Goal: Task Accomplishment & Management: Manage account settings

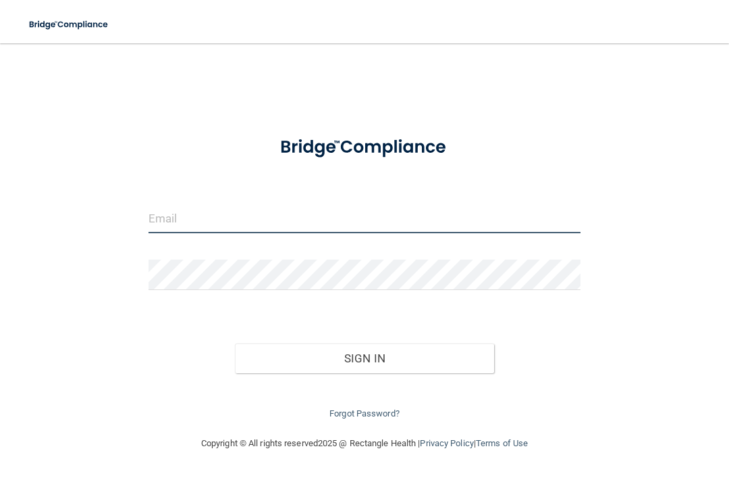
click at [256, 220] on input "email" at bounding box center [365, 218] width 432 height 30
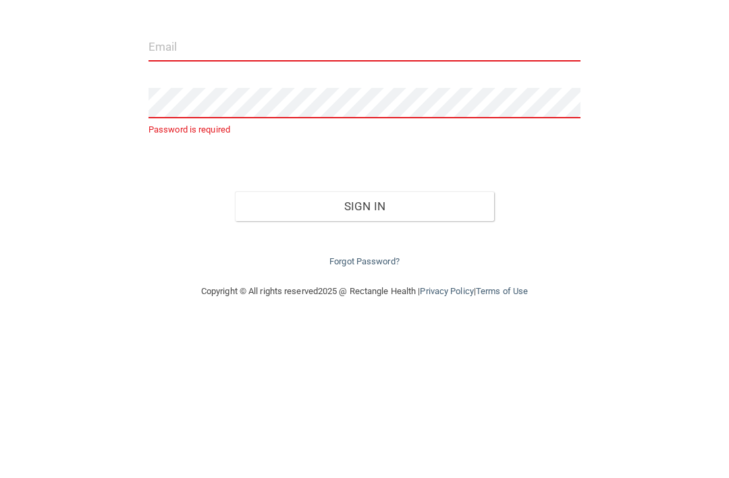
click at [224, 203] on input "email" at bounding box center [365, 218] width 432 height 30
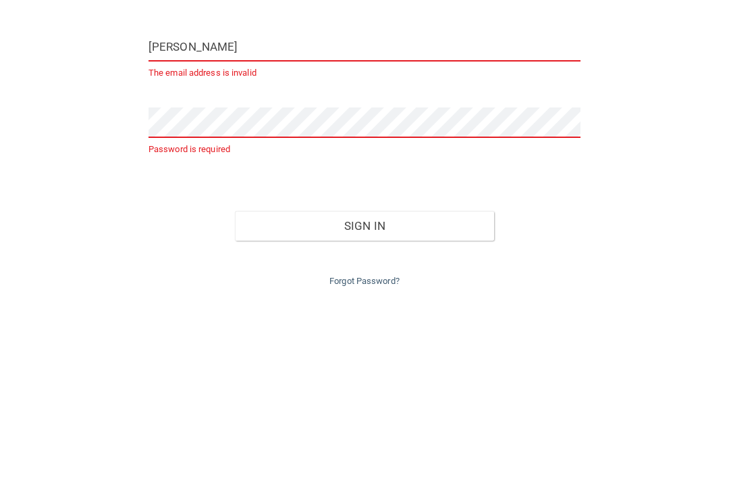
click at [365, 382] on button "Sign In" at bounding box center [364, 397] width 259 height 30
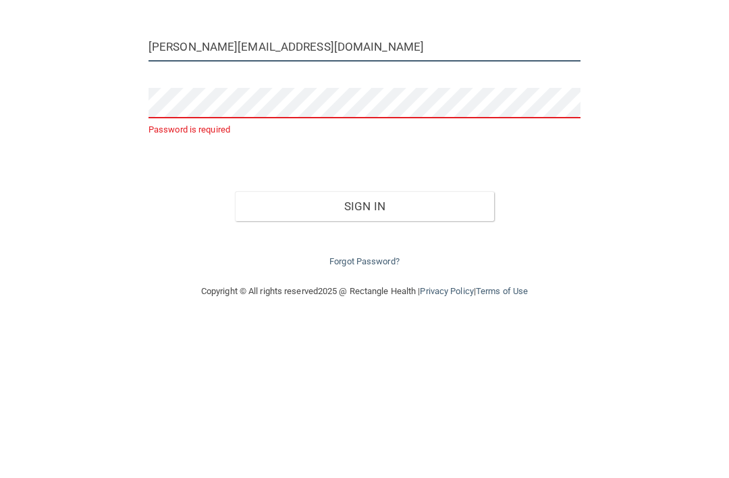
type input "[PERSON_NAME][EMAIL_ADDRESS][DOMAIN_NAME]"
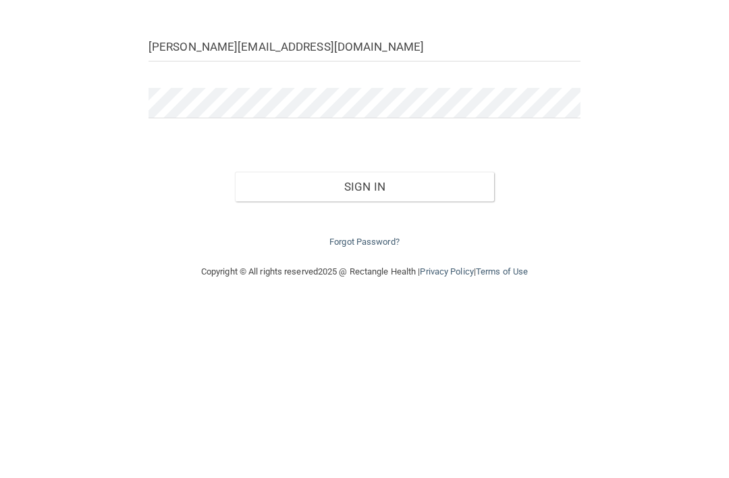
click at [419, 343] on button "Sign In" at bounding box center [364, 358] width 259 height 30
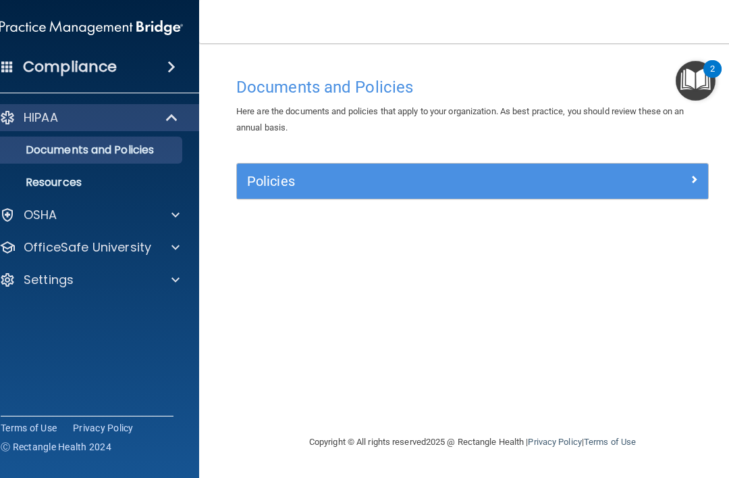
click at [662, 180] on div at bounding box center [650, 178] width 118 height 16
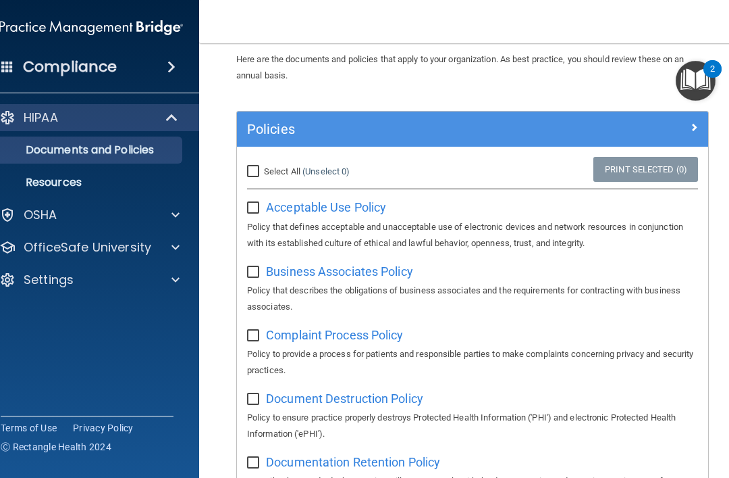
scroll to position [72, 0]
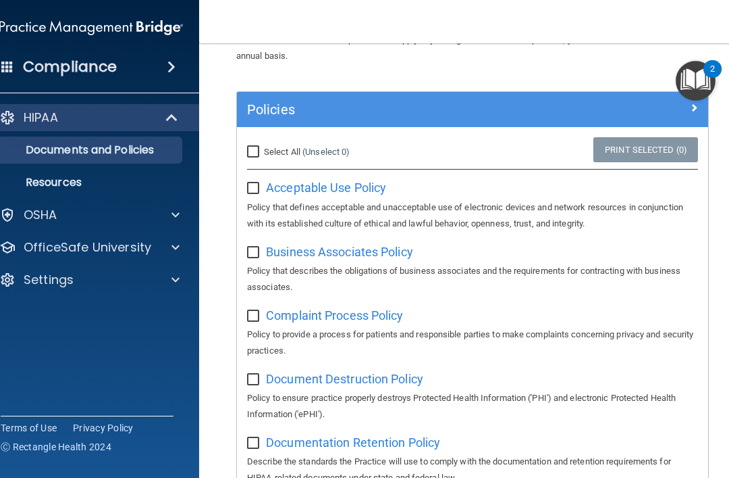
click at [328, 192] on span "Acceptable Use Policy" at bounding box center [326, 187] width 120 height 14
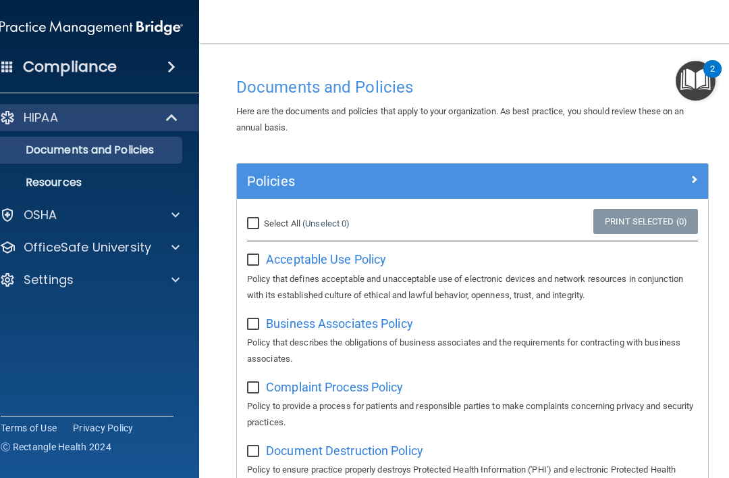
scroll to position [0, 0]
click at [701, 80] on img "Open Resource Center, 2 new notifications" at bounding box center [696, 81] width 40 height 40
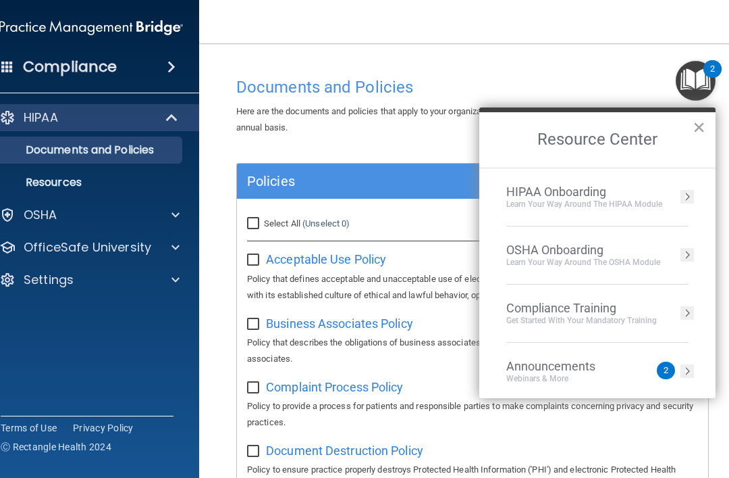
click at [700, 86] on img "Open Resource Center, 2 new notifications" at bounding box center [696, 81] width 40 height 40
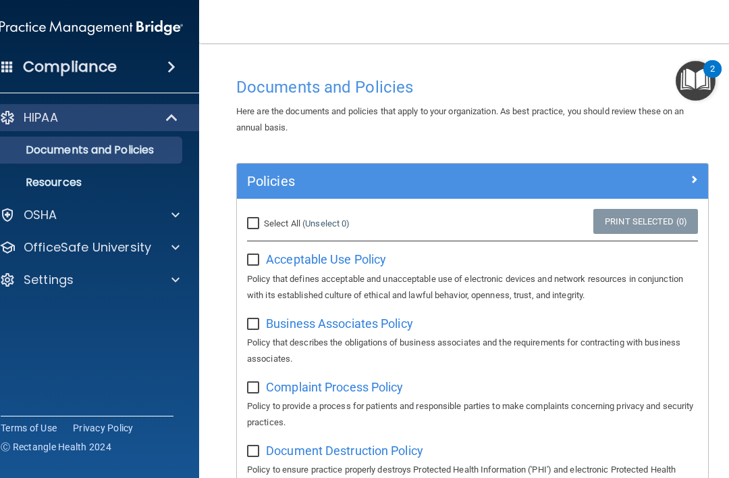
click at [168, 68] on span at bounding box center [172, 67] width 8 height 16
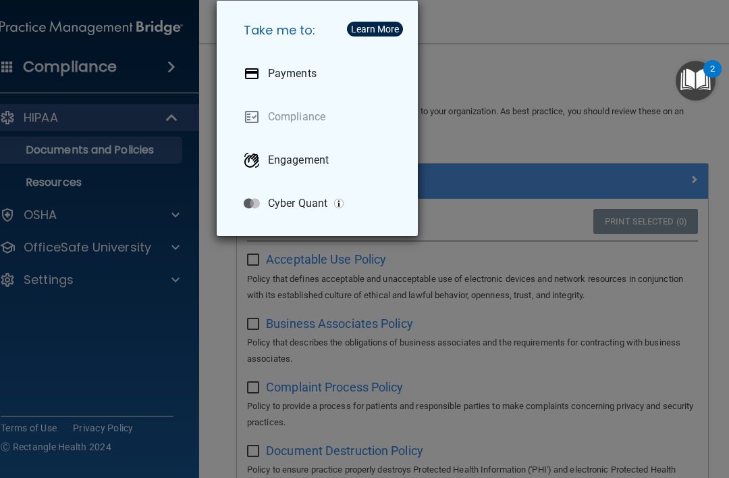
click at [174, 175] on div "Take me to: Payments Compliance Engagement Cyber Quant" at bounding box center [364, 239] width 729 height 478
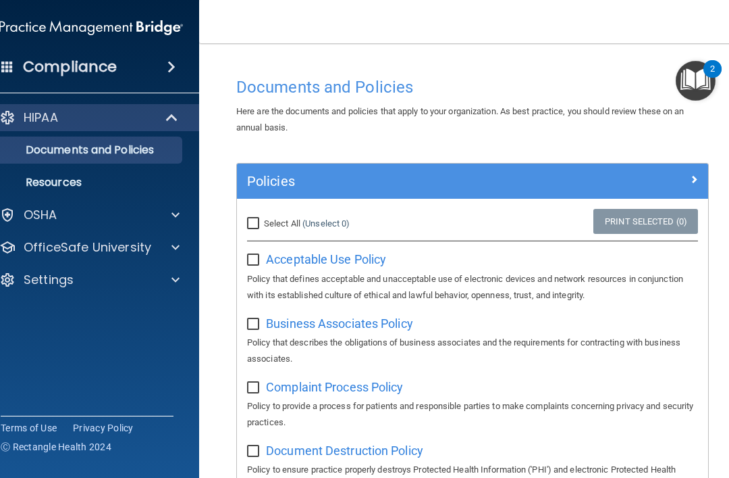
click at [113, 191] on link "Resources" at bounding box center [76, 182] width 213 height 27
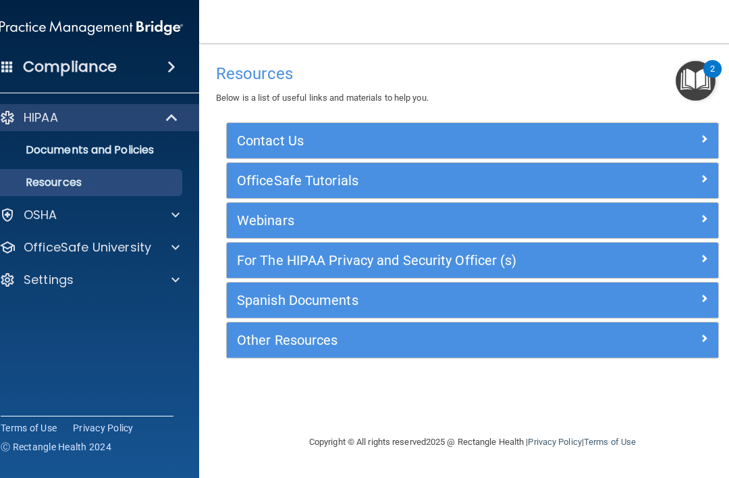
click at [165, 214] on div at bounding box center [174, 215] width 34 height 16
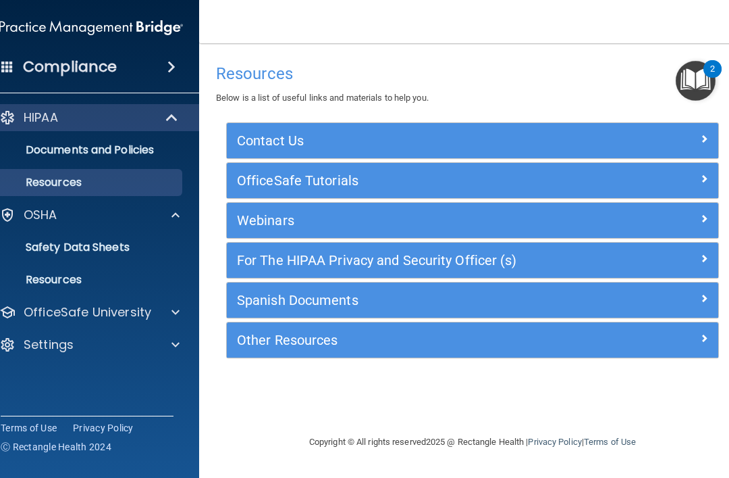
click at [142, 247] on p "Safety Data Sheets" at bounding box center [84, 247] width 184 height 14
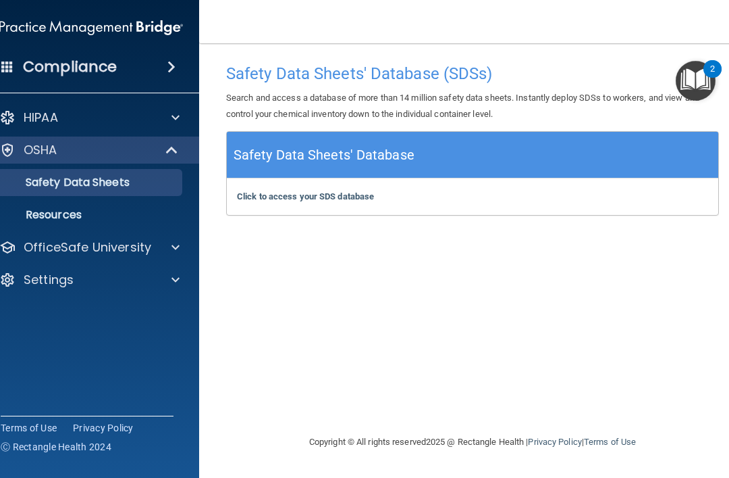
click at [115, 217] on p "Resources" at bounding box center [84, 215] width 184 height 14
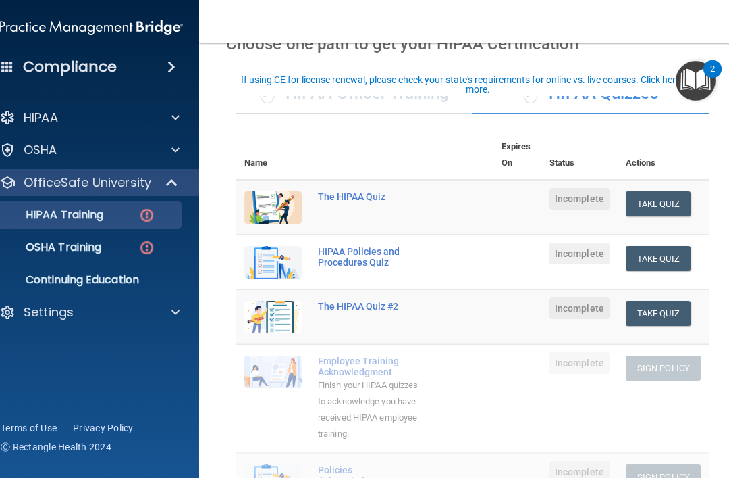
scroll to position [76, 0]
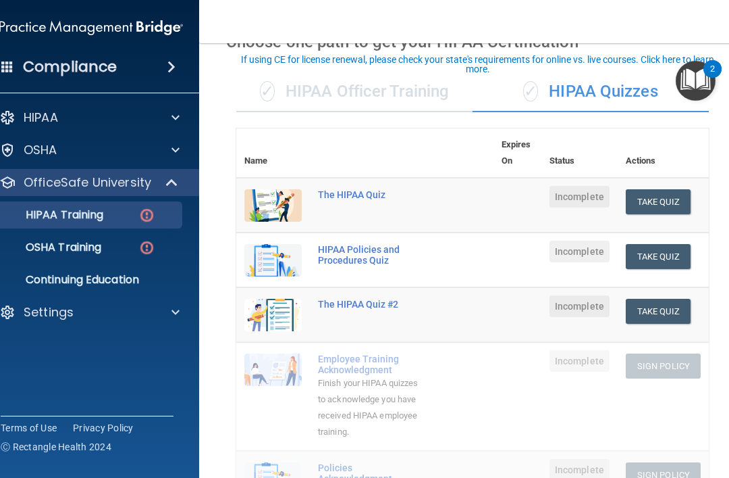
click at [574, 194] on span "Incomplete" at bounding box center [580, 197] width 60 height 22
click at [673, 204] on button "Take Quiz" at bounding box center [658, 201] width 65 height 25
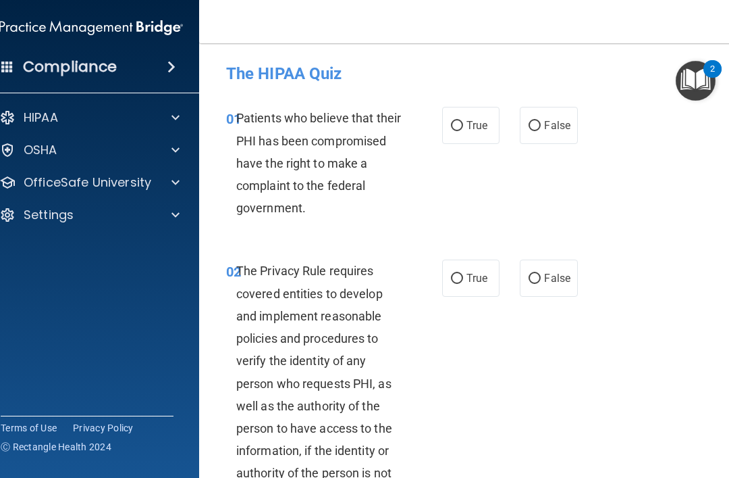
click at [461, 122] on input "True" at bounding box center [457, 126] width 12 height 10
radio input "true"
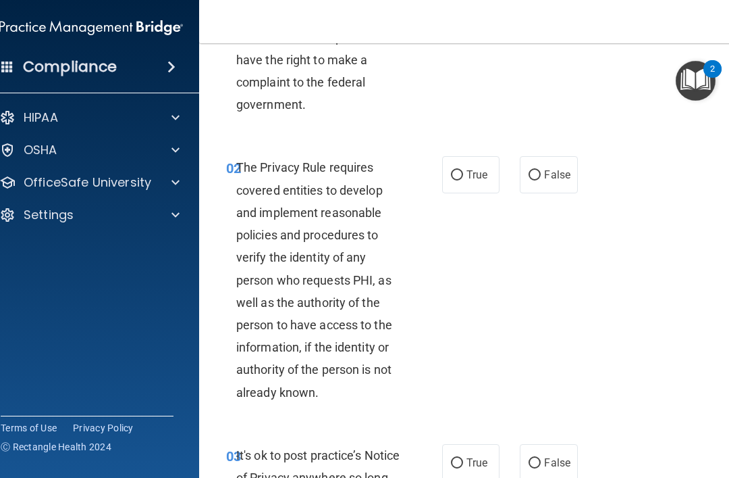
scroll to position [109, 0]
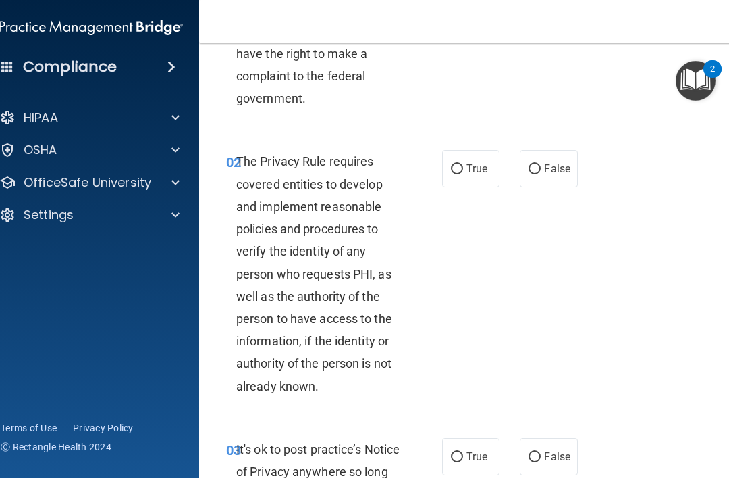
click at [480, 163] on span "True" at bounding box center [477, 168] width 21 height 13
click at [463, 164] on input "True" at bounding box center [457, 169] width 12 height 10
radio input "true"
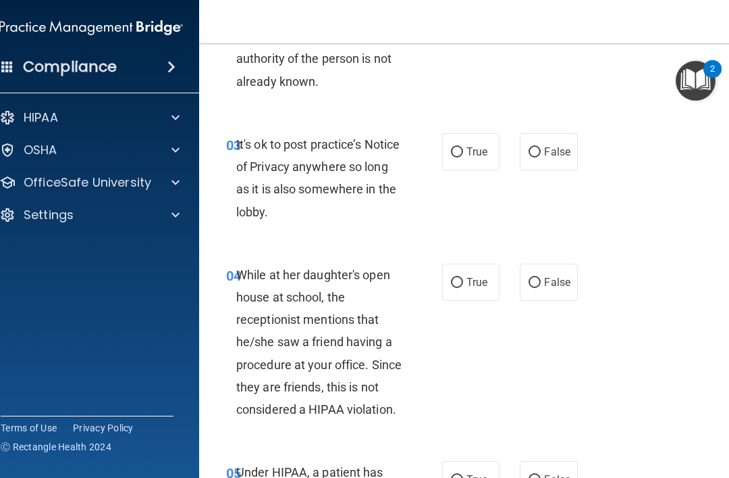
scroll to position [410, 0]
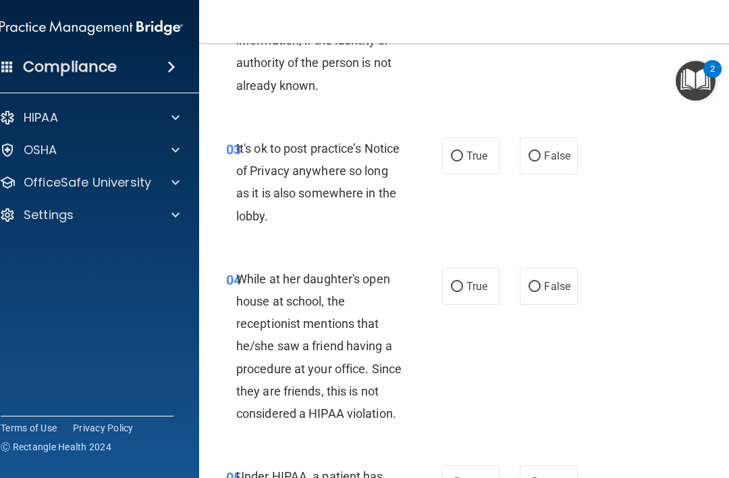
click at [482, 159] on span "True" at bounding box center [477, 155] width 21 height 13
click at [463, 159] on input "True" at bounding box center [457, 156] width 12 height 10
radio input "true"
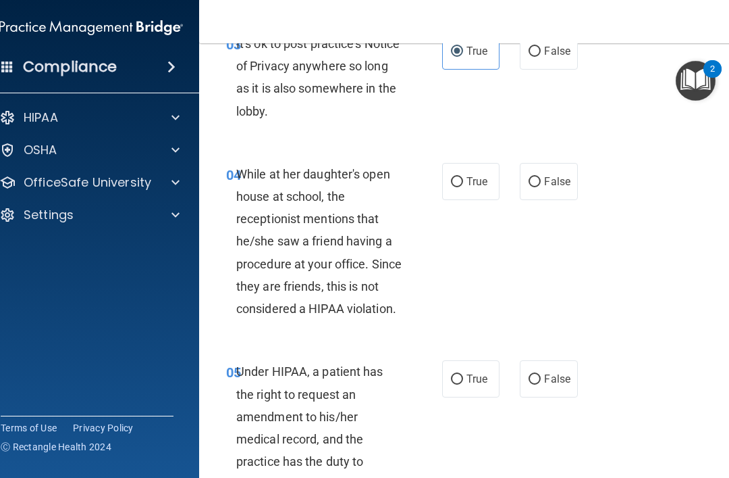
scroll to position [516, 0]
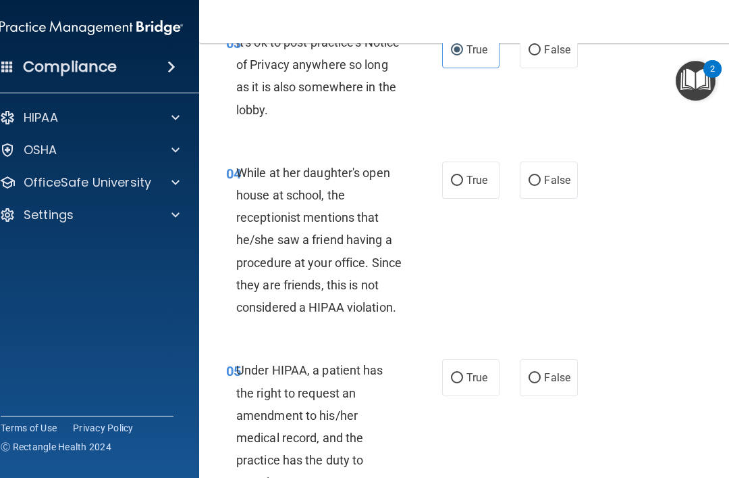
click at [557, 175] on span "False" at bounding box center [557, 180] width 26 height 13
click at [541, 176] on input "False" at bounding box center [535, 181] width 12 height 10
radio input "true"
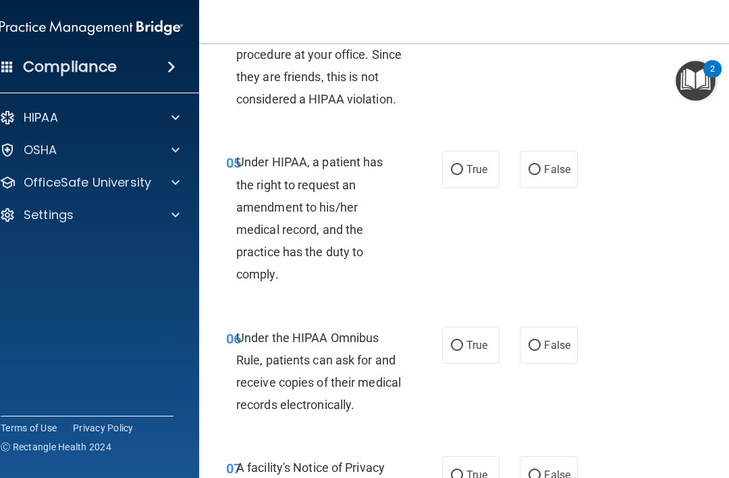
scroll to position [725, 0]
click at [479, 170] on span "True" at bounding box center [477, 168] width 21 height 13
click at [463, 170] on input "True" at bounding box center [457, 169] width 12 height 10
radio input "true"
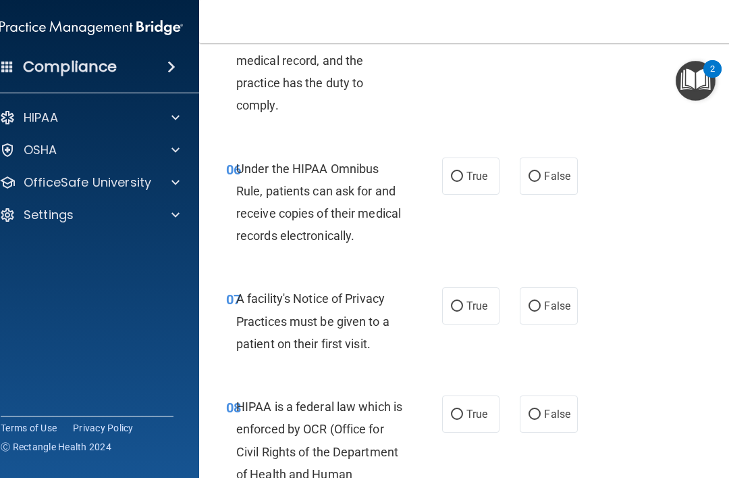
scroll to position [898, 0]
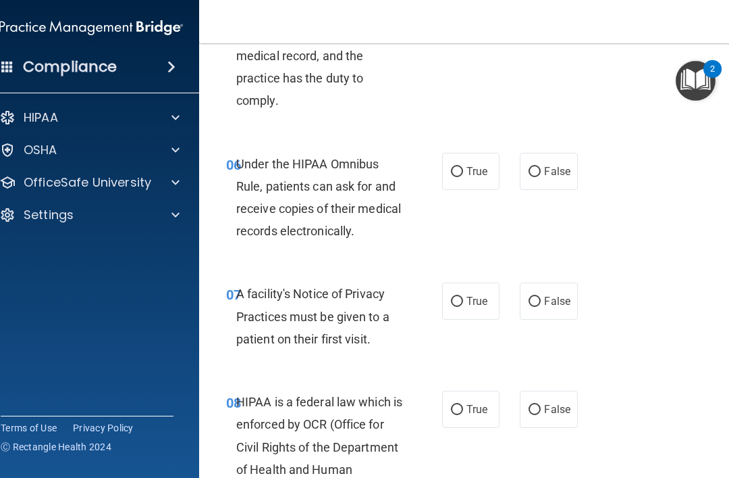
click at [484, 158] on label "True" at bounding box center [470, 171] width 57 height 37
click at [463, 167] on input "True" at bounding box center [457, 172] width 12 height 10
radio input "true"
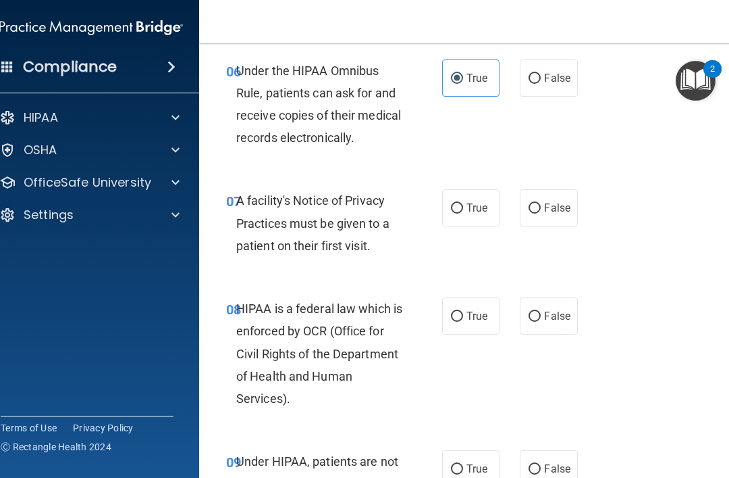
click at [459, 203] on input "True" at bounding box center [457, 208] width 12 height 10
radio input "true"
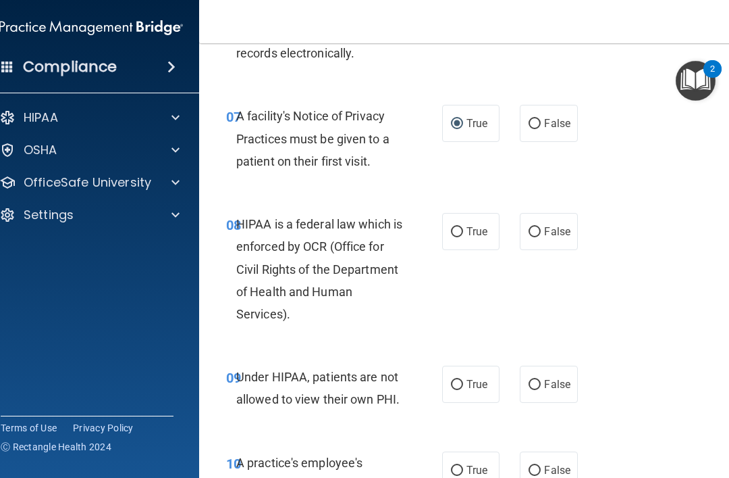
click at [462, 227] on input "True" at bounding box center [457, 232] width 12 height 10
radio input "true"
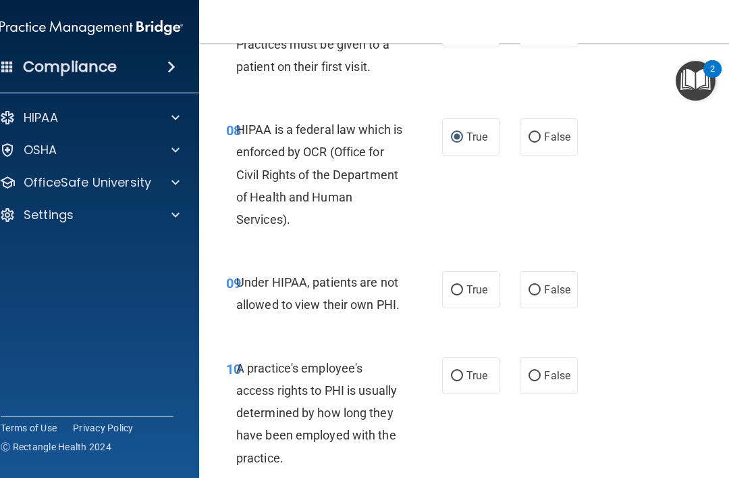
scroll to position [1195, 0]
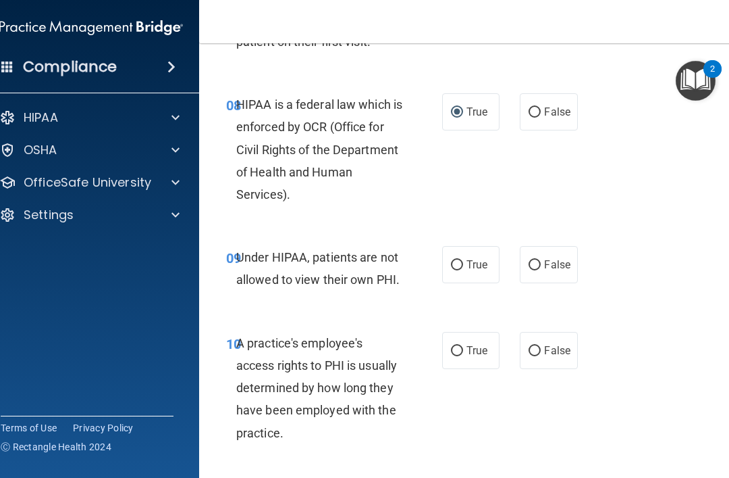
click at [577, 251] on label "False" at bounding box center [548, 264] width 57 height 37
click at [541, 260] on input "False" at bounding box center [535, 265] width 12 height 10
radio input "true"
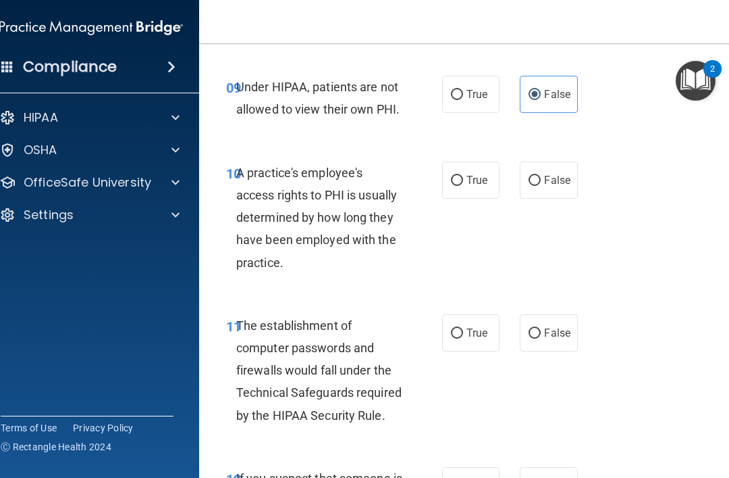
scroll to position [1370, 0]
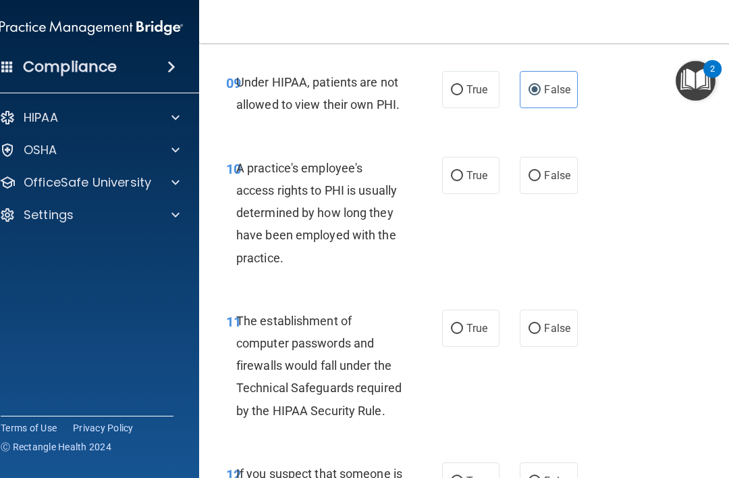
click at [556, 169] on span "False" at bounding box center [557, 175] width 26 height 13
click at [541, 171] on input "False" at bounding box center [535, 176] width 12 height 10
radio input "true"
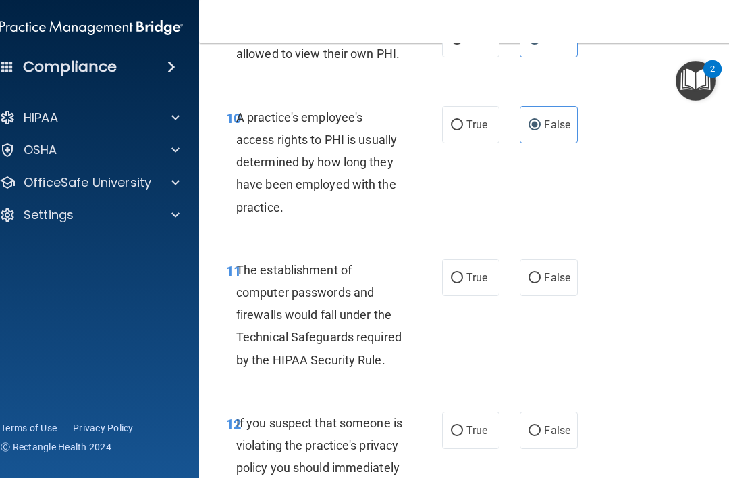
scroll to position [1445, 0]
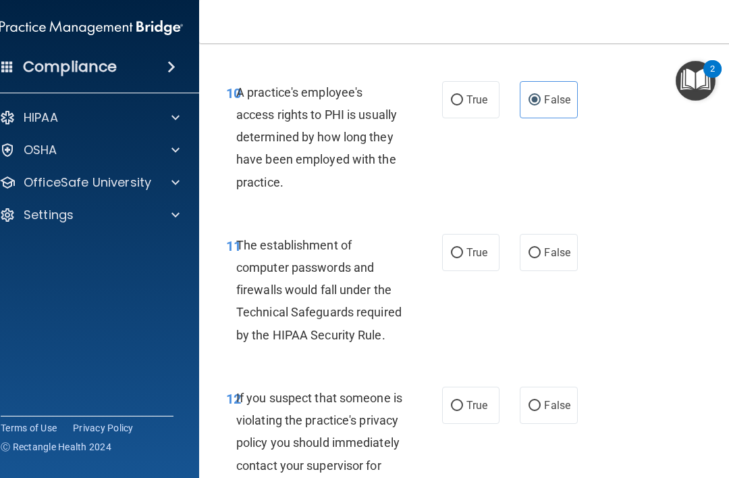
click at [469, 246] on span "True" at bounding box center [477, 252] width 21 height 13
click at [463, 248] on input "True" at bounding box center [457, 253] width 12 height 10
radio input "true"
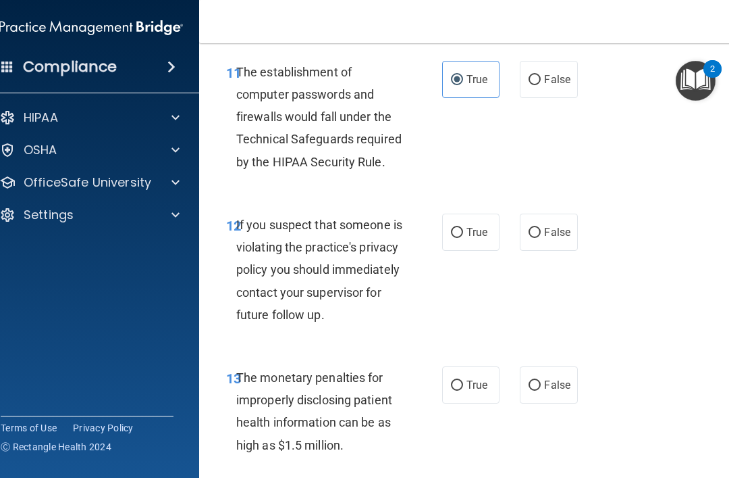
scroll to position [1633, 0]
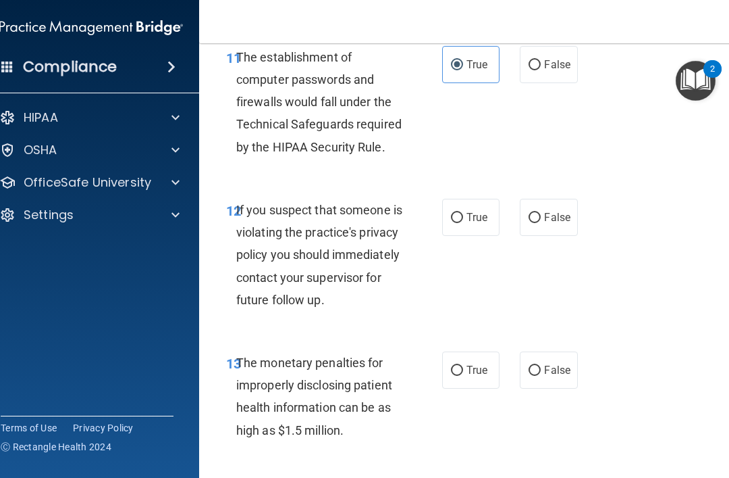
click at [475, 215] on label "True" at bounding box center [470, 217] width 57 height 37
click at [463, 215] on input "True" at bounding box center [457, 218] width 12 height 10
radio input "true"
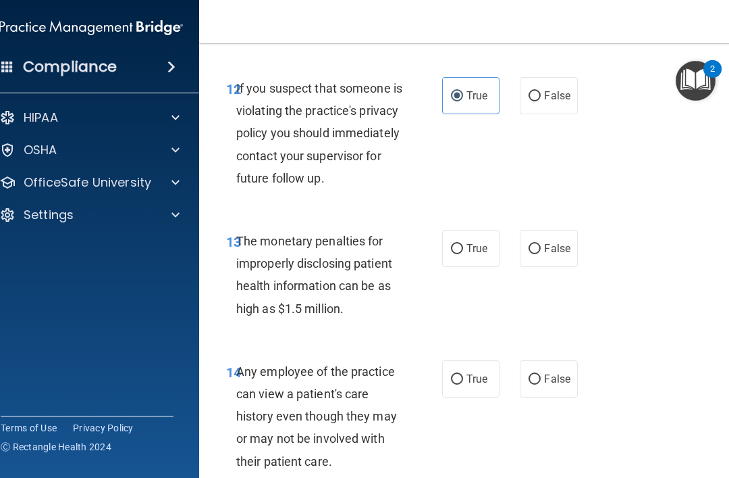
scroll to position [1833, 0]
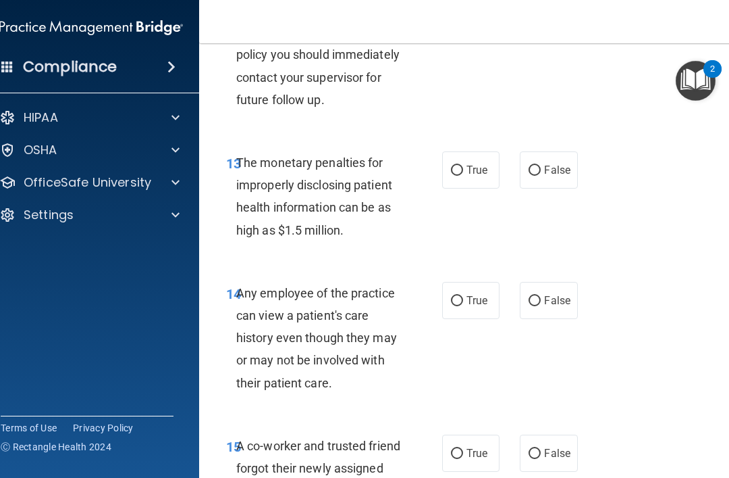
click at [469, 188] on label "True" at bounding box center [470, 169] width 57 height 37
click at [463, 176] on input "True" at bounding box center [457, 170] width 12 height 10
radio input "true"
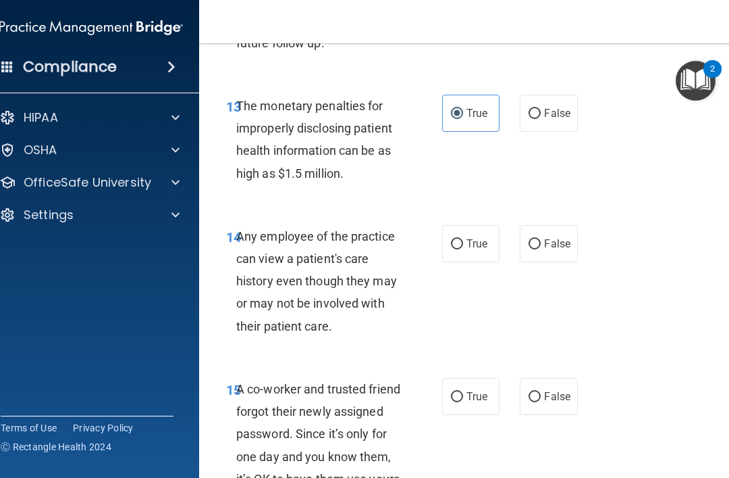
scroll to position [1913, 0]
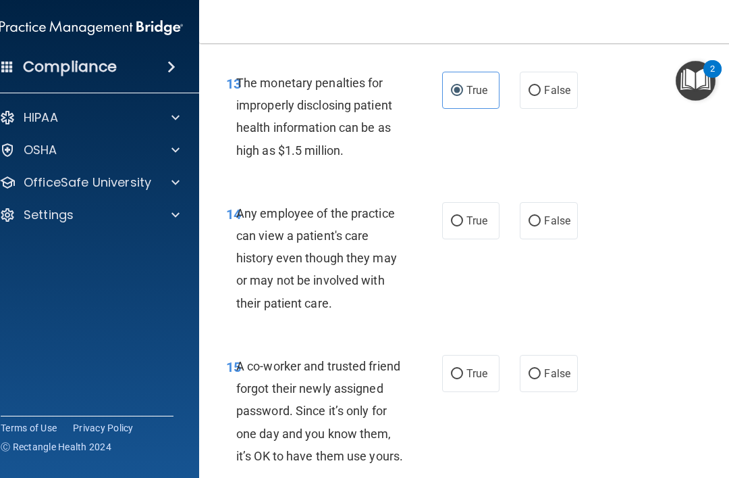
click at [463, 226] on input "True" at bounding box center [457, 221] width 12 height 10
radio input "true"
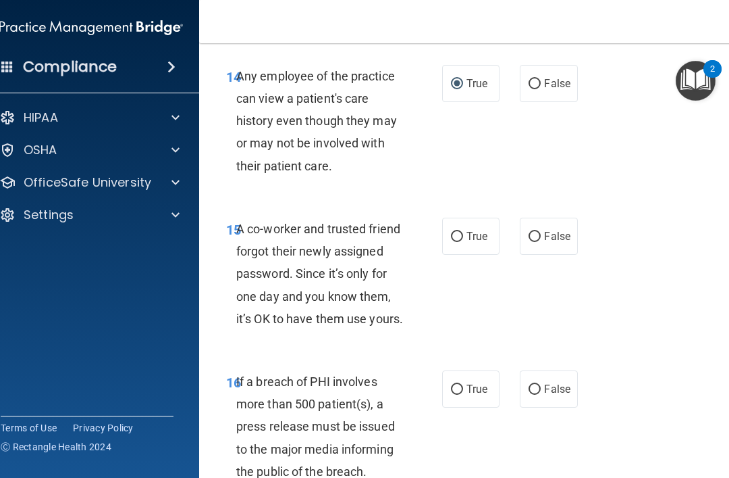
scroll to position [2053, 0]
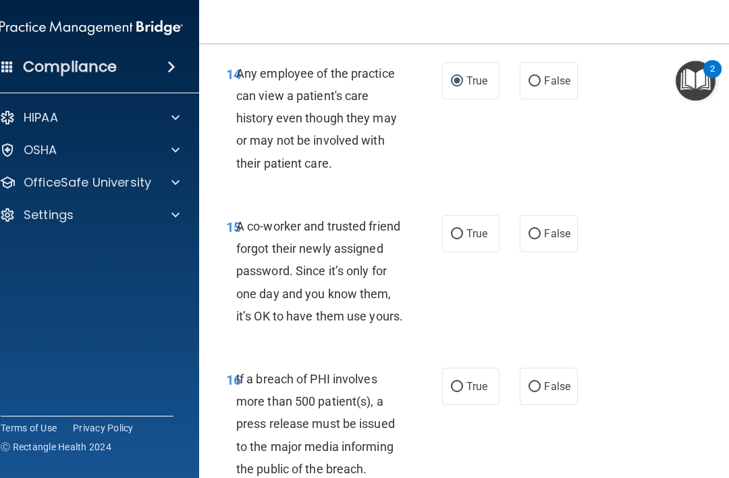
click at [561, 240] on span "False" at bounding box center [557, 233] width 26 height 13
click at [541, 239] on input "False" at bounding box center [535, 234] width 12 height 10
radio input "true"
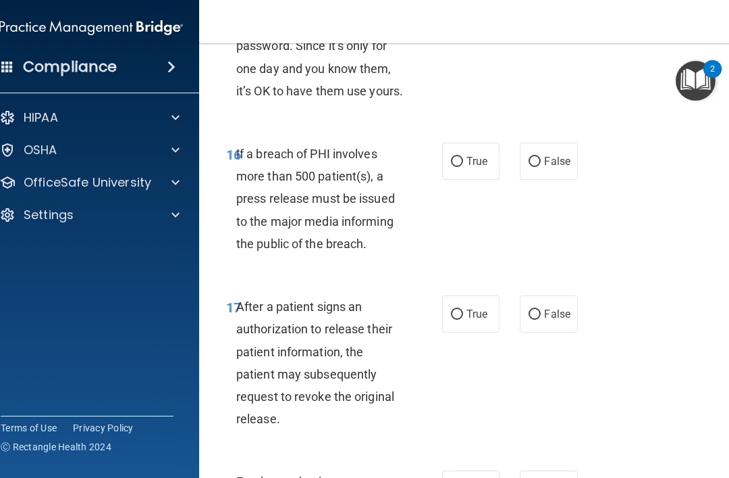
scroll to position [2296, 0]
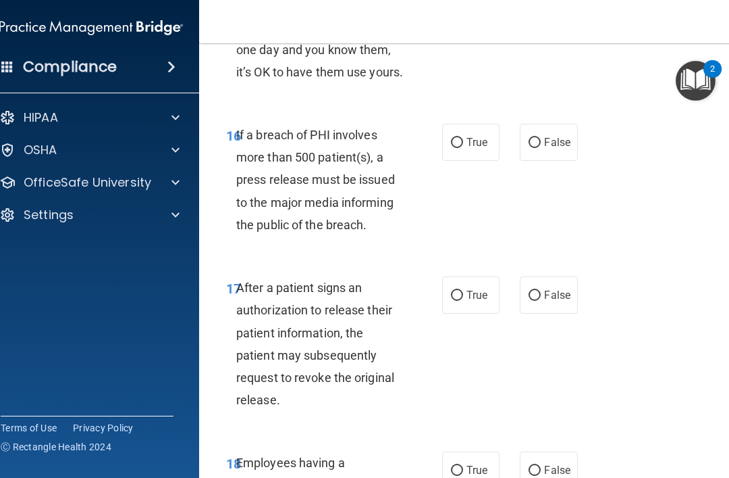
click at [488, 149] on span "True" at bounding box center [477, 142] width 21 height 13
click at [463, 148] on input "True" at bounding box center [457, 143] width 12 height 10
radio input "true"
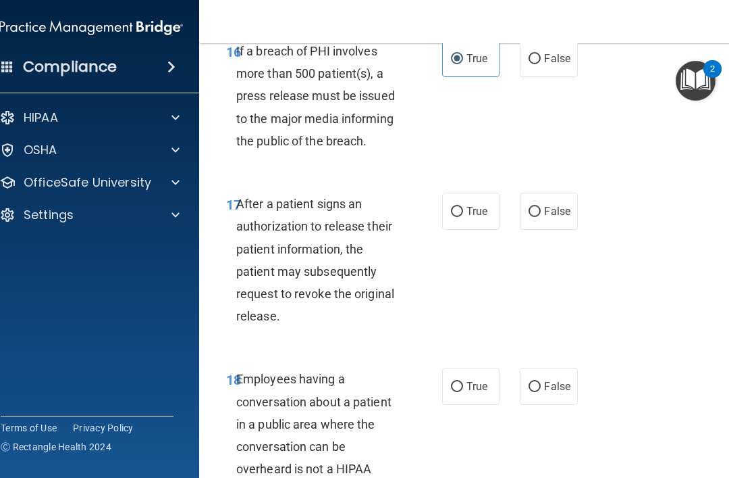
scroll to position [2399, 0]
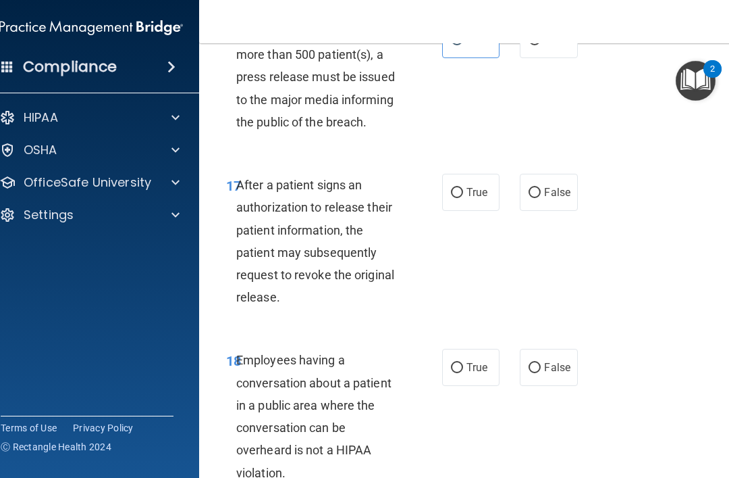
click at [568, 211] on label "False" at bounding box center [548, 192] width 57 height 37
click at [541, 198] on input "False" at bounding box center [535, 193] width 12 height 10
radio input "true"
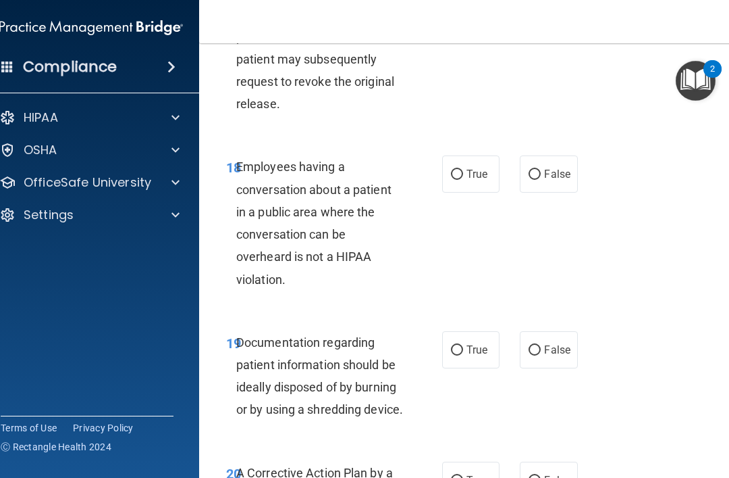
scroll to position [2621, 0]
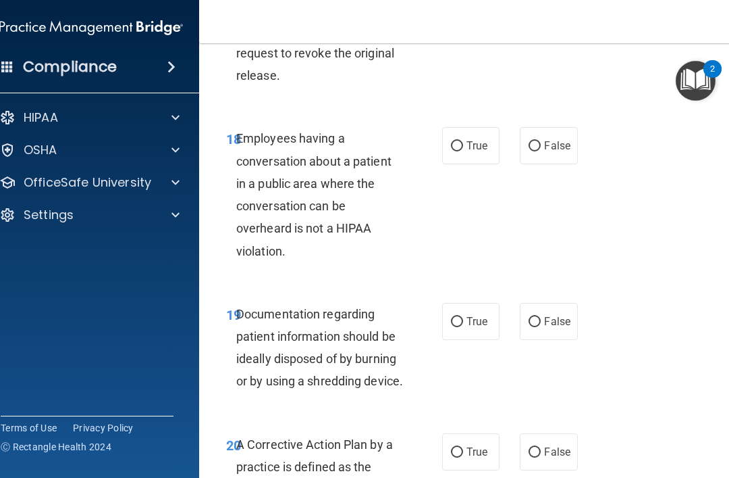
click at [558, 152] on span "False" at bounding box center [557, 145] width 26 height 13
click at [541, 151] on input "False" at bounding box center [535, 146] width 12 height 10
radio input "true"
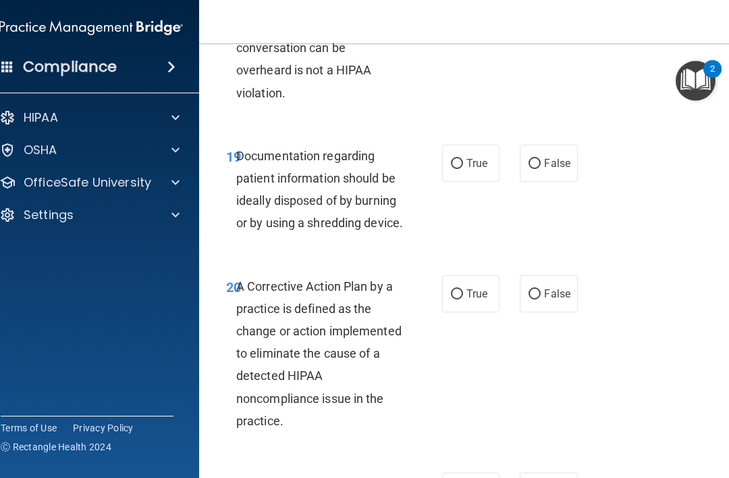
scroll to position [2779, 0]
click at [475, 169] on span "True" at bounding box center [477, 162] width 21 height 13
click at [463, 168] on input "True" at bounding box center [457, 163] width 12 height 10
radio input "true"
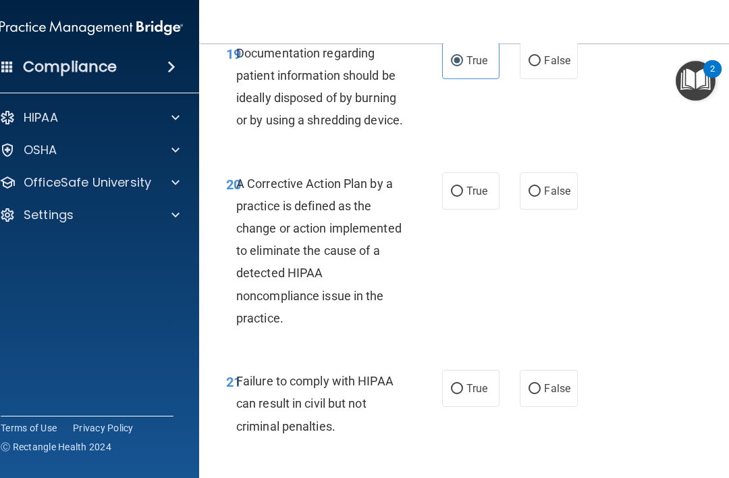
scroll to position [2881, 0]
click at [469, 198] on span "True" at bounding box center [477, 191] width 21 height 13
click at [463, 197] on input "True" at bounding box center [457, 192] width 12 height 10
radio input "true"
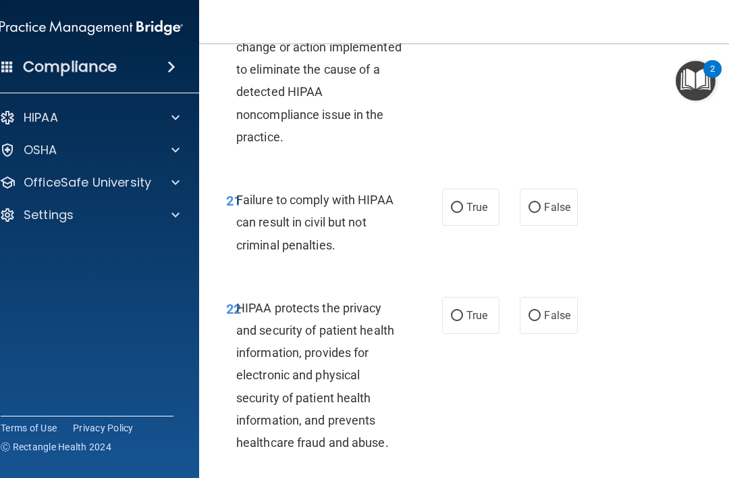
scroll to position [3071, 0]
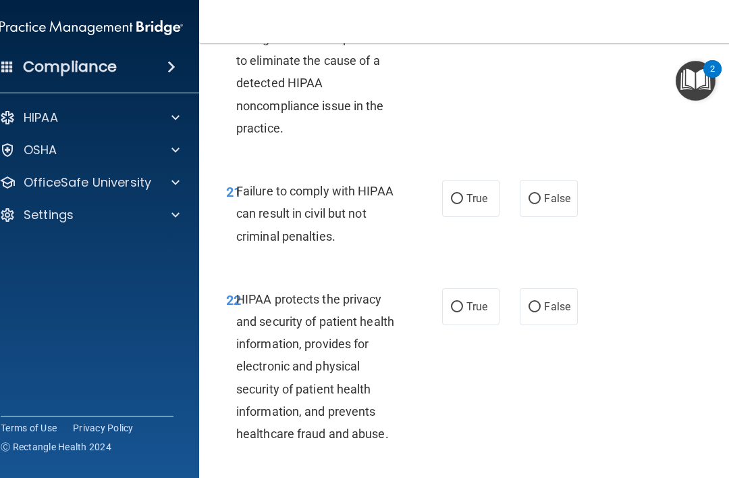
click at [552, 205] on span "False" at bounding box center [557, 198] width 26 height 13
click at [541, 204] on input "False" at bounding box center [535, 199] width 12 height 10
radio input "true"
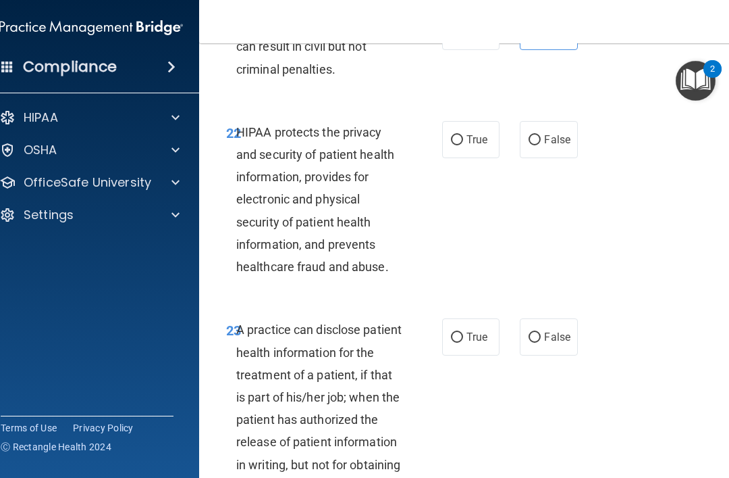
scroll to position [3253, 0]
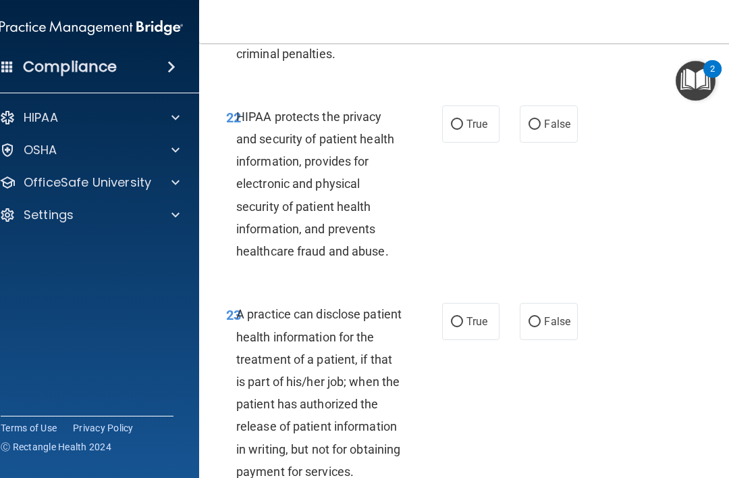
click at [473, 143] on label "True" at bounding box center [470, 123] width 57 height 37
click at [463, 130] on input "True" at bounding box center [457, 125] width 12 height 10
radio input "true"
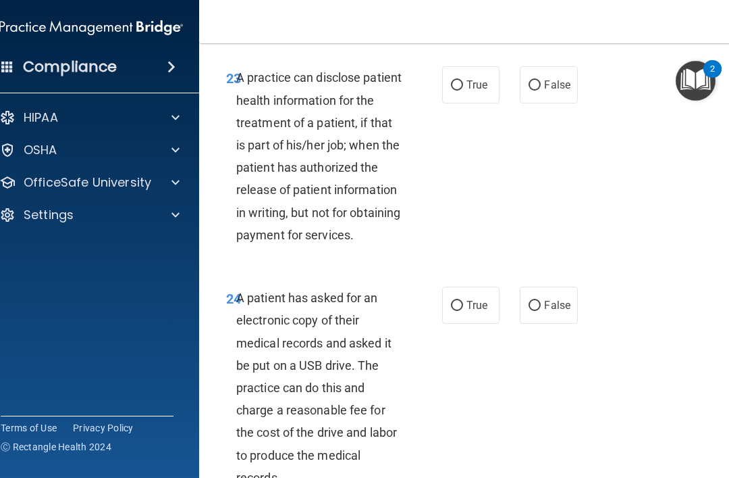
scroll to position [3491, 0]
click at [482, 91] on span "True" at bounding box center [477, 84] width 21 height 13
click at [463, 90] on input "True" at bounding box center [457, 85] width 12 height 10
radio input "true"
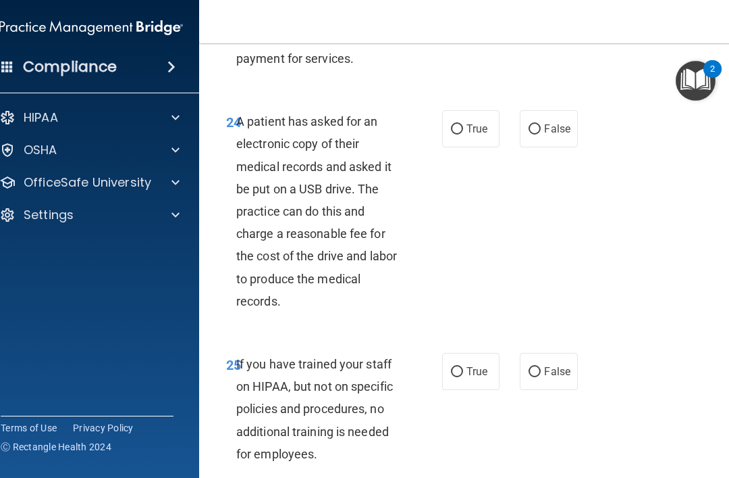
scroll to position [3700, 0]
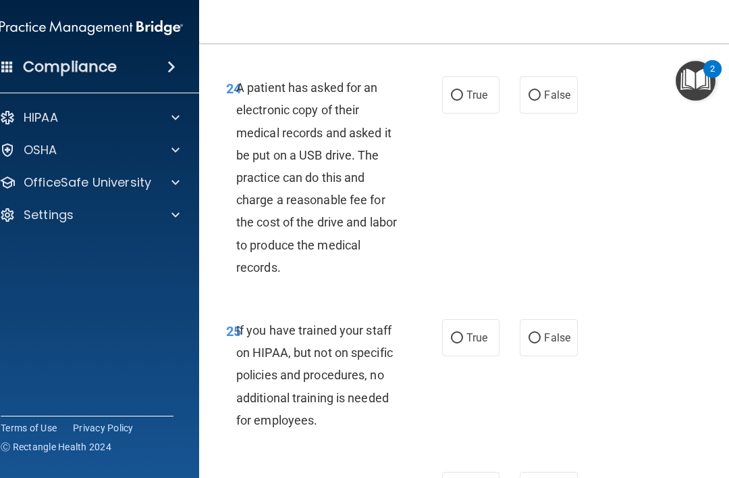
click at [560, 113] on label "False" at bounding box center [548, 94] width 57 height 37
click at [541, 101] on input "False" at bounding box center [535, 96] width 12 height 10
radio input "true"
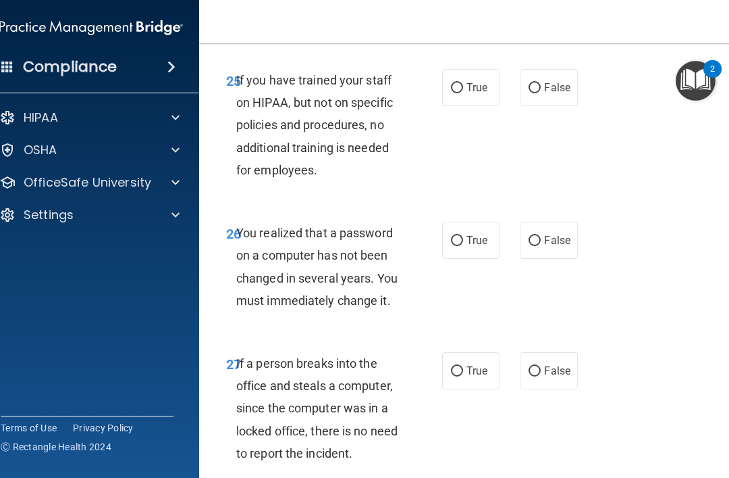
scroll to position [3951, 0]
click at [552, 93] on span "False" at bounding box center [557, 86] width 26 height 13
click at [541, 93] on input "False" at bounding box center [535, 87] width 12 height 10
radio input "true"
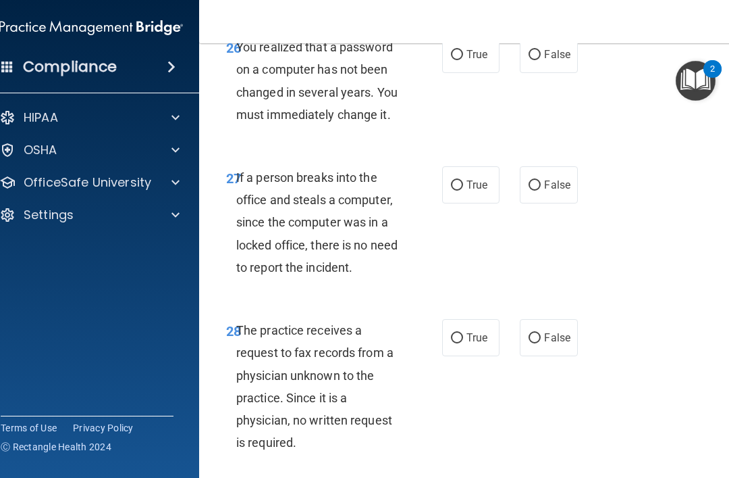
scroll to position [4164, 0]
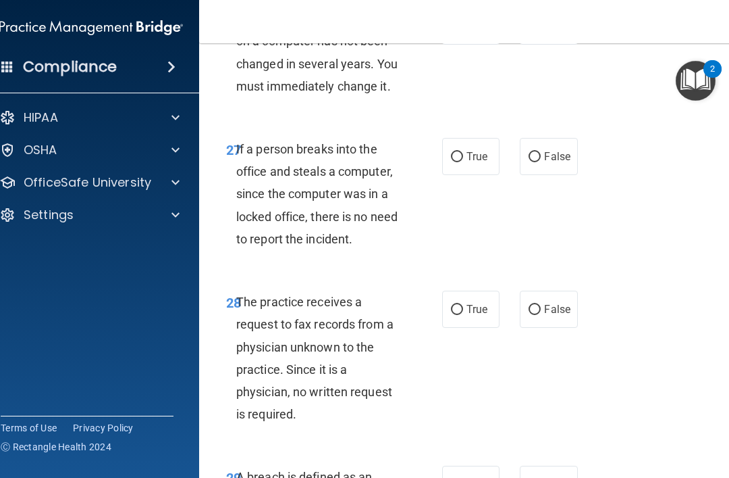
click at [566, 175] on label "False" at bounding box center [548, 156] width 57 height 37
click at [541, 162] on input "False" at bounding box center [535, 157] width 12 height 10
radio input "true"
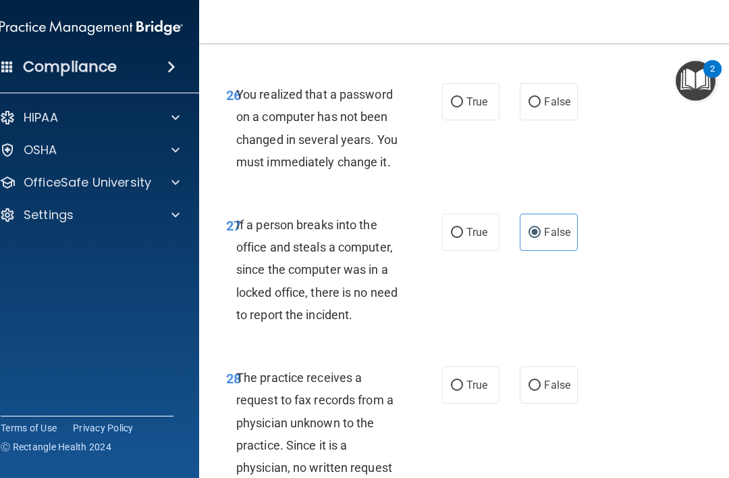
scroll to position [4084, 0]
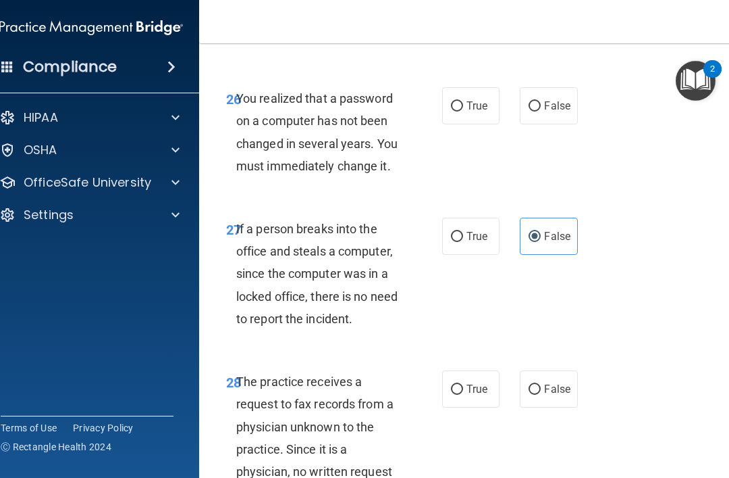
click at [475, 112] on span "True" at bounding box center [477, 105] width 21 height 13
click at [463, 111] on input "True" at bounding box center [457, 106] width 12 height 10
radio input "true"
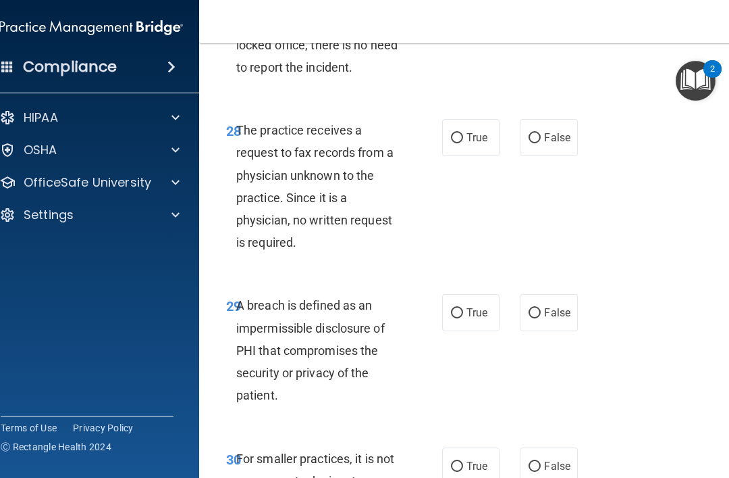
scroll to position [4336, 0]
click at [552, 156] on label "False" at bounding box center [548, 137] width 57 height 37
click at [541, 143] on input "False" at bounding box center [535, 138] width 12 height 10
radio input "true"
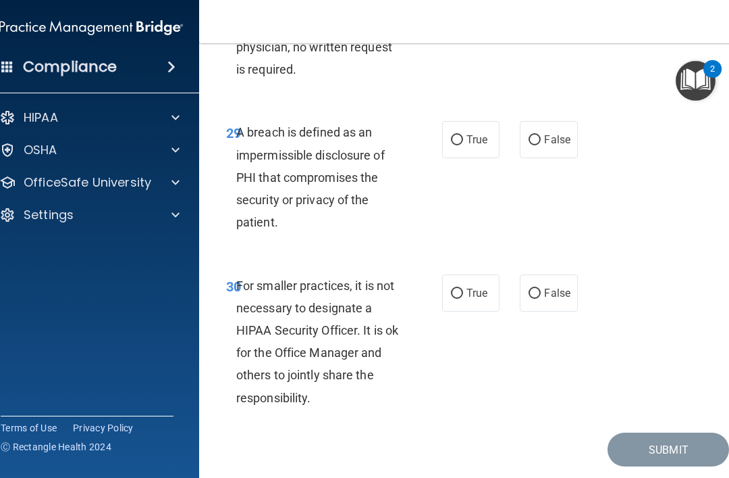
scroll to position [4532, 0]
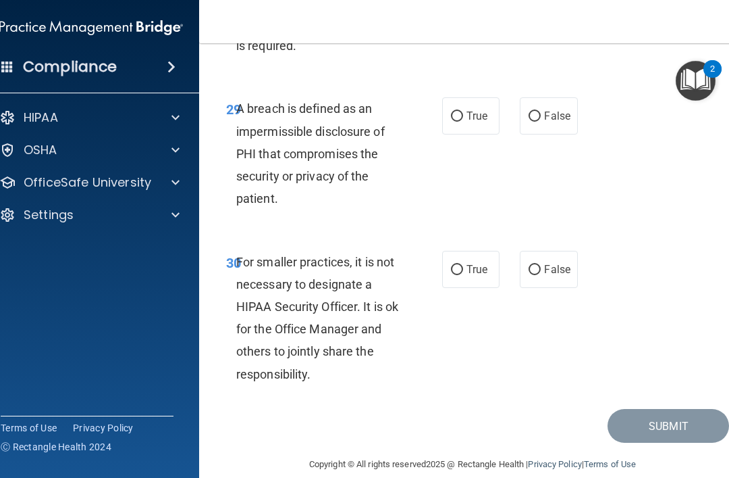
click at [481, 134] on label "True" at bounding box center [470, 115] width 57 height 37
click at [463, 122] on input "True" at bounding box center [457, 116] width 12 height 10
radio input "true"
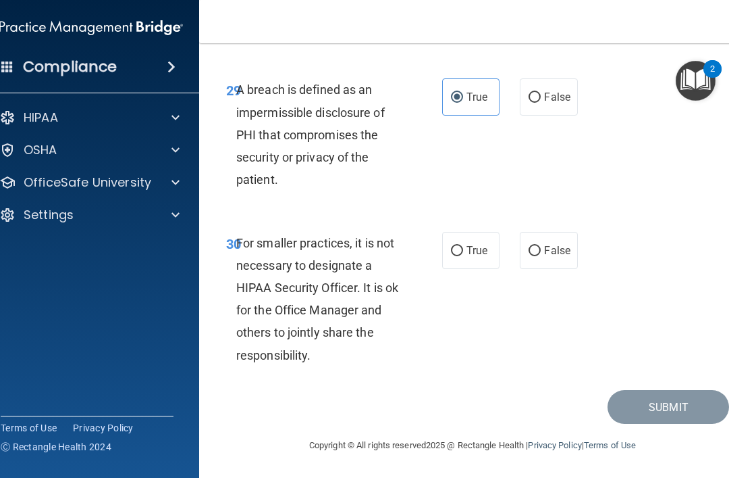
scroll to position [4616, 0]
click at [560, 241] on label "False" at bounding box center [548, 250] width 57 height 37
click at [541, 246] on input "False" at bounding box center [535, 251] width 12 height 10
radio input "true"
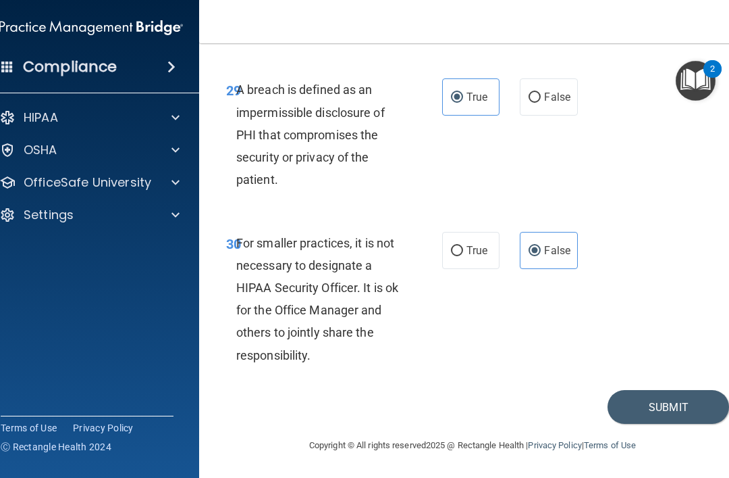
click at [661, 394] on button "Submit" at bounding box center [669, 407] width 122 height 34
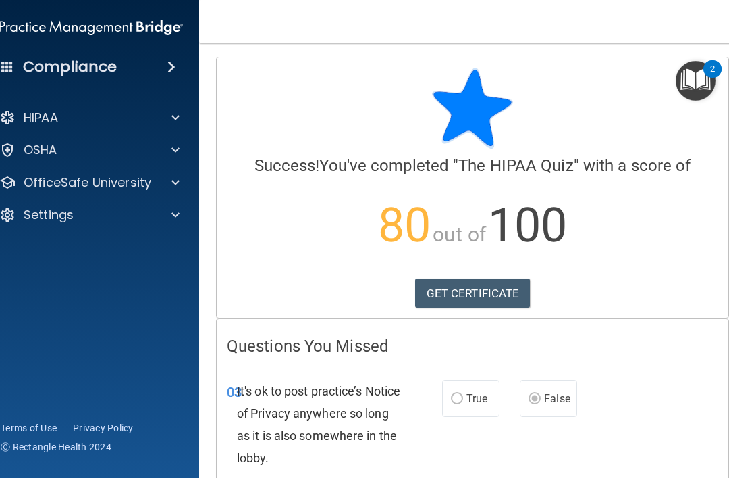
click at [496, 298] on link "GET CERTIFICATE" at bounding box center [472, 293] width 115 height 30
click at [704, 84] on img "Open Resource Center, 2 new notifications" at bounding box center [696, 81] width 40 height 40
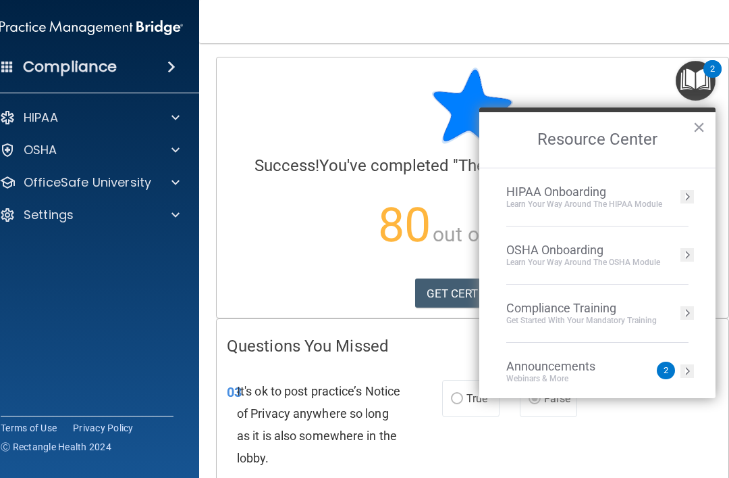
scroll to position [0, 0]
click at [698, 127] on button "×" at bounding box center [699, 127] width 13 height 22
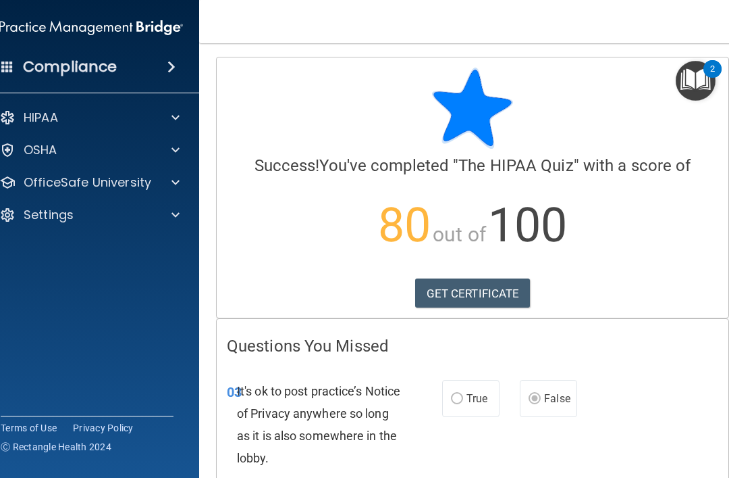
click at [173, 113] on span at bounding box center [176, 117] width 8 height 16
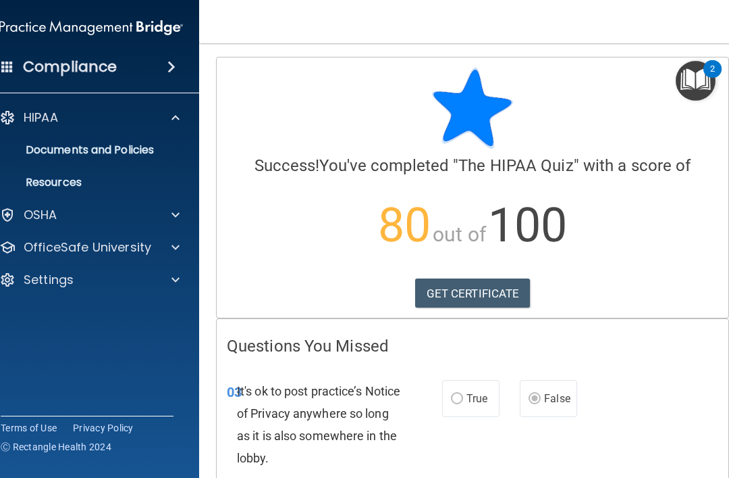
click at [153, 152] on p "Documents and Policies" at bounding box center [84, 150] width 184 height 14
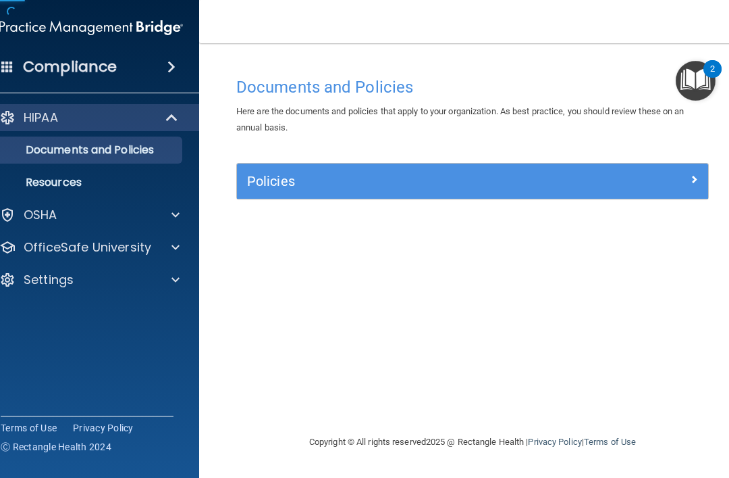
click at [111, 321] on div "Compliance HIPAA Documents and Policies Report an Incident Business Associates …" at bounding box center [91, 239] width 216 height 478
click at [111, 181] on p "Resources" at bounding box center [84, 183] width 184 height 14
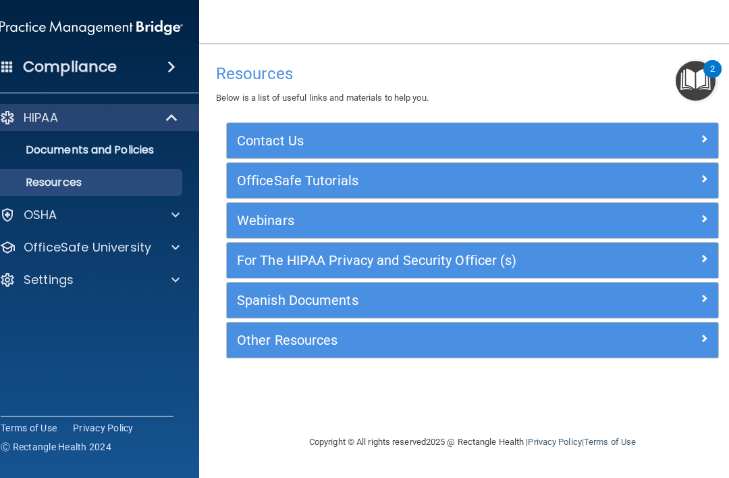
click at [149, 154] on p "Documents and Policies" at bounding box center [84, 150] width 184 height 14
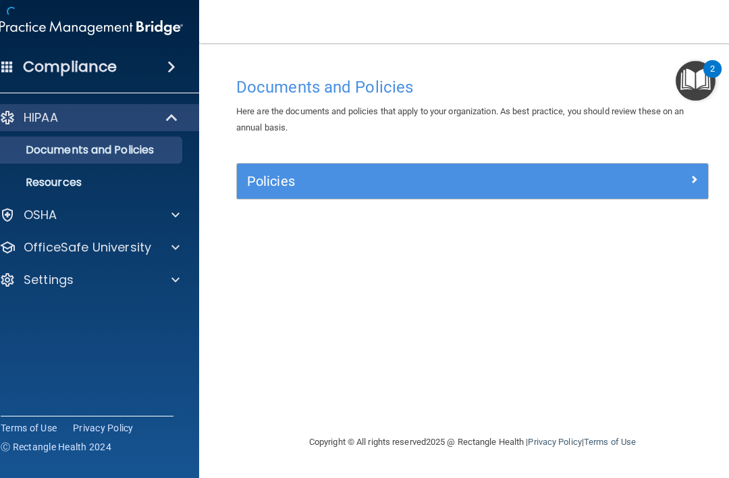
click at [460, 174] on h5 "Policies" at bounding box center [414, 181] width 334 height 15
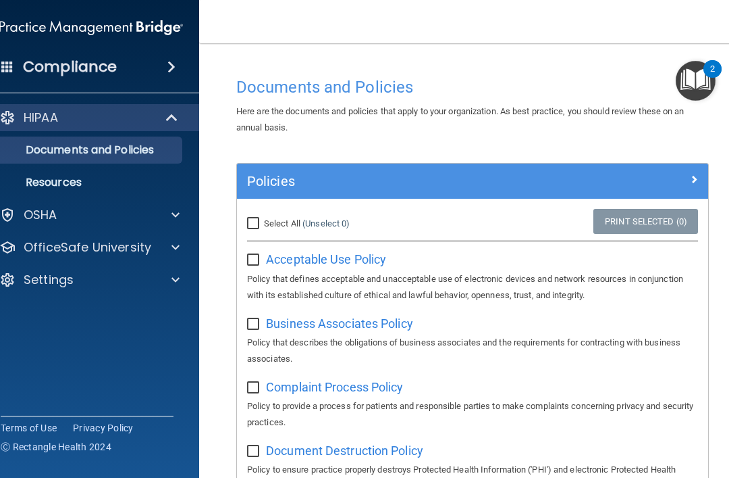
click at [157, 113] on div at bounding box center [172, 117] width 33 height 16
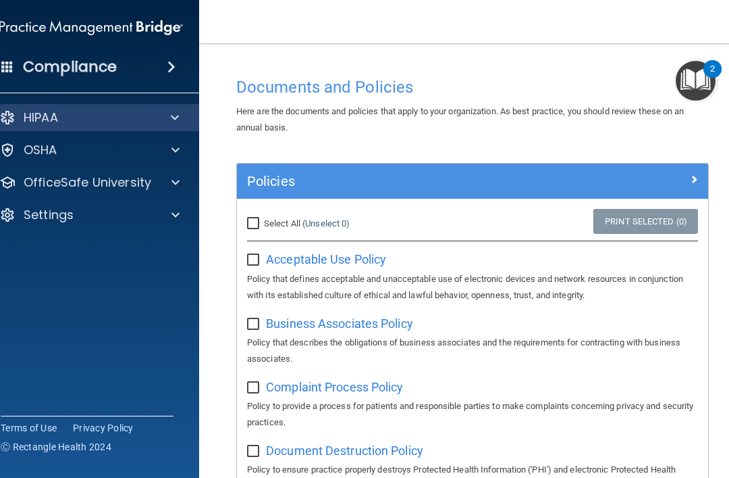
click at [159, 146] on div at bounding box center [174, 150] width 34 height 16
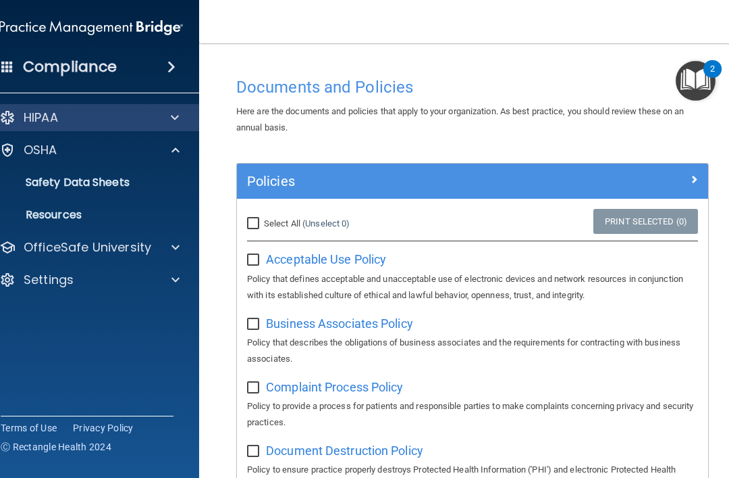
click at [180, 152] on div at bounding box center [174, 150] width 34 height 16
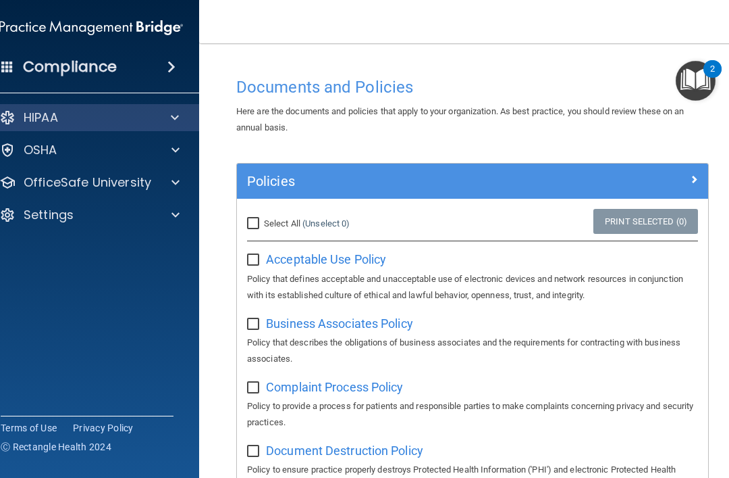
click at [165, 175] on div at bounding box center [174, 182] width 34 height 16
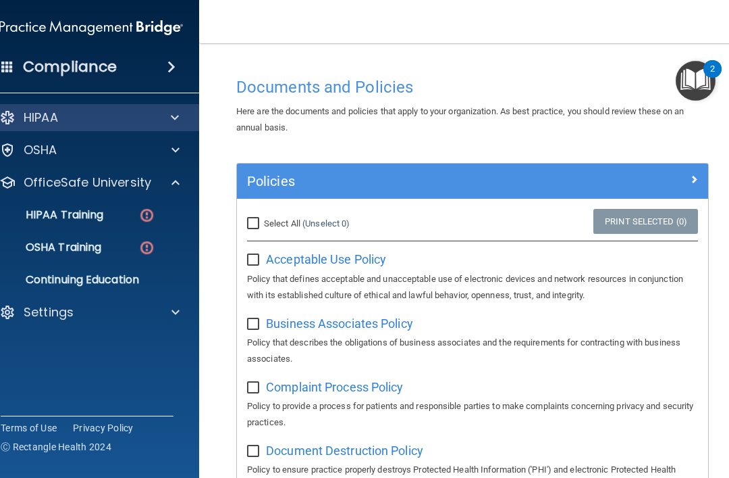
click at [115, 221] on div "HIPAA Training" at bounding box center [84, 215] width 184 height 14
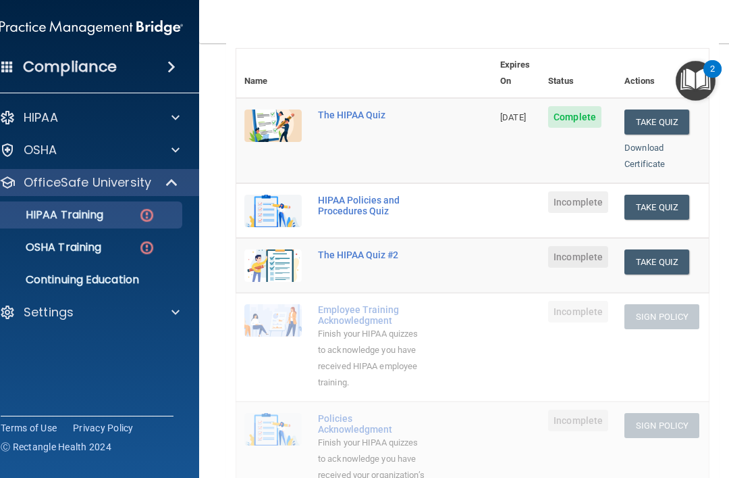
scroll to position [144, 0]
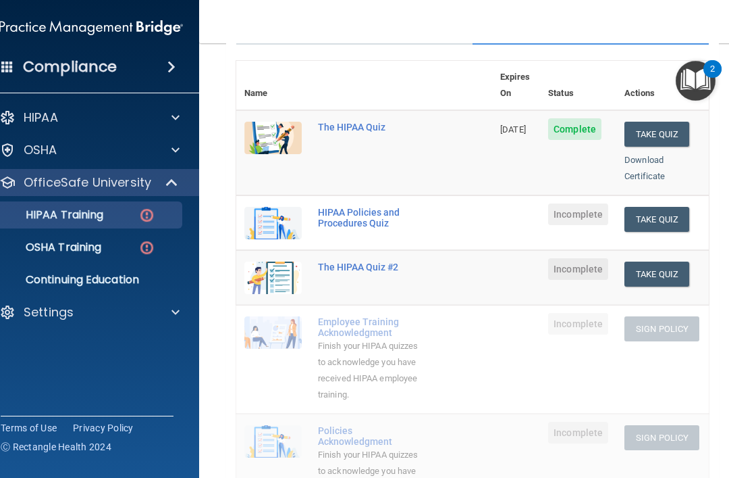
click at [101, 251] on p "OSHA Training" at bounding box center [46, 247] width 109 height 14
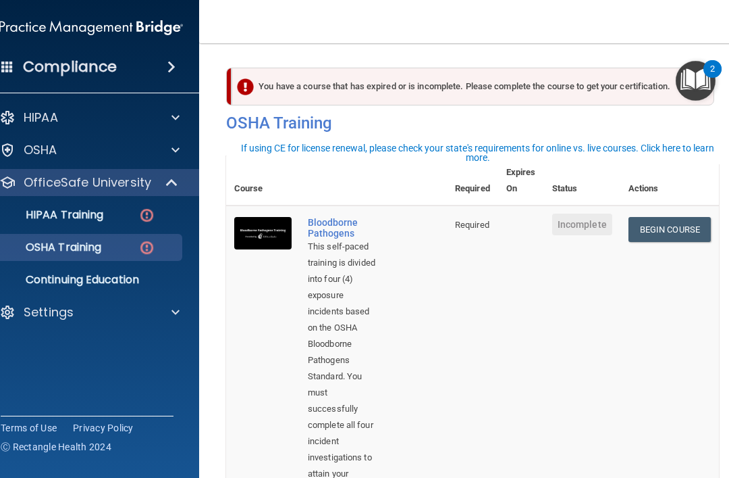
scroll to position [-1, 0]
click at [103, 221] on p "HIPAA Training" at bounding box center [47, 215] width 111 height 14
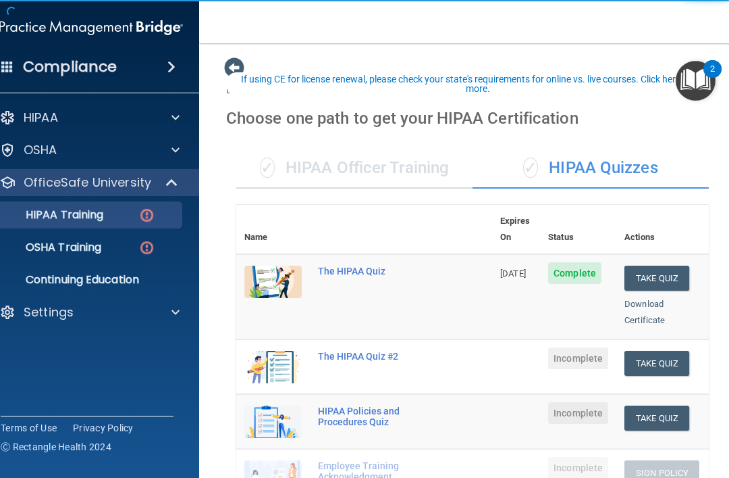
scroll to position [63, 0]
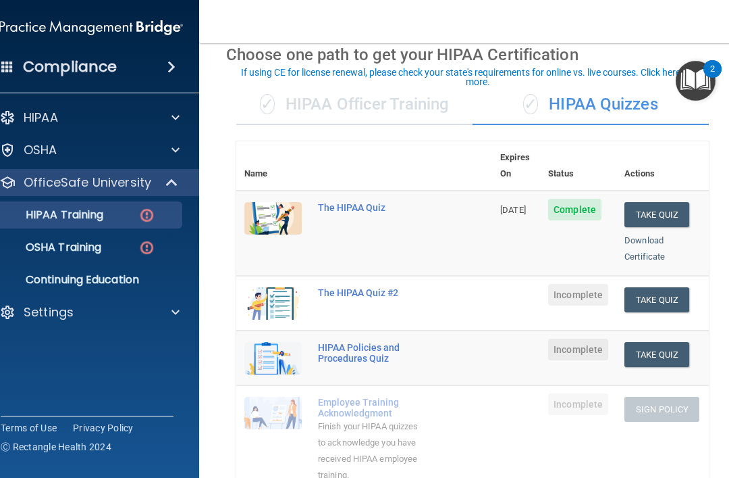
click at [677, 287] on button "Take Quiz" at bounding box center [657, 299] width 65 height 25
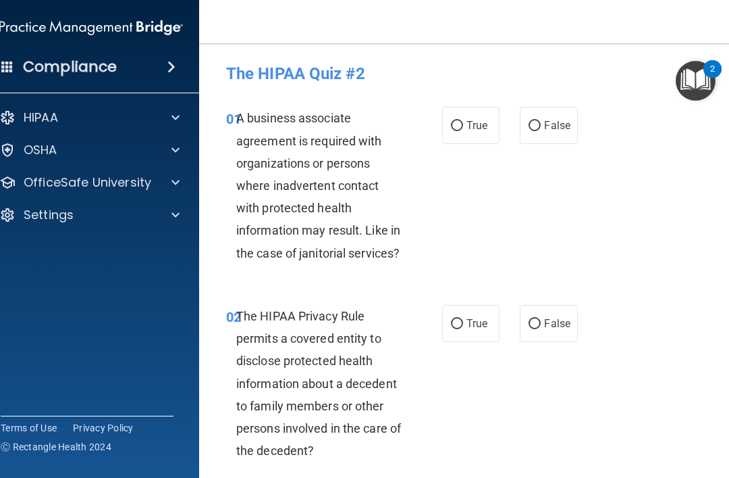
click at [471, 116] on label "True" at bounding box center [470, 125] width 57 height 37
click at [463, 121] on input "True" at bounding box center [457, 126] width 12 height 10
radio input "true"
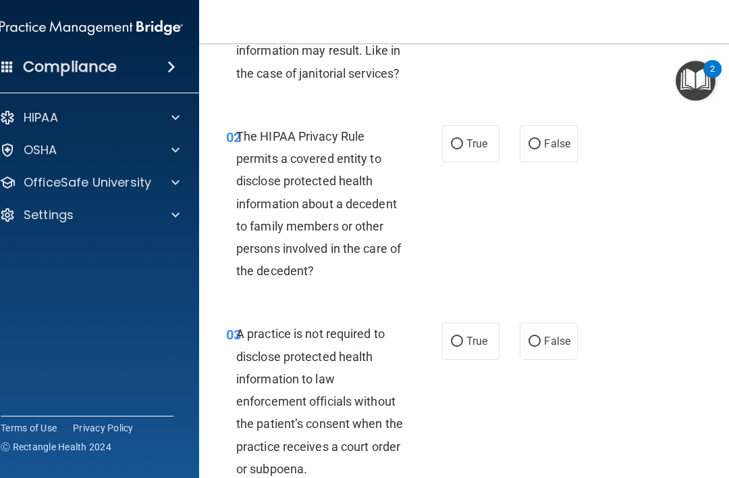
scroll to position [182, 0]
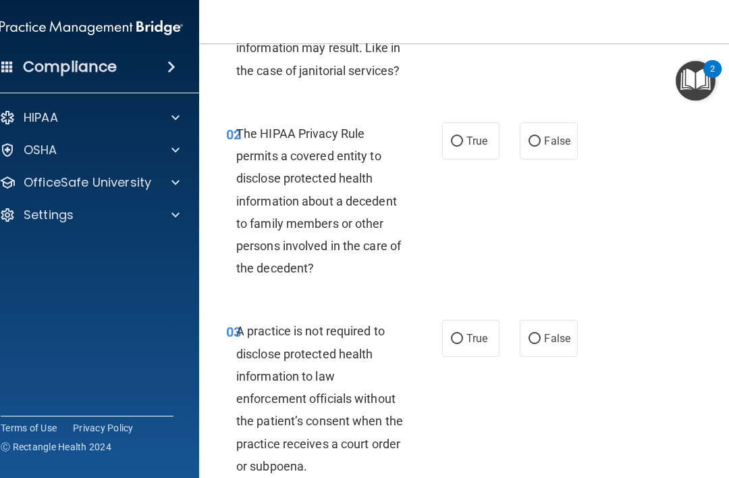
click at [482, 126] on label "True" at bounding box center [470, 140] width 57 height 37
click at [463, 136] on input "True" at bounding box center [457, 141] width 12 height 10
radio input "true"
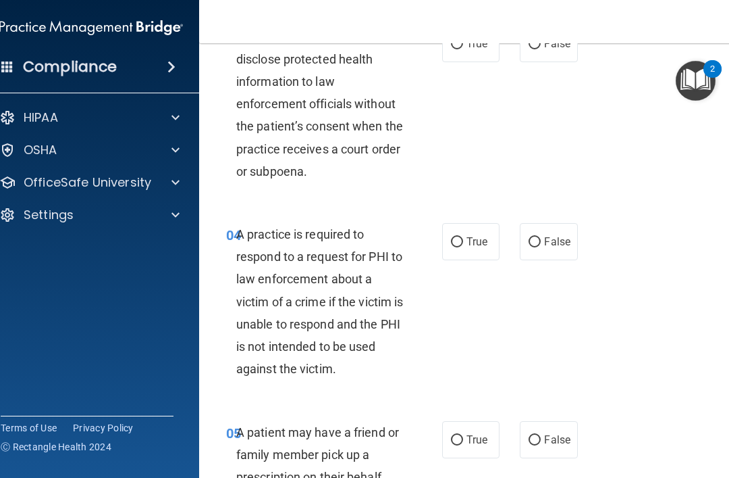
scroll to position [366, 0]
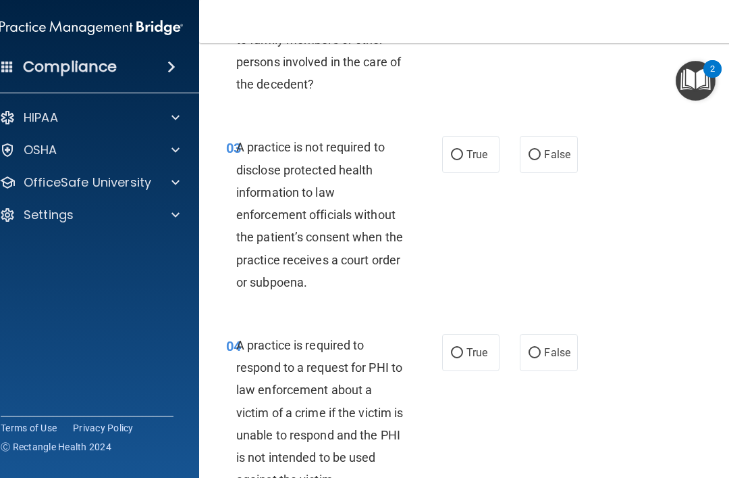
click at [484, 159] on label "True" at bounding box center [470, 154] width 57 height 37
click at [463, 159] on input "True" at bounding box center [457, 155] width 12 height 10
radio input "true"
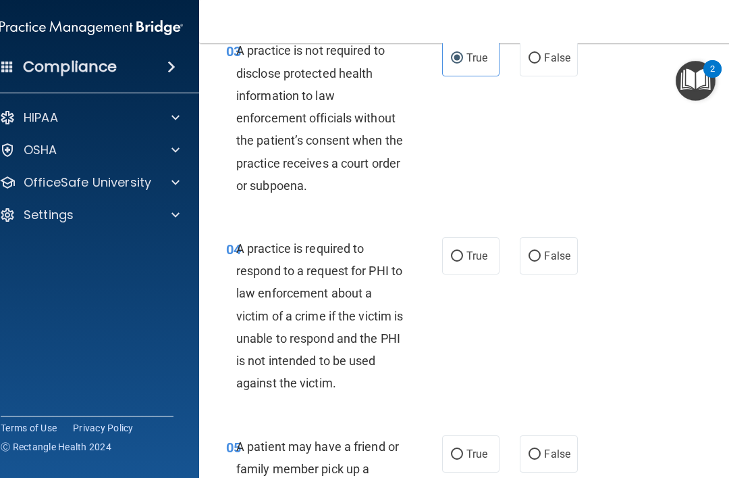
scroll to position [491, 0]
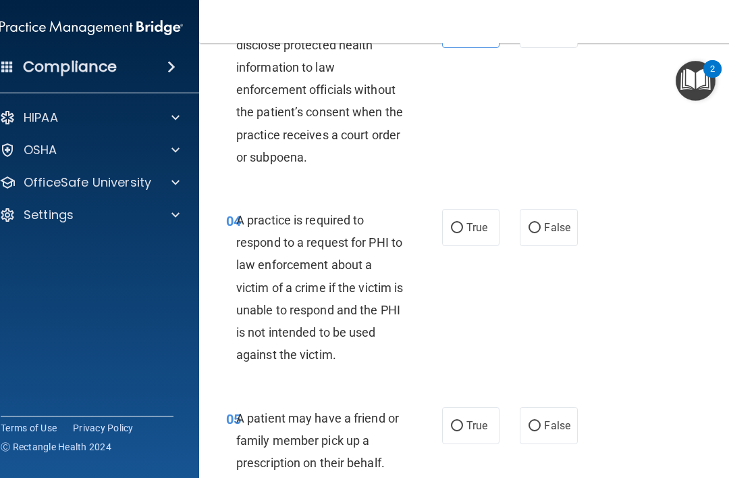
click at [559, 222] on span "False" at bounding box center [557, 227] width 26 height 13
click at [541, 223] on input "False" at bounding box center [535, 228] width 12 height 10
radio input "true"
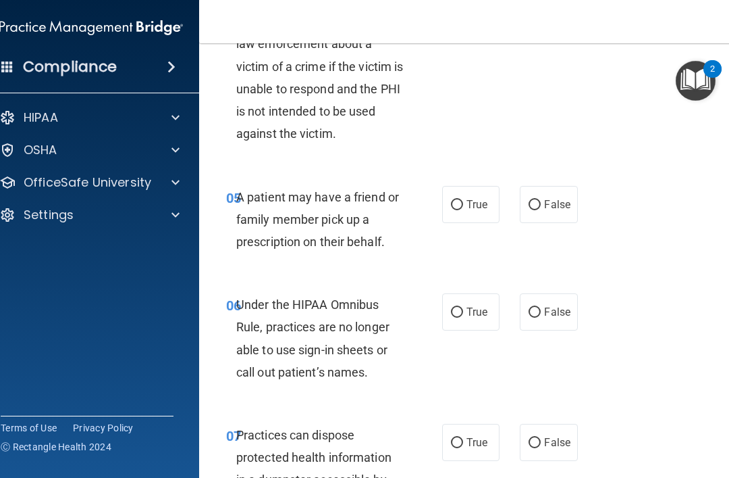
scroll to position [719, 0]
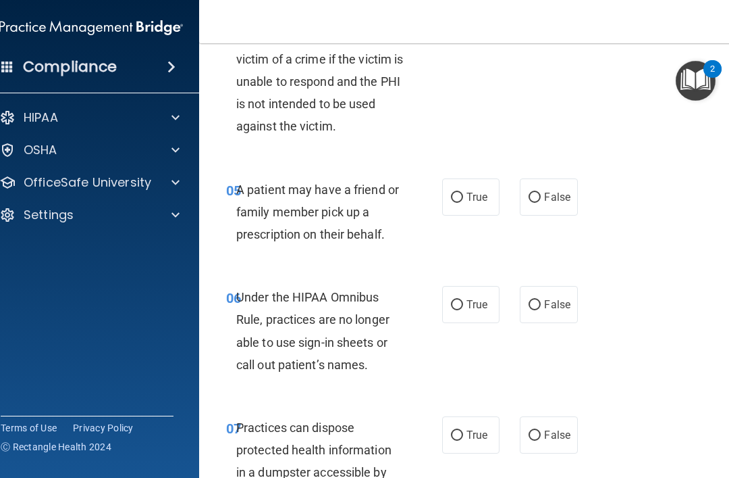
click at [467, 182] on label "True" at bounding box center [470, 196] width 57 height 37
click at [463, 192] on input "True" at bounding box center [457, 197] width 12 height 10
radio input "true"
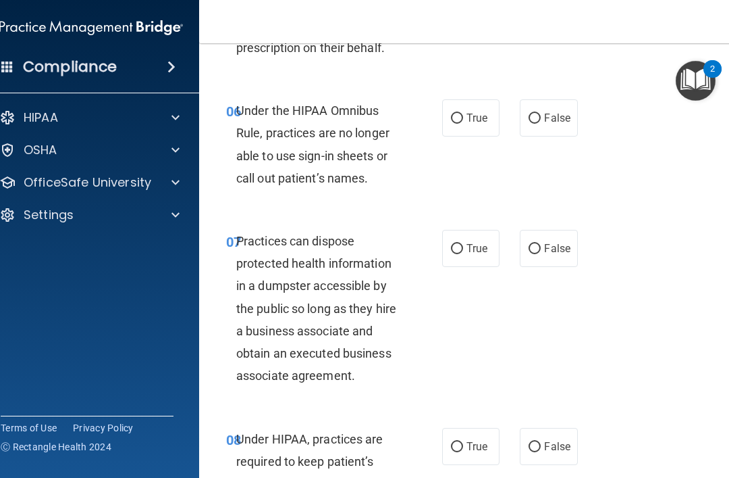
scroll to position [898, 0]
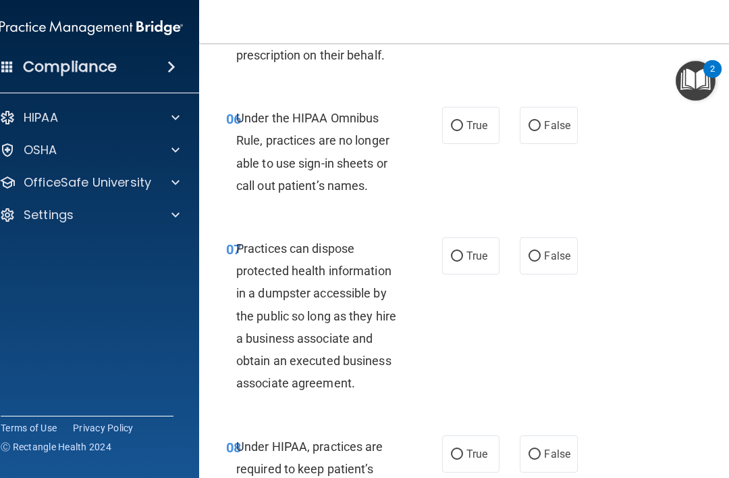
click at [471, 119] on span "True" at bounding box center [477, 125] width 21 height 13
click at [463, 121] on input "True" at bounding box center [457, 126] width 12 height 10
radio input "true"
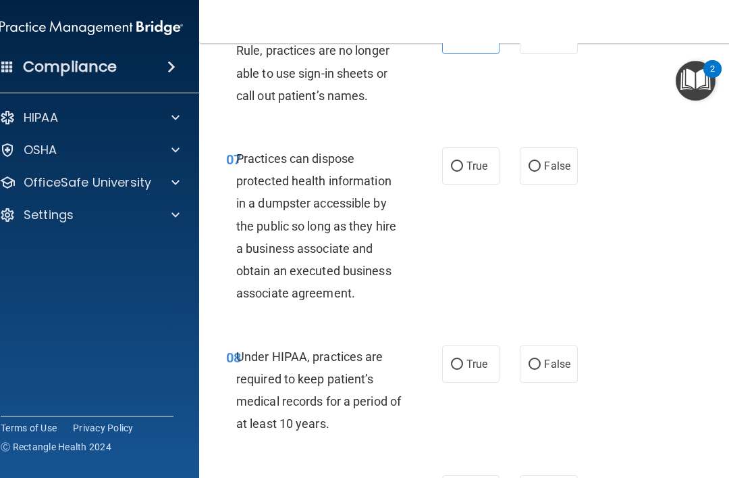
scroll to position [993, 0]
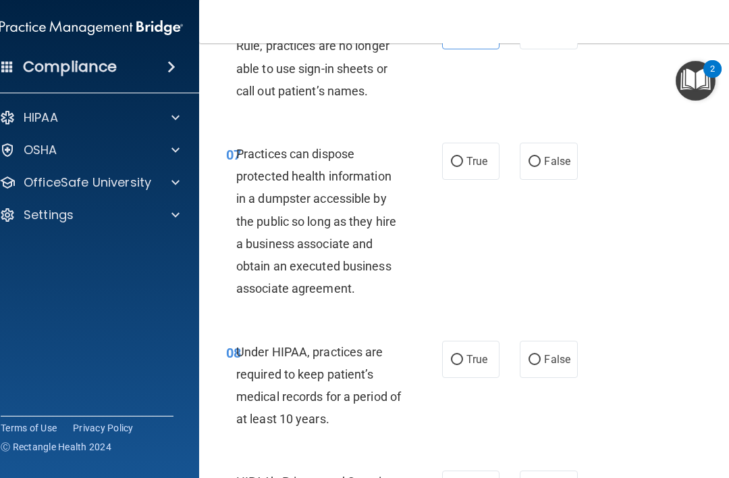
click at [557, 147] on label "False" at bounding box center [548, 161] width 57 height 37
click at [541, 157] on input "False" at bounding box center [535, 162] width 12 height 10
radio input "true"
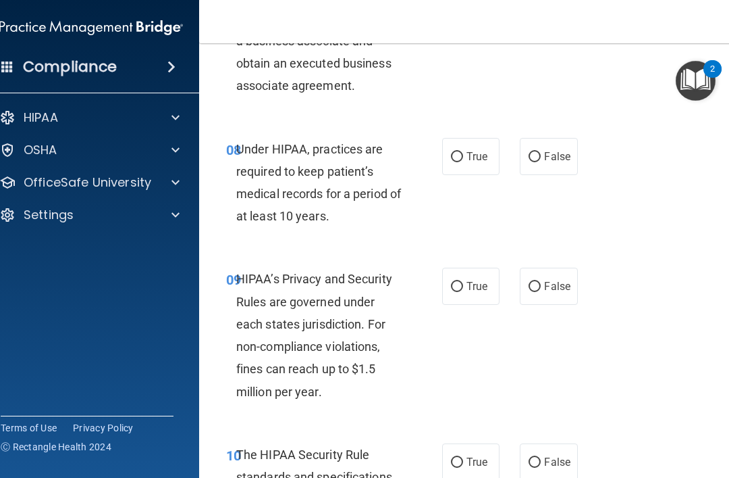
scroll to position [1196, 0]
click at [482, 149] on span "True" at bounding box center [477, 155] width 21 height 13
click at [463, 151] on input "True" at bounding box center [457, 156] width 12 height 10
radio input "true"
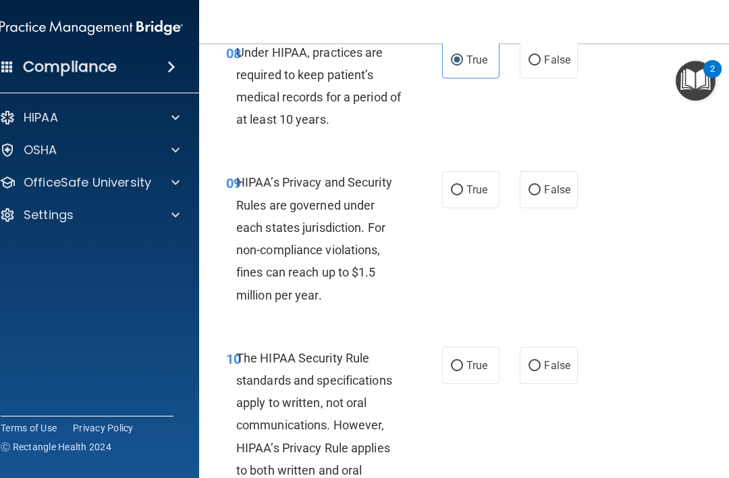
scroll to position [1293, 0]
click at [478, 197] on label "True" at bounding box center [470, 188] width 57 height 37
click at [463, 195] on input "True" at bounding box center [457, 189] width 12 height 10
radio input "true"
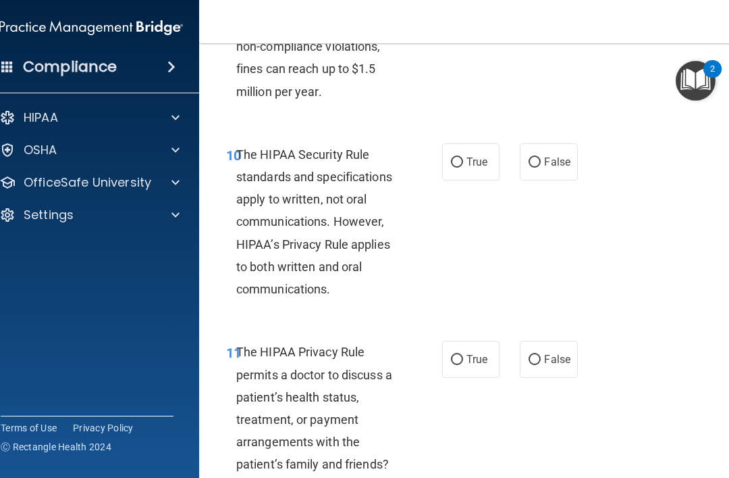
scroll to position [1499, 0]
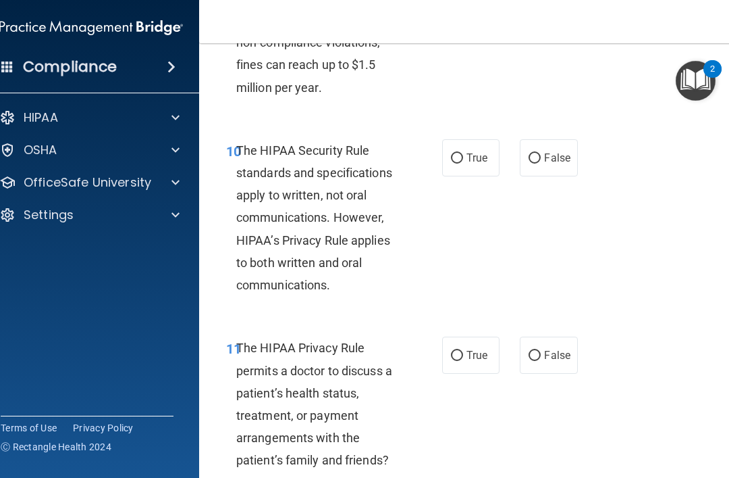
click at [565, 151] on span "False" at bounding box center [557, 157] width 26 height 13
click at [541, 153] on input "False" at bounding box center [535, 158] width 12 height 10
radio input "true"
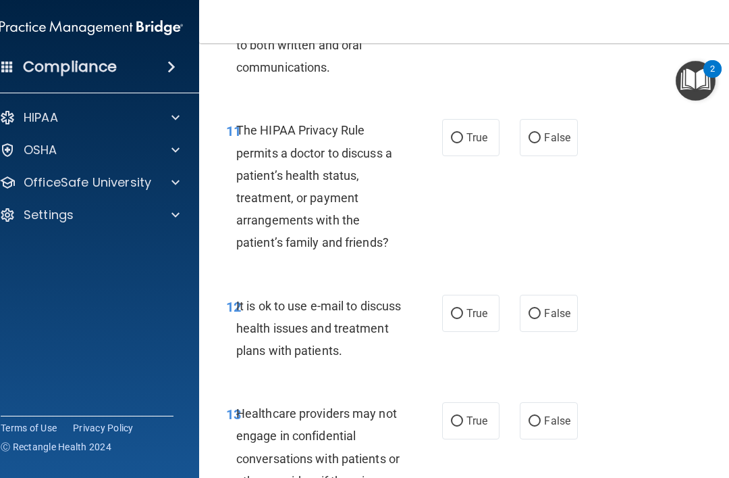
scroll to position [1720, 0]
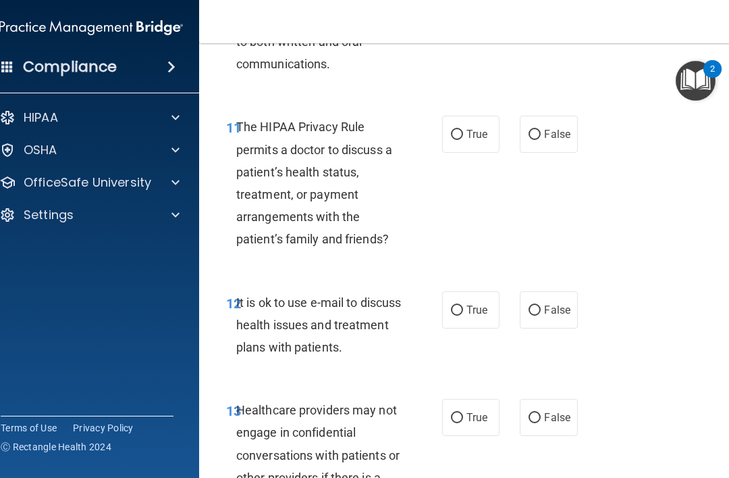
click at [540, 130] on input "False" at bounding box center [535, 135] width 12 height 10
radio input "true"
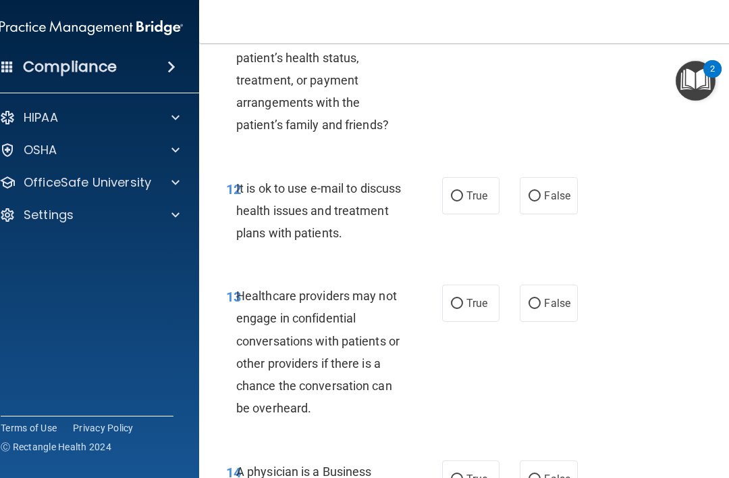
scroll to position [1838, 0]
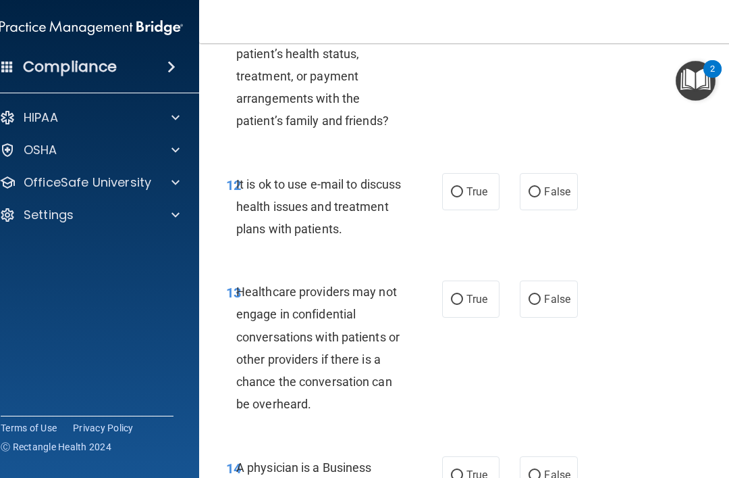
click at [560, 190] on label "False" at bounding box center [548, 191] width 57 height 37
click at [541, 190] on input "False" at bounding box center [535, 192] width 12 height 10
radio input "true"
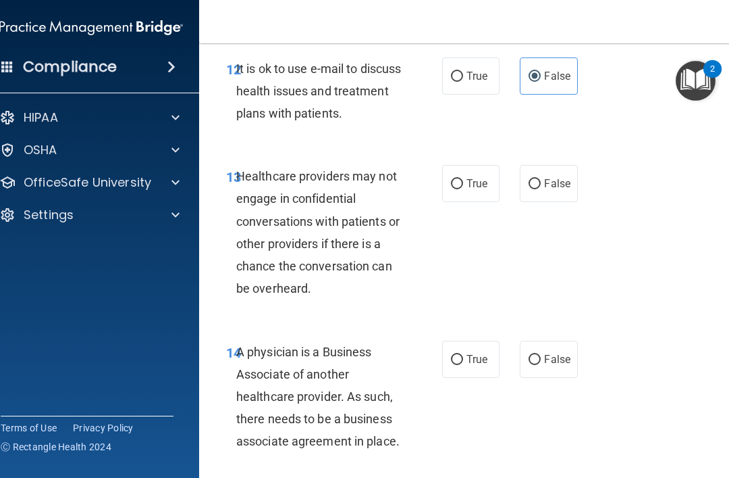
click at [469, 177] on span "True" at bounding box center [477, 183] width 21 height 13
click at [463, 179] on input "True" at bounding box center [457, 184] width 12 height 10
radio input "true"
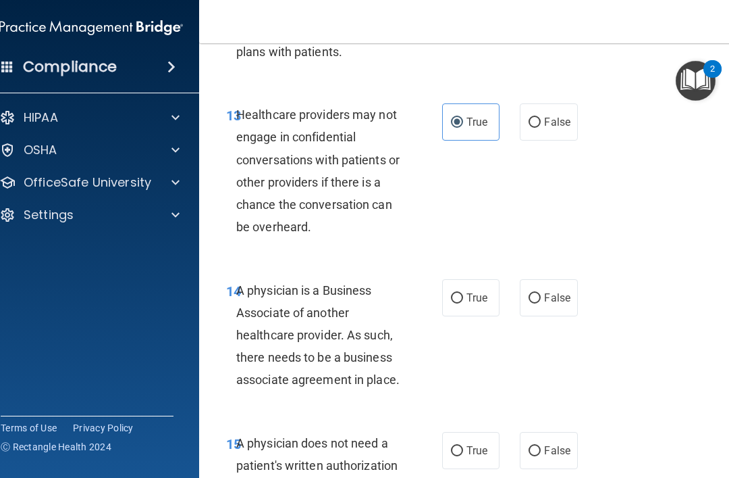
scroll to position [2050, 0]
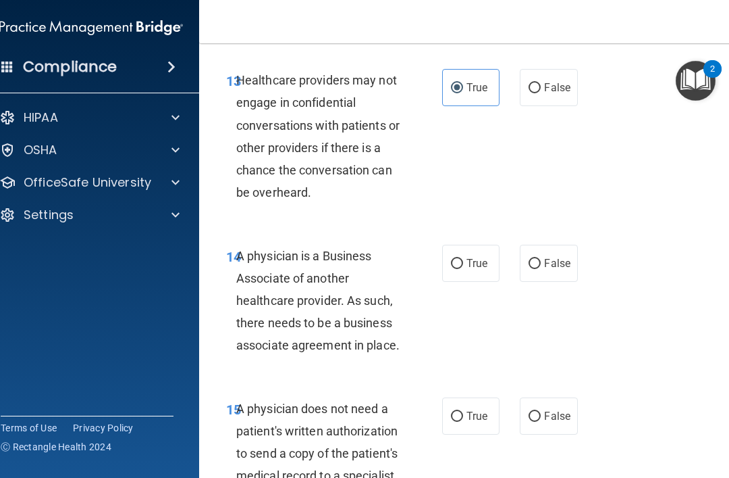
click at [482, 257] on span "True" at bounding box center [477, 263] width 21 height 13
click at [463, 259] on input "True" at bounding box center [457, 264] width 12 height 10
radio input "true"
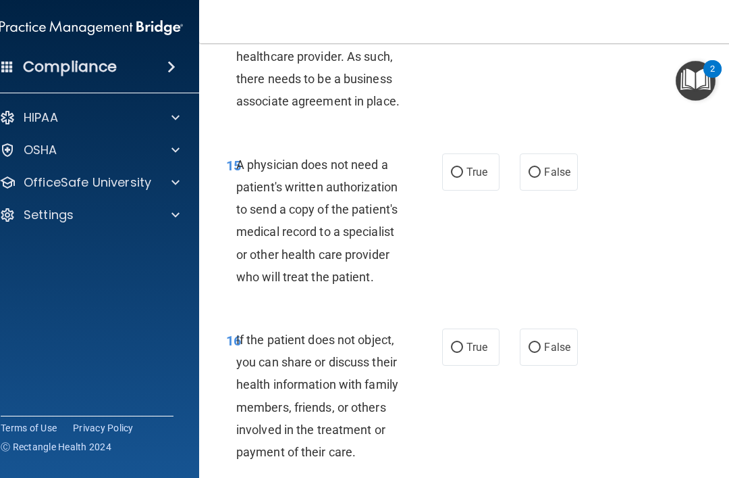
scroll to position [2296, 0]
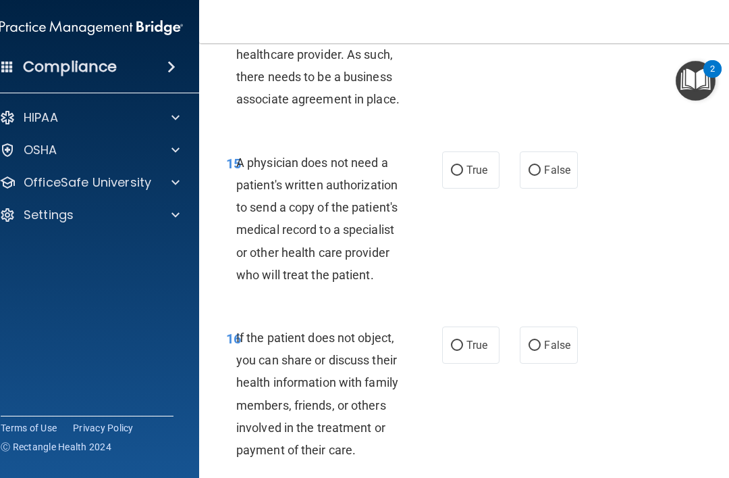
click at [467, 163] on span "True" at bounding box center [477, 169] width 21 height 13
click at [463, 165] on input "True" at bounding box center [457, 170] width 12 height 10
radio input "true"
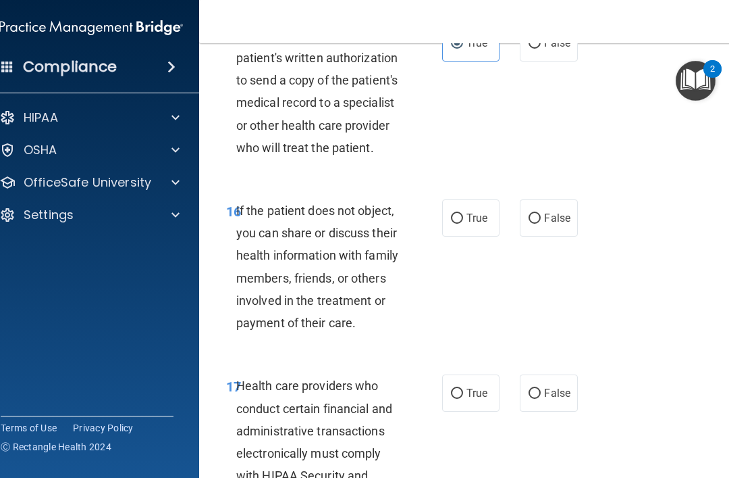
scroll to position [2427, 0]
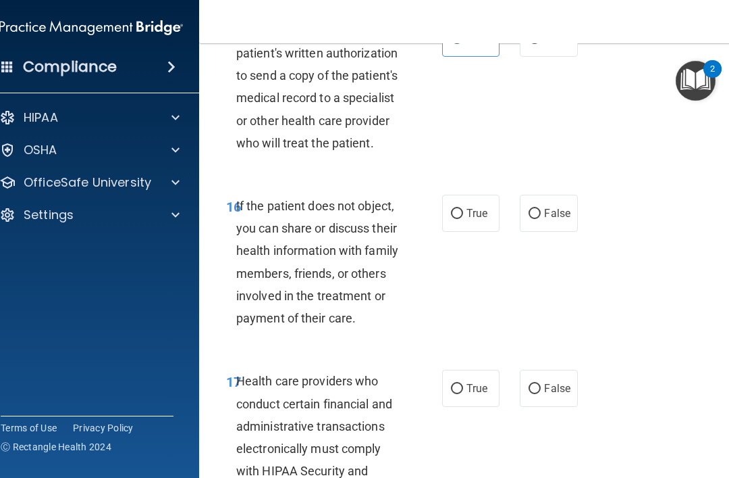
click at [565, 208] on label "False" at bounding box center [548, 213] width 57 height 37
click at [541, 209] on input "False" at bounding box center [535, 214] width 12 height 10
radio input "true"
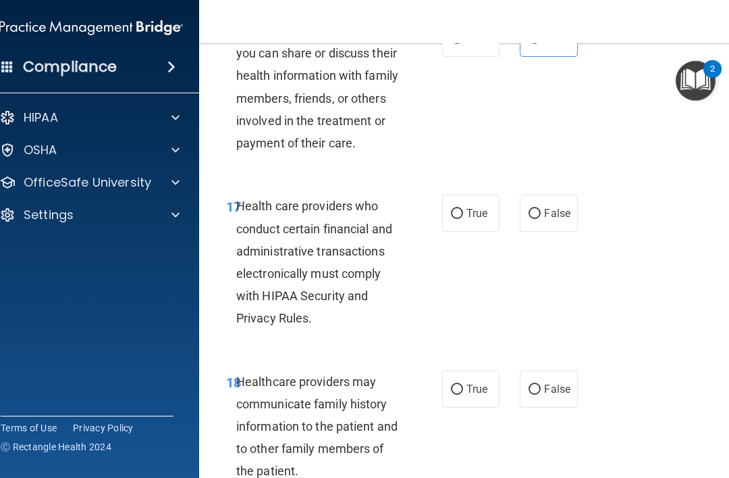
scroll to position [2625, 0]
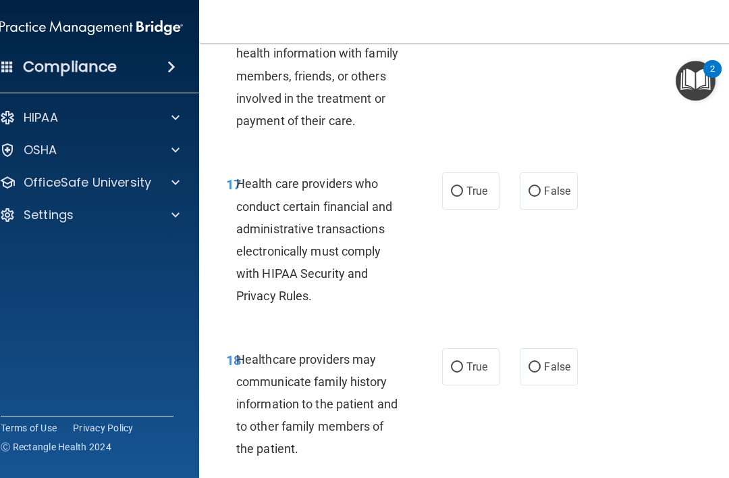
click at [483, 184] on span "True" at bounding box center [477, 190] width 21 height 13
click at [463, 186] on input "True" at bounding box center [457, 191] width 12 height 10
radio input "true"
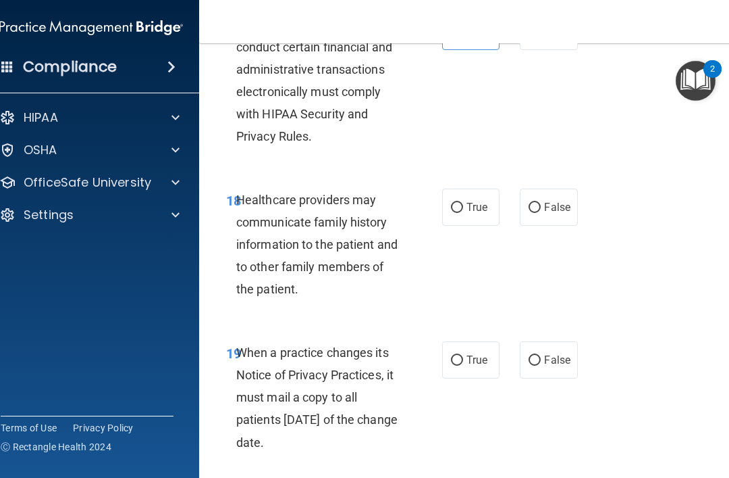
scroll to position [2804, 0]
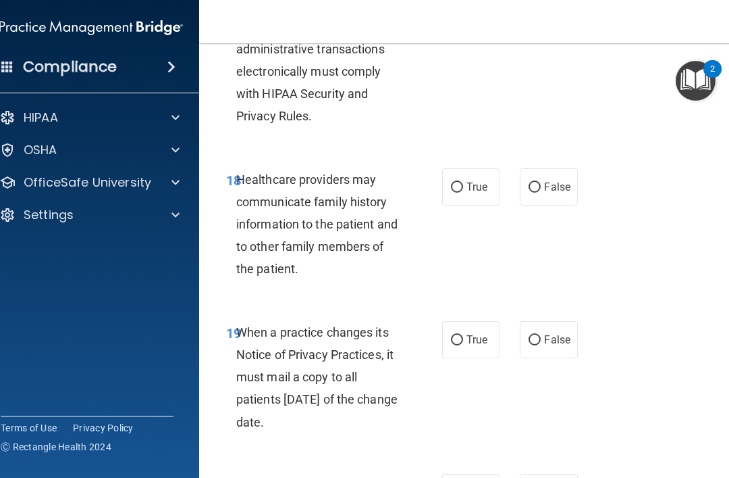
click at [561, 180] on span "False" at bounding box center [557, 186] width 26 height 13
click at [541, 182] on input "False" at bounding box center [535, 187] width 12 height 10
radio input "true"
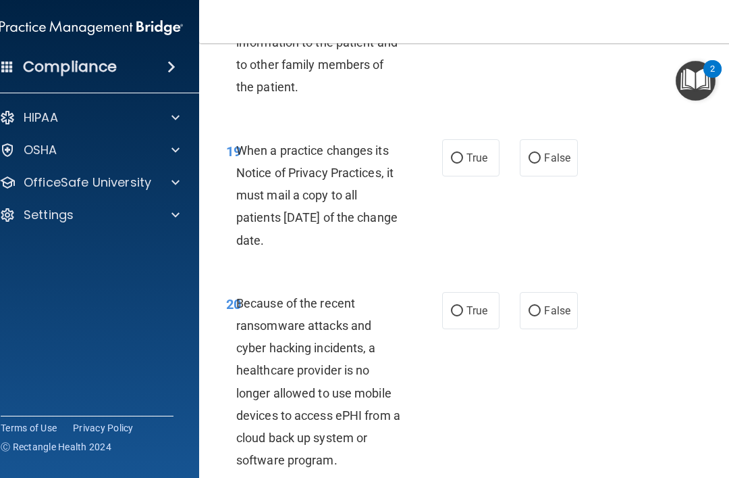
scroll to position [2987, 0]
click at [456, 153] on input "True" at bounding box center [457, 158] width 12 height 10
radio input "true"
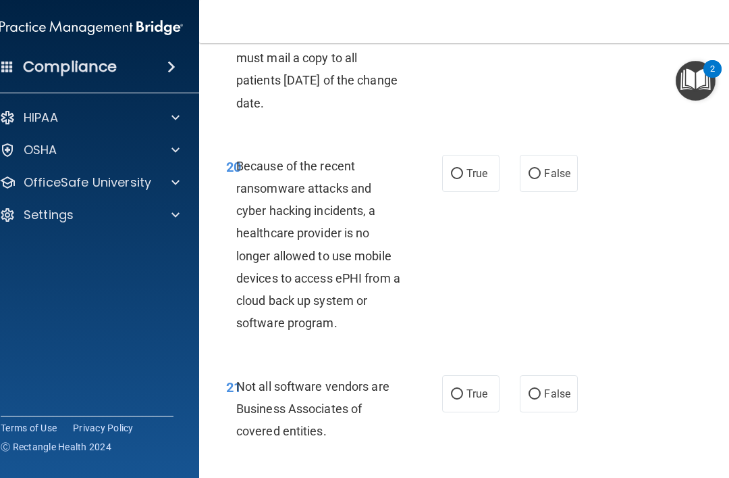
scroll to position [3129, 0]
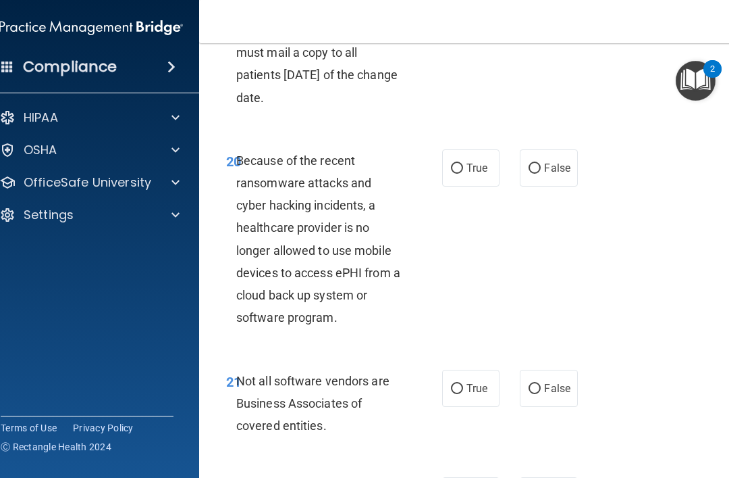
click at [471, 149] on label "True" at bounding box center [470, 167] width 57 height 37
click at [463, 163] on input "True" at bounding box center [457, 168] width 12 height 10
radio input "true"
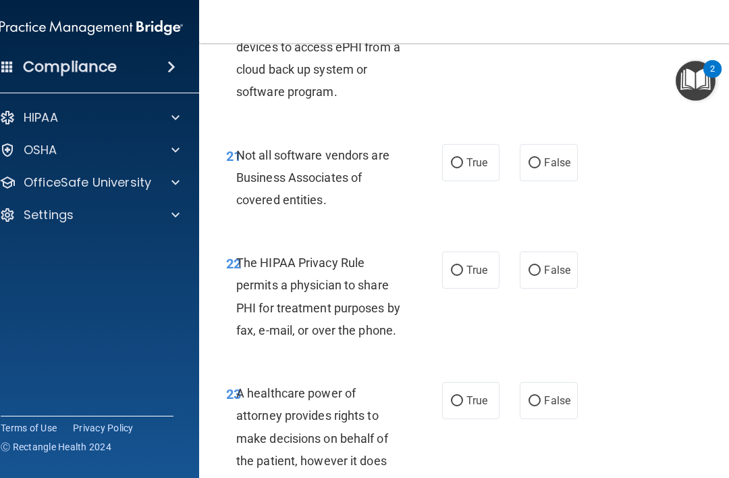
scroll to position [3356, 0]
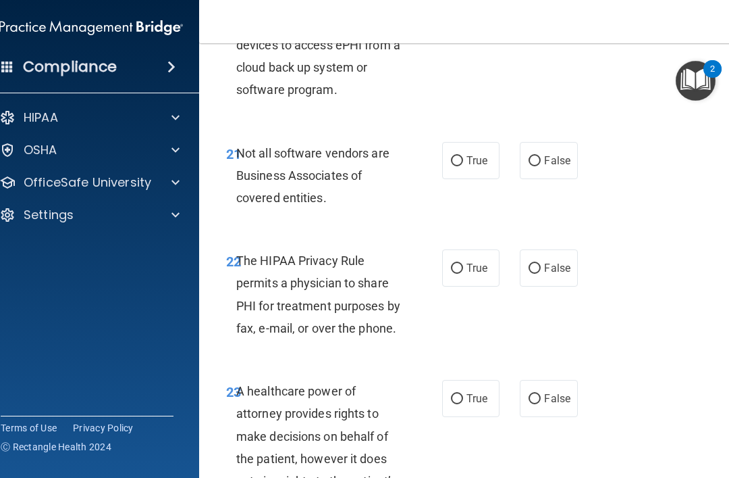
click at [461, 142] on label "True" at bounding box center [470, 160] width 57 height 37
click at [461, 156] on input "True" at bounding box center [457, 161] width 12 height 10
radio input "true"
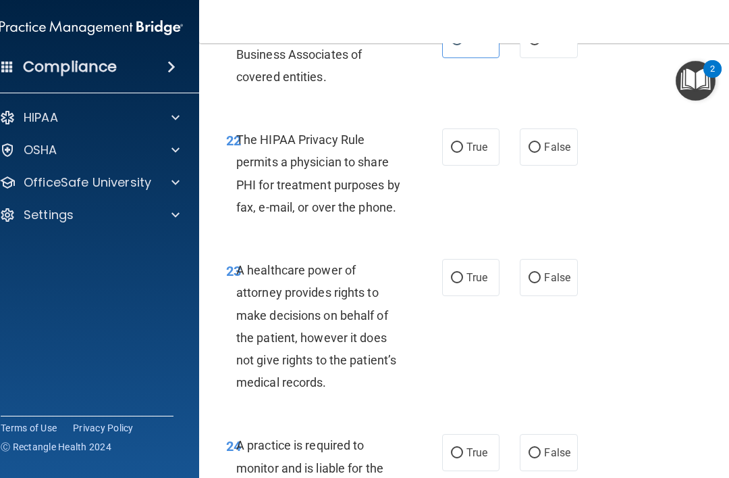
click at [465, 128] on label "True" at bounding box center [470, 146] width 57 height 37
click at [463, 143] on input "True" at bounding box center [457, 148] width 12 height 10
radio input "true"
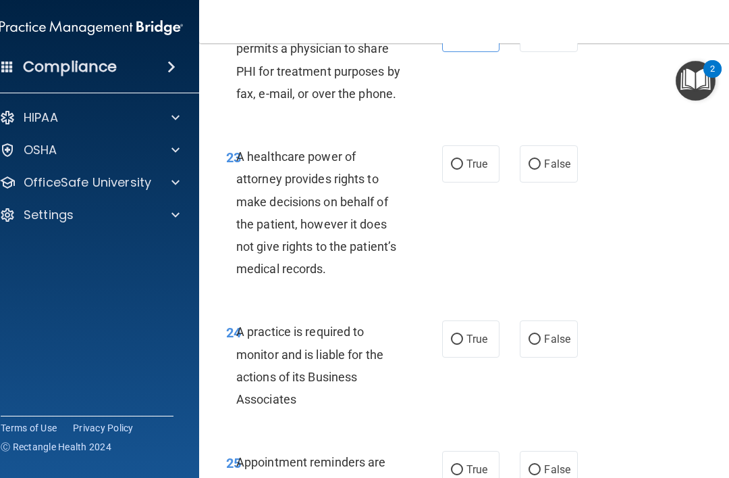
scroll to position [3595, 0]
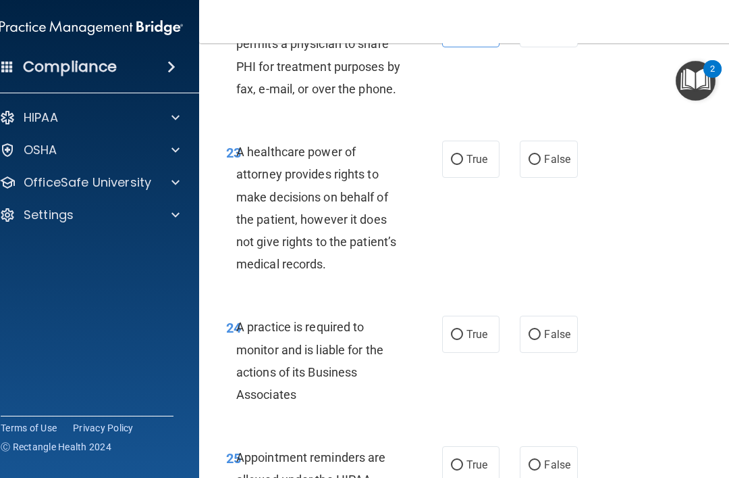
click at [473, 140] on label "True" at bounding box center [470, 158] width 57 height 37
click at [463, 155] on input "True" at bounding box center [457, 160] width 12 height 10
radio input "true"
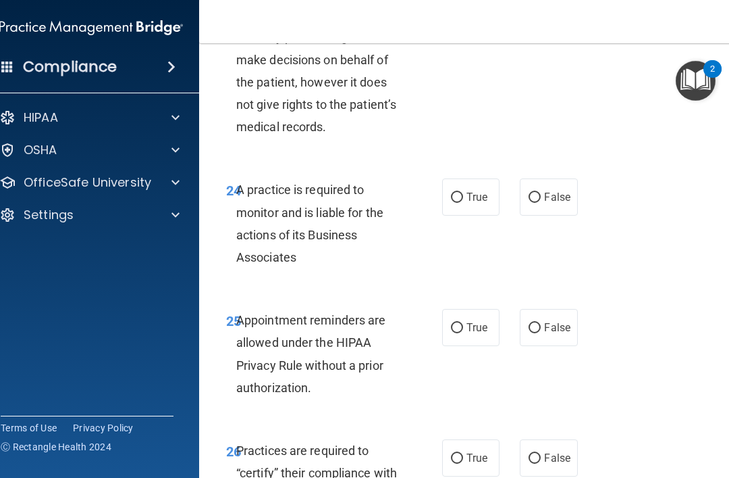
scroll to position [3735, 0]
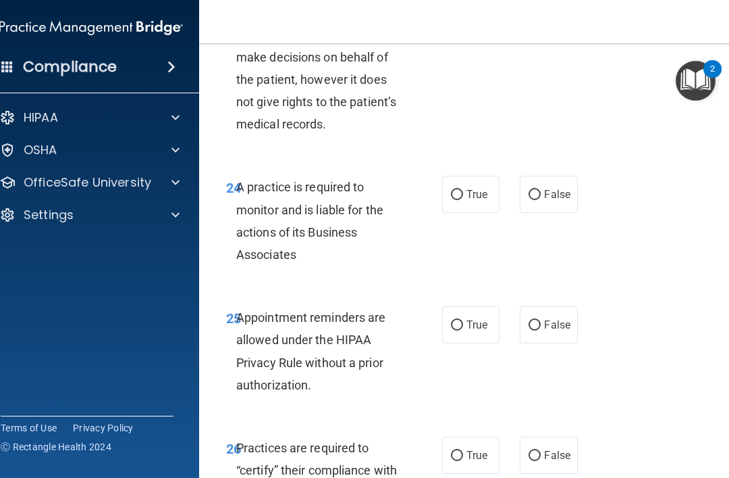
click at [469, 188] on span "True" at bounding box center [477, 194] width 21 height 13
click at [463, 190] on input "True" at bounding box center [457, 195] width 12 height 10
radio input "true"
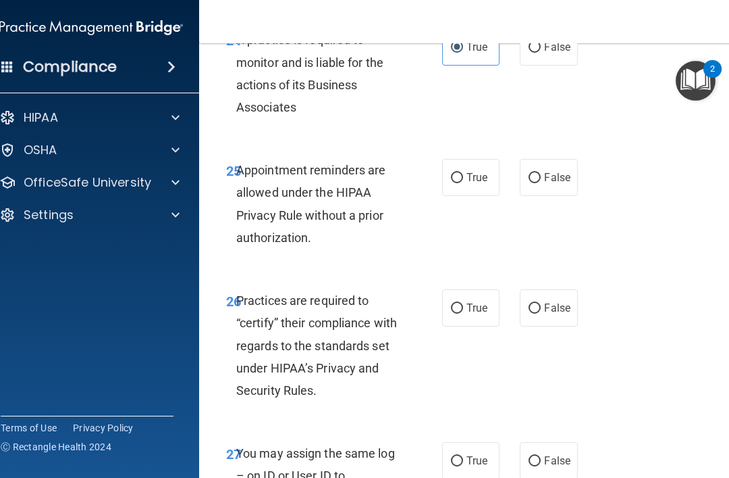
scroll to position [3888, 0]
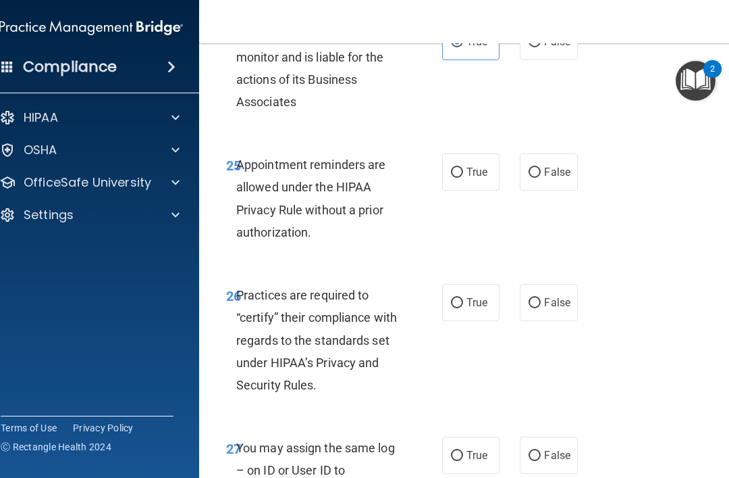
click at [560, 165] on span "False" at bounding box center [557, 171] width 26 height 13
click at [541, 168] on input "False" at bounding box center [535, 173] width 12 height 10
radio input "true"
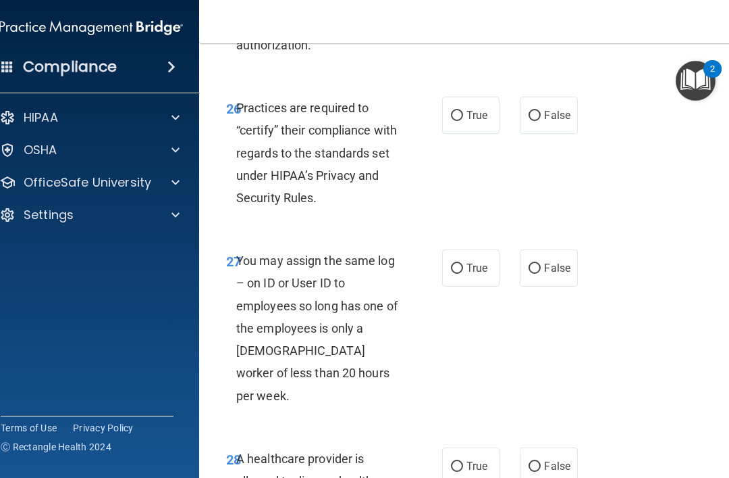
scroll to position [4076, 0]
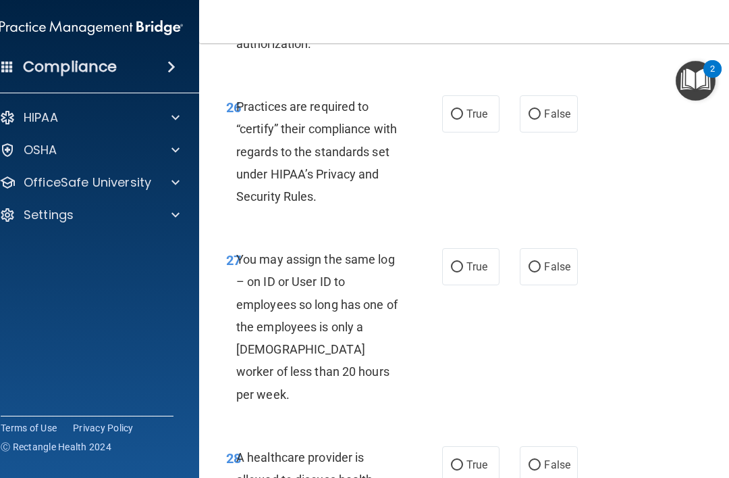
click at [473, 107] on span "True" at bounding box center [477, 113] width 21 height 13
click at [463, 109] on input "True" at bounding box center [457, 114] width 12 height 10
radio input "true"
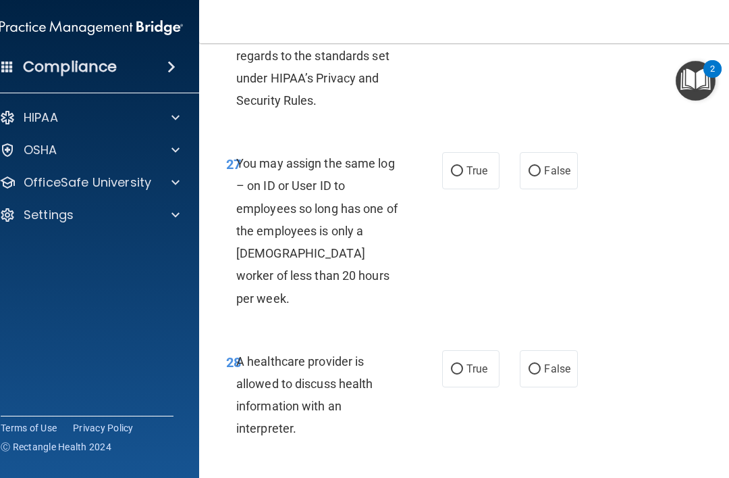
scroll to position [4177, 0]
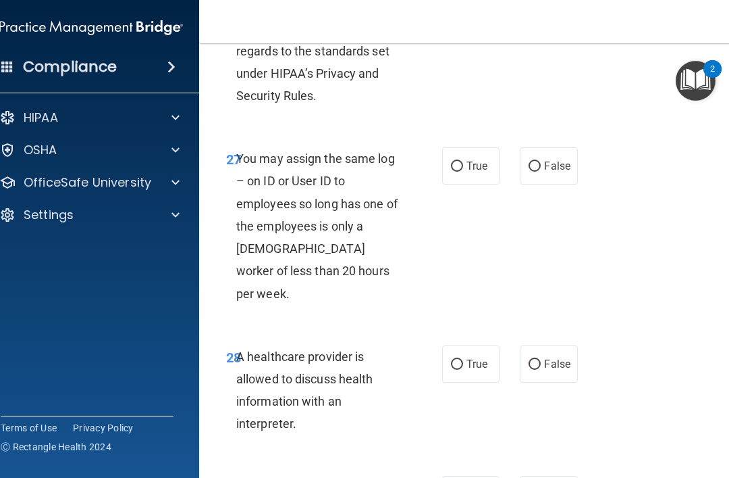
click at [560, 159] on span "False" at bounding box center [557, 165] width 26 height 13
click at [541, 161] on input "False" at bounding box center [535, 166] width 12 height 10
radio input "true"
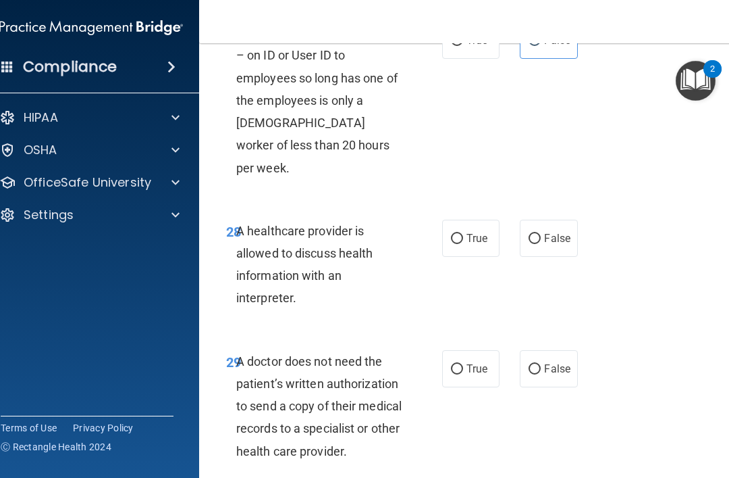
scroll to position [4306, 0]
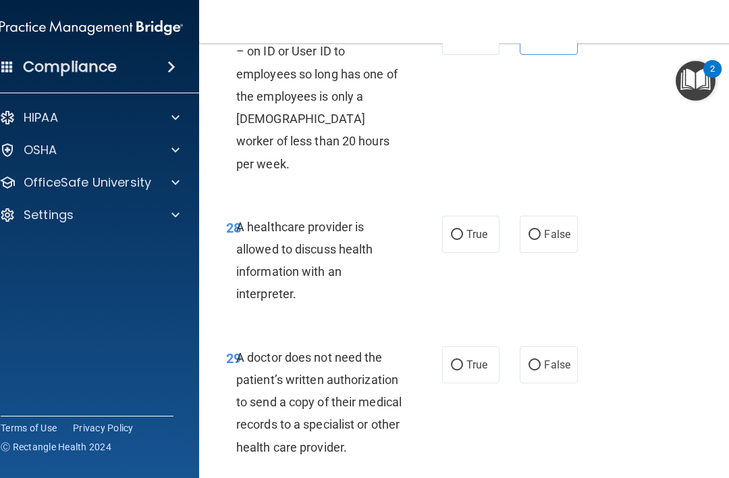
click at [471, 228] on span "True" at bounding box center [477, 234] width 21 height 13
click at [463, 230] on input "True" at bounding box center [457, 235] width 12 height 10
radio input "true"
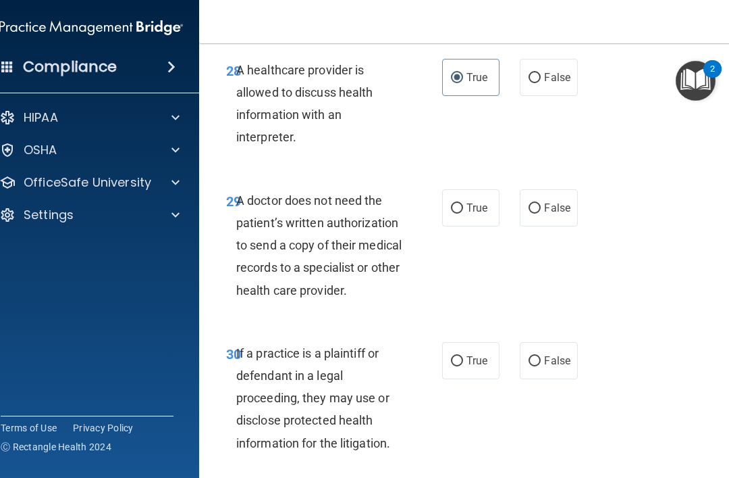
scroll to position [4466, 0]
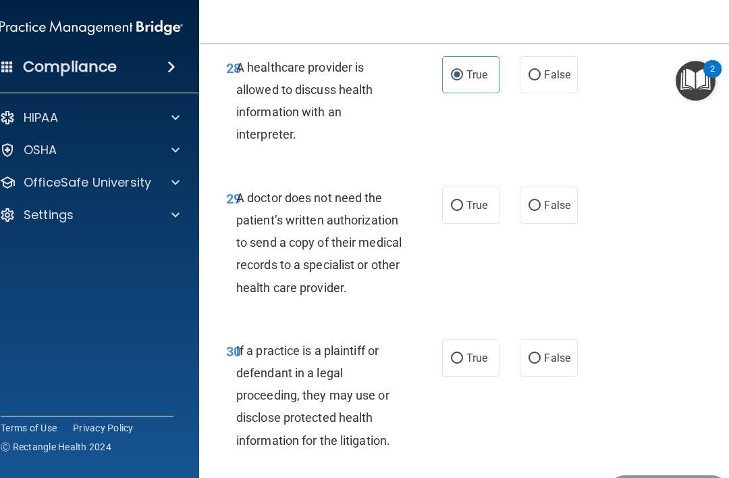
click at [560, 199] on span "False" at bounding box center [557, 205] width 26 height 13
click at [541, 201] on input "False" at bounding box center [535, 206] width 12 height 10
radio input "true"
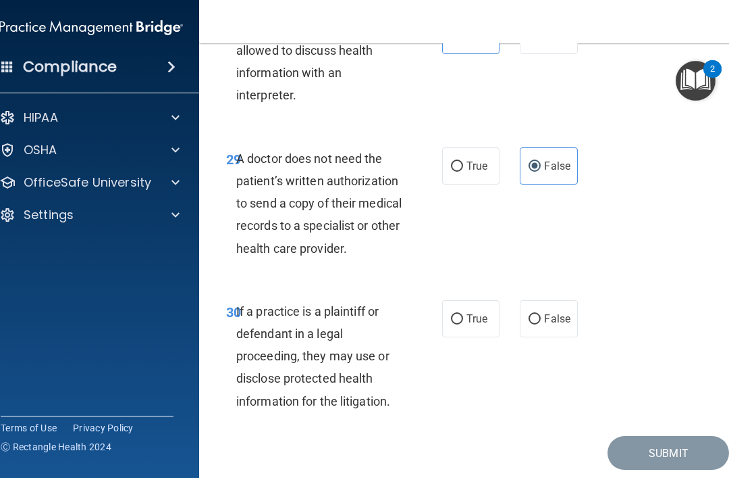
scroll to position [4504, 0]
click at [407, 436] on div "Submit" at bounding box center [472, 453] width 513 height 34
click at [568, 313] on span "False" at bounding box center [557, 319] width 26 height 13
click at [541, 315] on input "False" at bounding box center [535, 320] width 12 height 10
radio input "true"
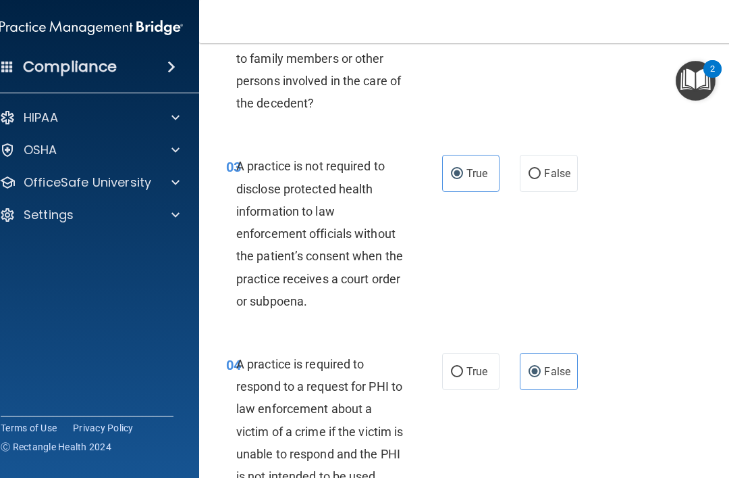
scroll to position [349, 0]
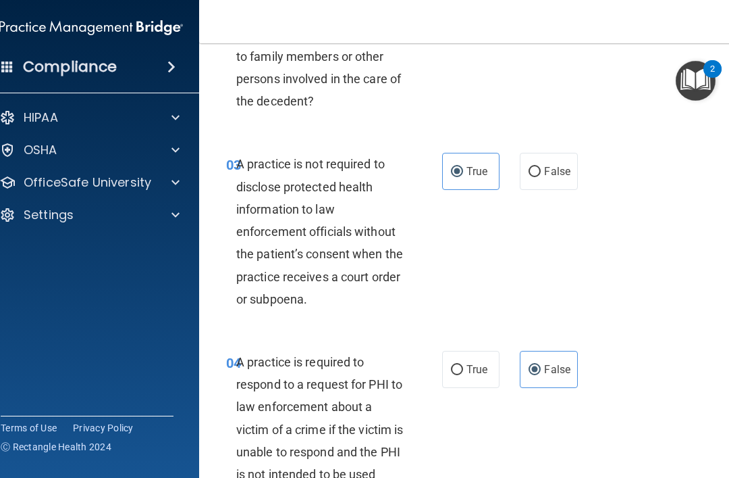
click at [537, 173] on input "False" at bounding box center [535, 172] width 12 height 10
radio input "true"
radio input "false"
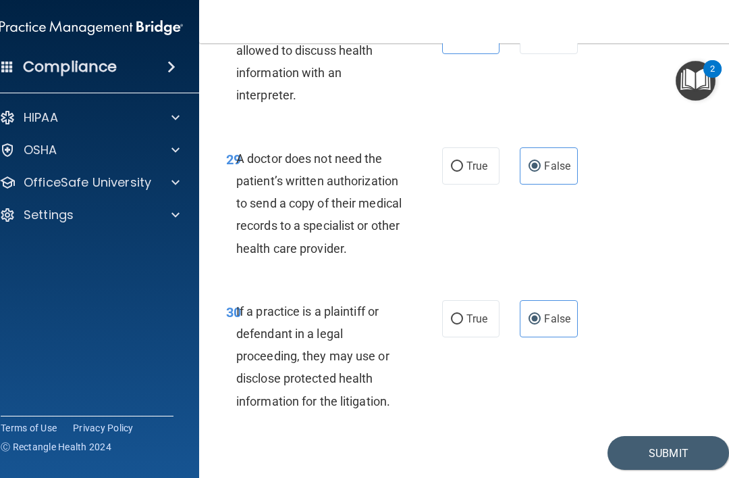
scroll to position [4504, 0]
click at [636, 436] on button "Submit" at bounding box center [669, 453] width 122 height 34
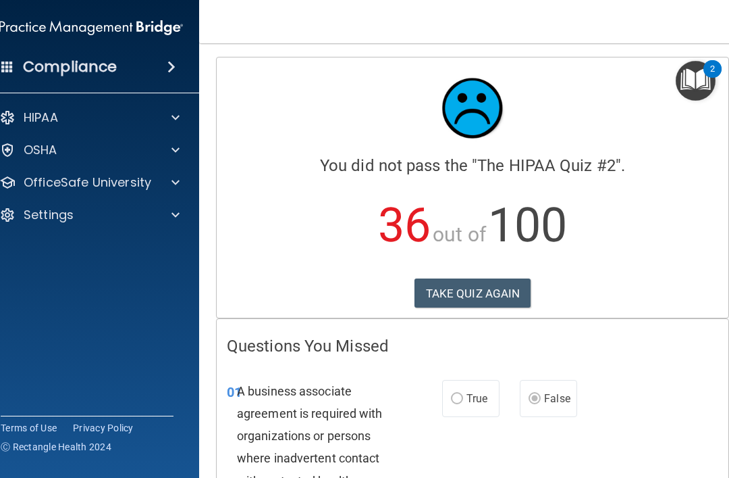
click at [467, 299] on button "TAKE QUIZ AGAIN" at bounding box center [473, 293] width 117 height 30
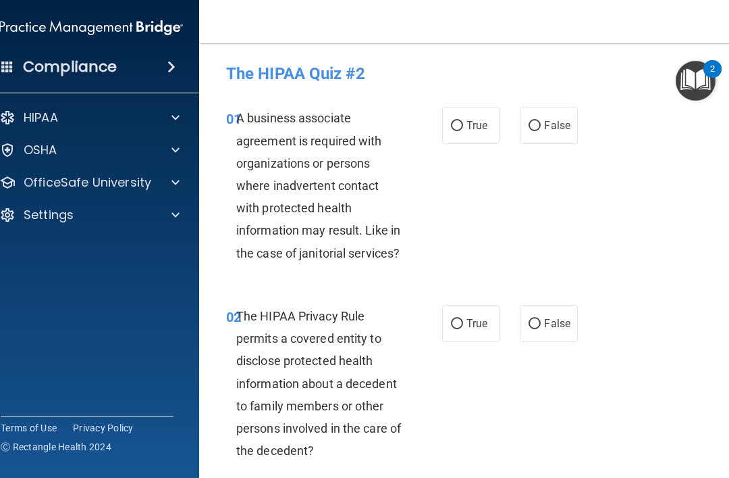
click at [533, 107] on label "False" at bounding box center [548, 125] width 57 height 37
click at [533, 121] on input "False" at bounding box center [535, 126] width 12 height 10
radio input "true"
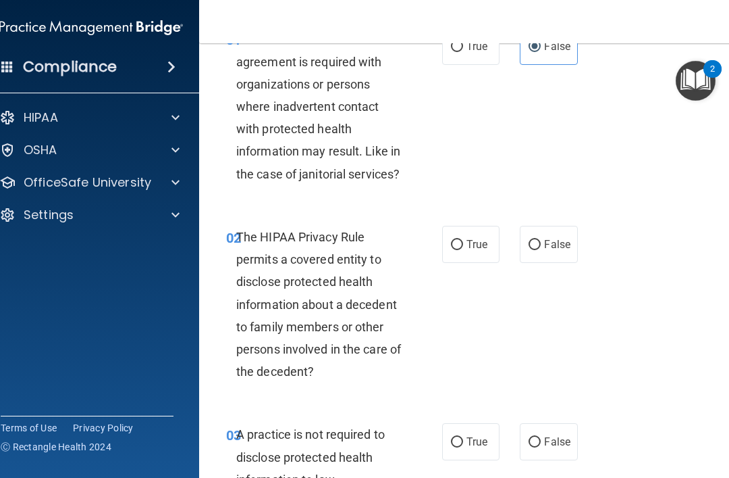
scroll to position [82, 0]
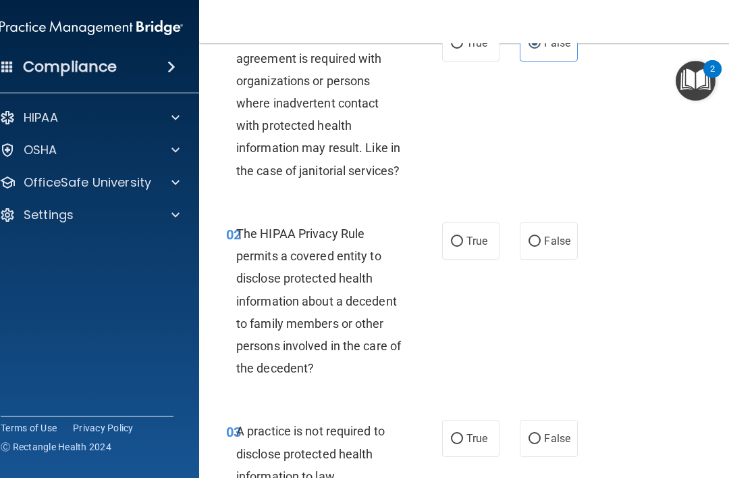
click at [479, 238] on span "True" at bounding box center [477, 240] width 21 height 13
click at [463, 238] on input "True" at bounding box center [457, 241] width 12 height 10
radio input "true"
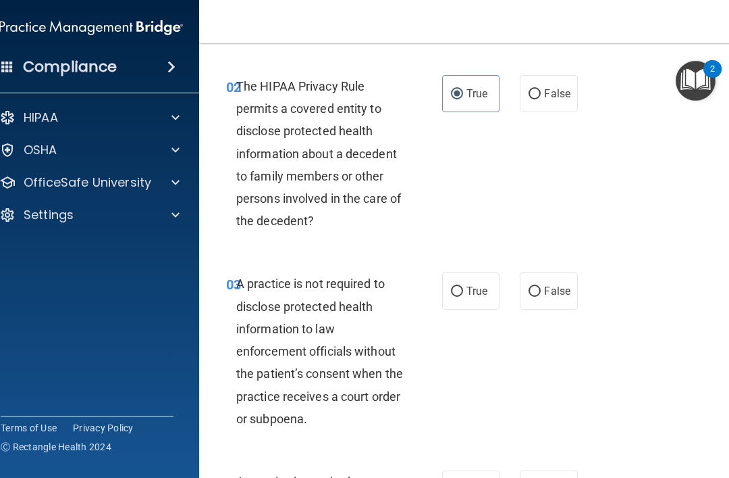
scroll to position [319, 0]
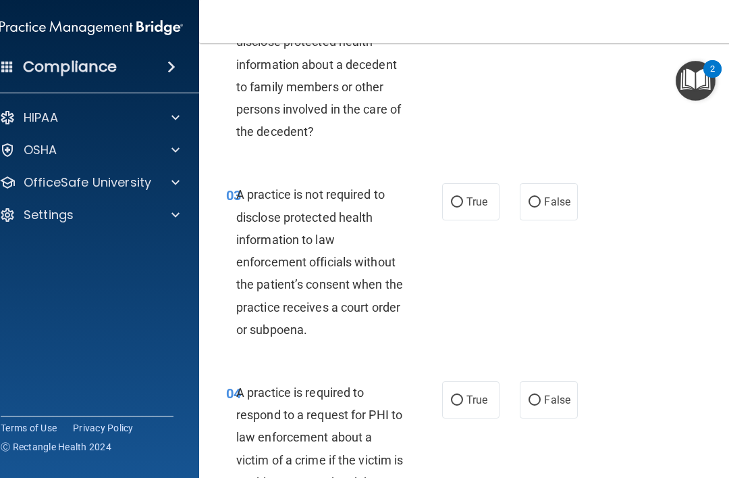
click at [577, 303] on div "03 A practice is not required to disclose protected health information to law e…" at bounding box center [472, 265] width 513 height 198
click at [542, 193] on label "False" at bounding box center [548, 201] width 57 height 37
click at [541, 197] on input "False" at bounding box center [535, 202] width 12 height 10
radio input "true"
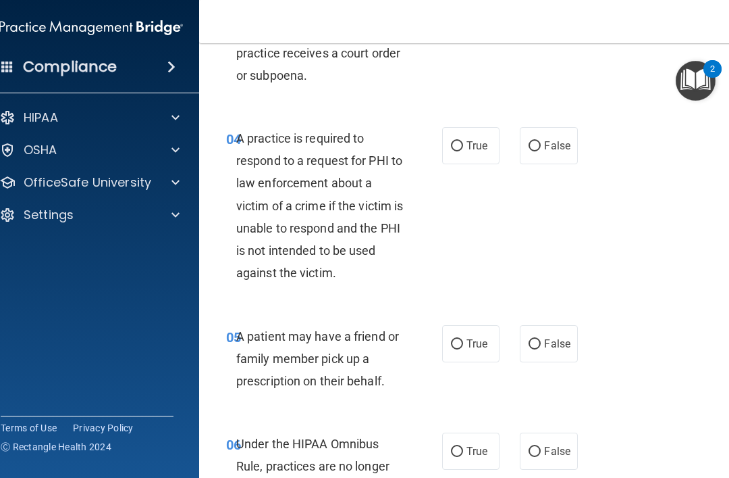
scroll to position [575, 0]
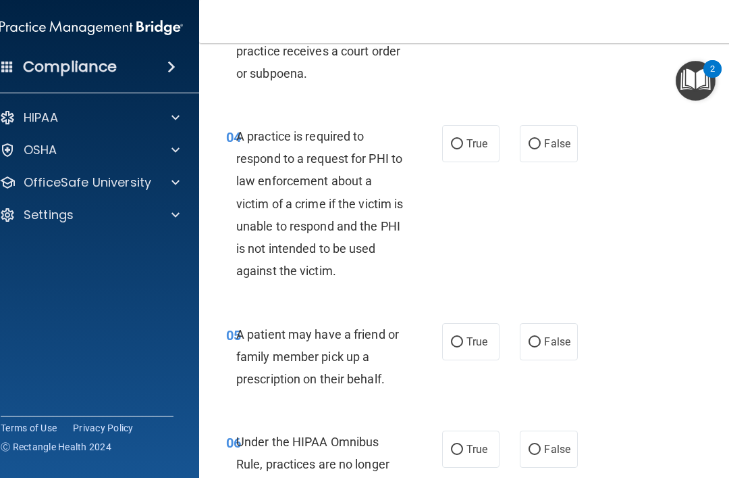
click at [458, 354] on label "True" at bounding box center [470, 341] width 57 height 37
click at [458, 347] on input "True" at bounding box center [457, 342] width 12 height 10
radio input "true"
click at [486, 152] on label "True" at bounding box center [470, 143] width 57 height 37
click at [463, 149] on input "True" at bounding box center [457, 144] width 12 height 10
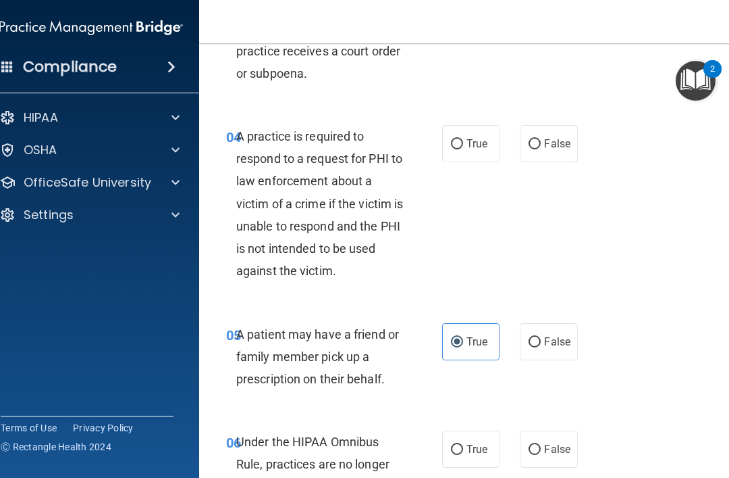
radio input "true"
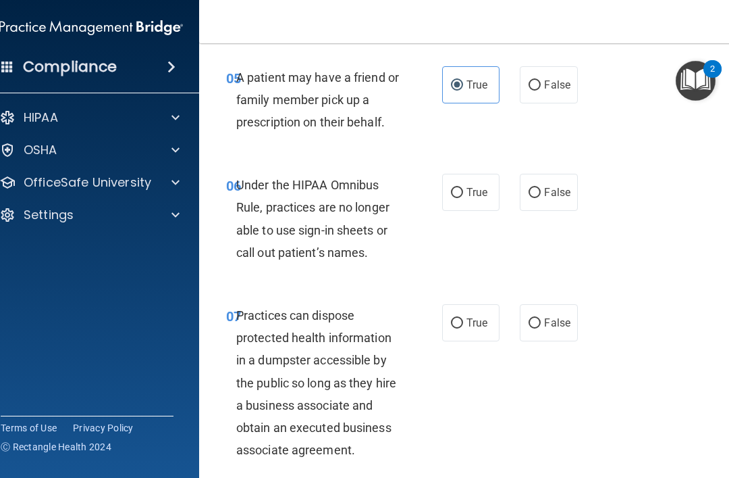
scroll to position [868, 0]
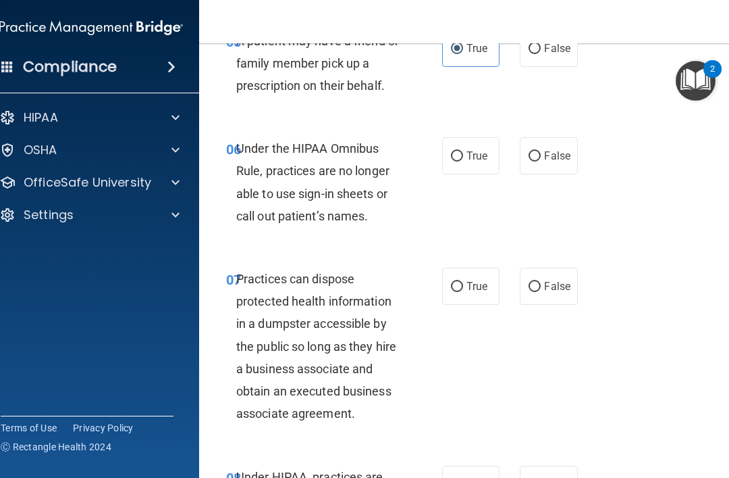
click at [544, 142] on label "False" at bounding box center [548, 155] width 57 height 37
click at [541, 151] on input "False" at bounding box center [535, 156] width 12 height 10
radio input "true"
click at [556, 282] on span "False" at bounding box center [557, 286] width 26 height 13
click at [541, 282] on input "False" at bounding box center [535, 287] width 12 height 10
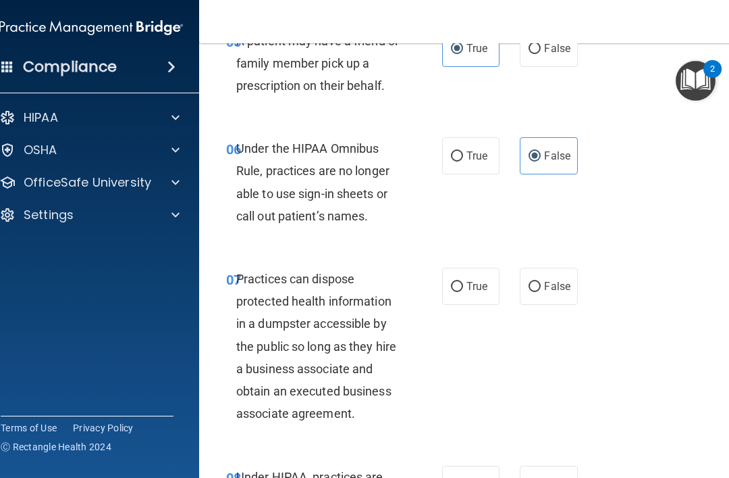
radio input "true"
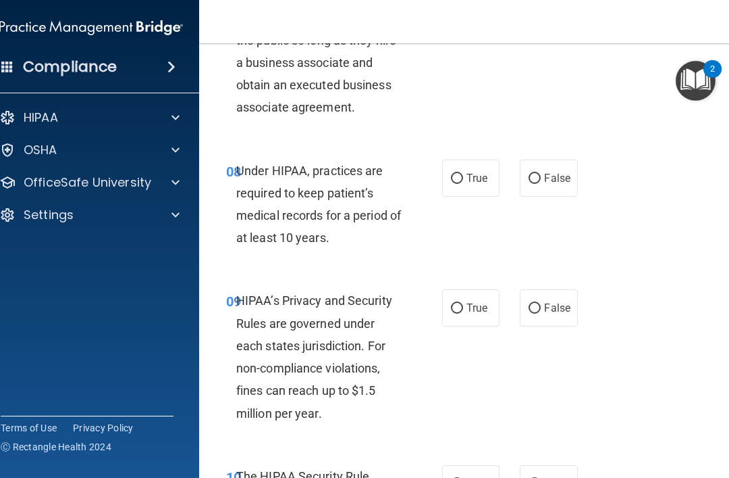
scroll to position [1188, 0]
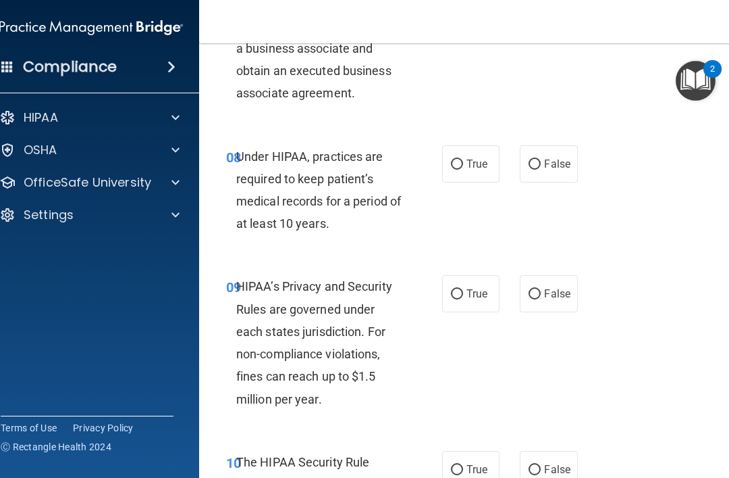
click at [538, 159] on input "False" at bounding box center [535, 164] width 12 height 10
radio input "true"
click at [550, 293] on label "False" at bounding box center [548, 293] width 57 height 37
click at [541, 293] on input "False" at bounding box center [535, 294] width 12 height 10
radio input "true"
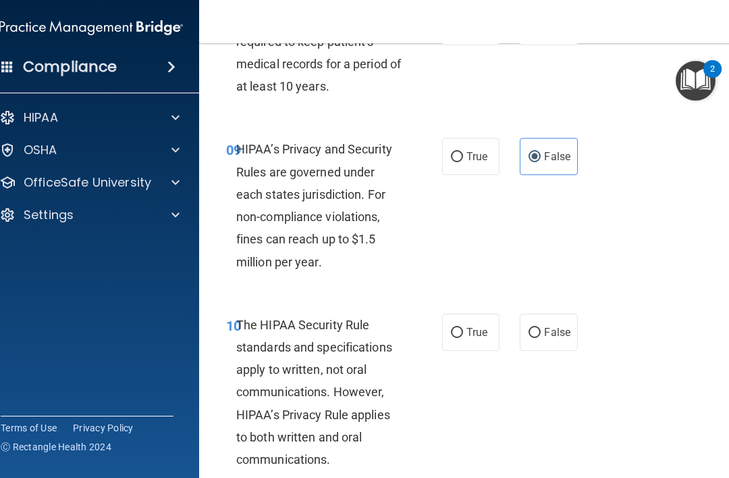
scroll to position [1420, 0]
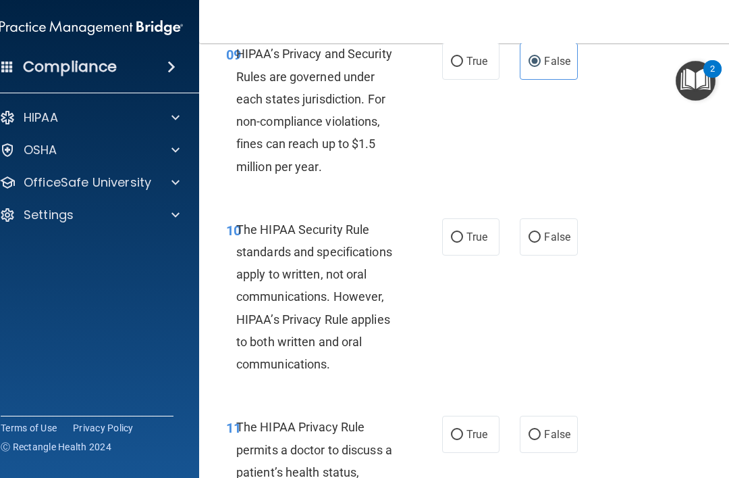
click at [457, 233] on input "True" at bounding box center [457, 237] width 12 height 10
radio input "true"
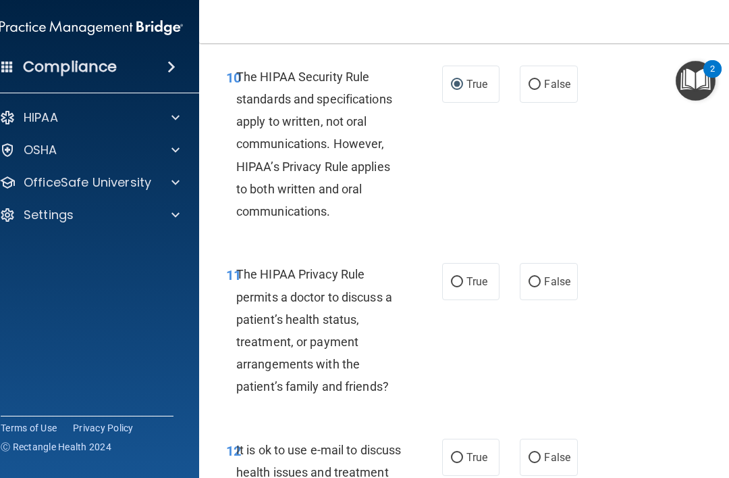
click at [457, 283] on label "True" at bounding box center [470, 281] width 57 height 37
click at [457, 283] on input "True" at bounding box center [457, 282] width 12 height 10
radio input "true"
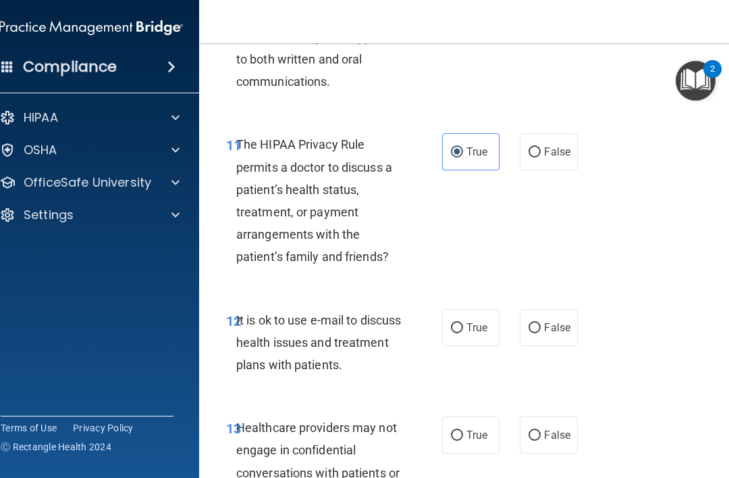
scroll to position [1709, 0]
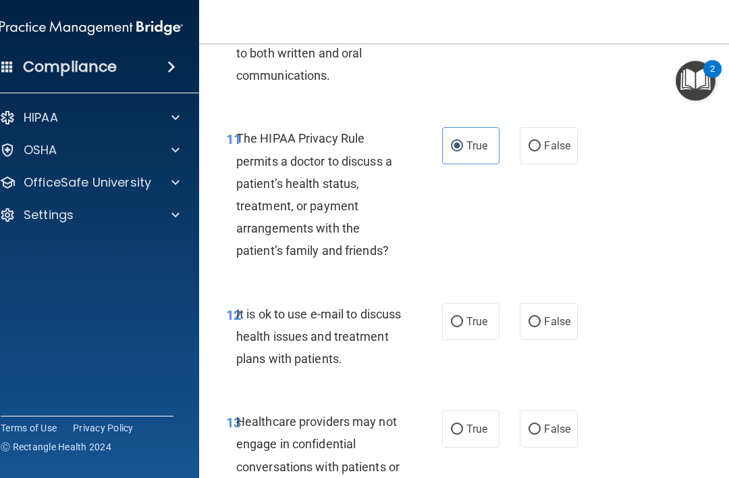
click at [471, 315] on span "True" at bounding box center [477, 321] width 21 height 13
click at [463, 317] on input "True" at bounding box center [457, 322] width 12 height 10
radio input "true"
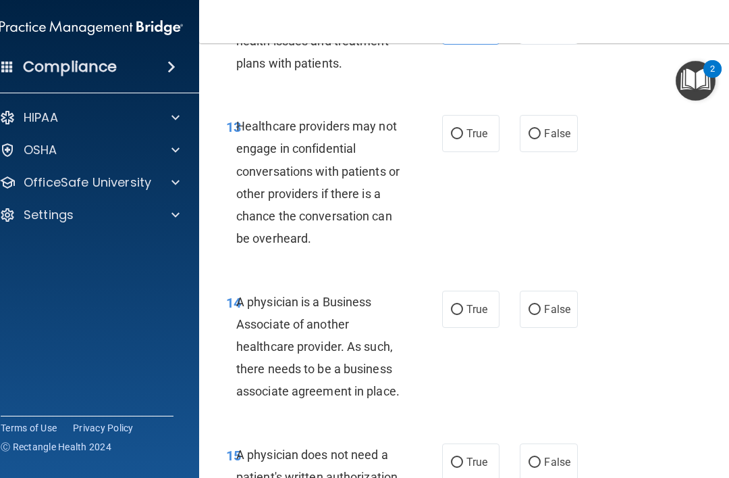
scroll to position [2010, 0]
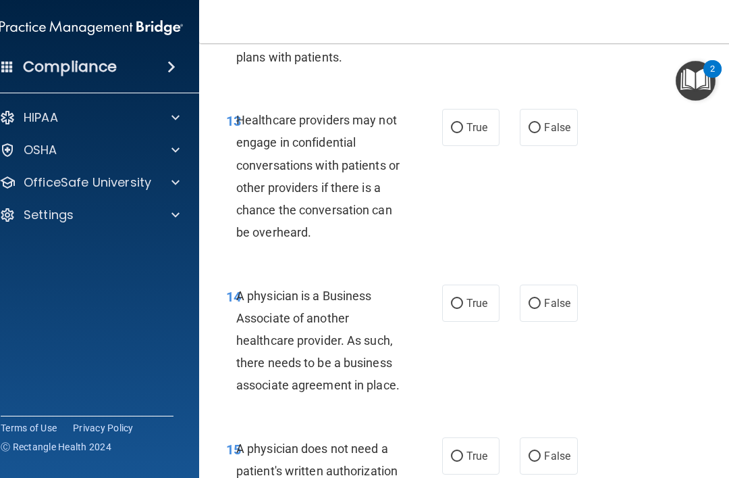
click at [552, 121] on span "False" at bounding box center [557, 127] width 26 height 13
click at [541, 123] on input "False" at bounding box center [535, 128] width 12 height 10
radio input "true"
click at [552, 297] on span "False" at bounding box center [557, 303] width 26 height 13
click at [541, 299] on input "False" at bounding box center [535, 304] width 12 height 10
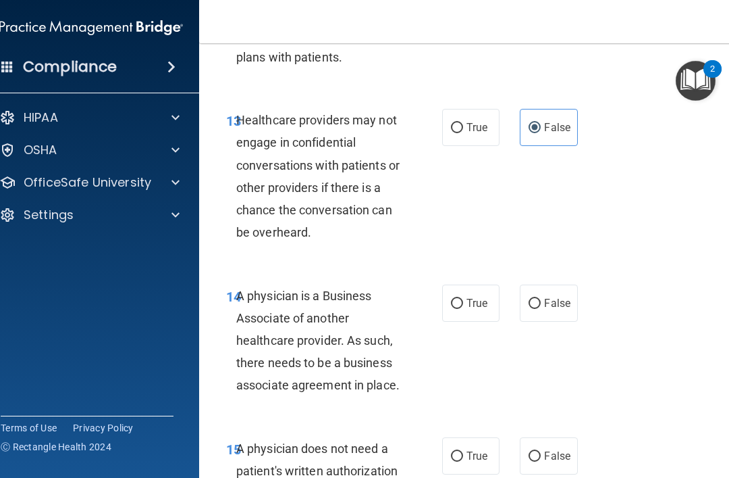
radio input "true"
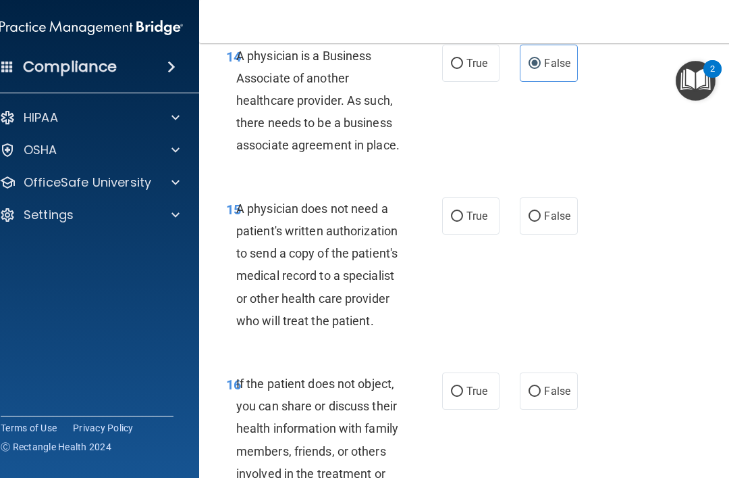
scroll to position [2260, 0]
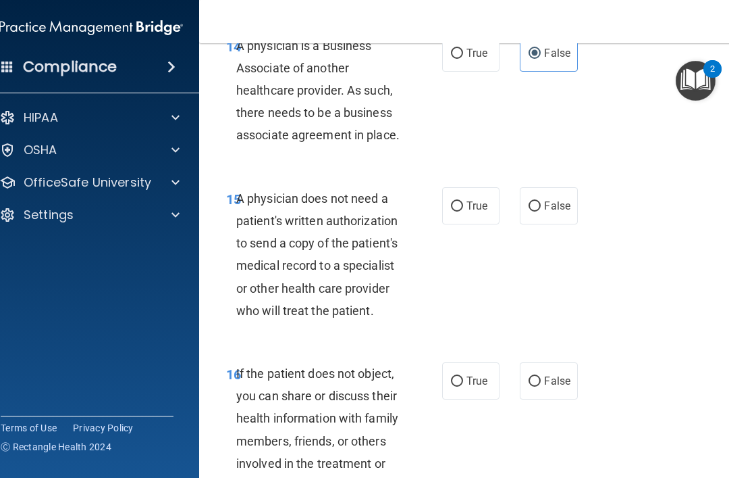
click at [552, 199] on span "False" at bounding box center [557, 205] width 26 height 13
click at [541, 201] on input "False" at bounding box center [535, 206] width 12 height 10
radio input "true"
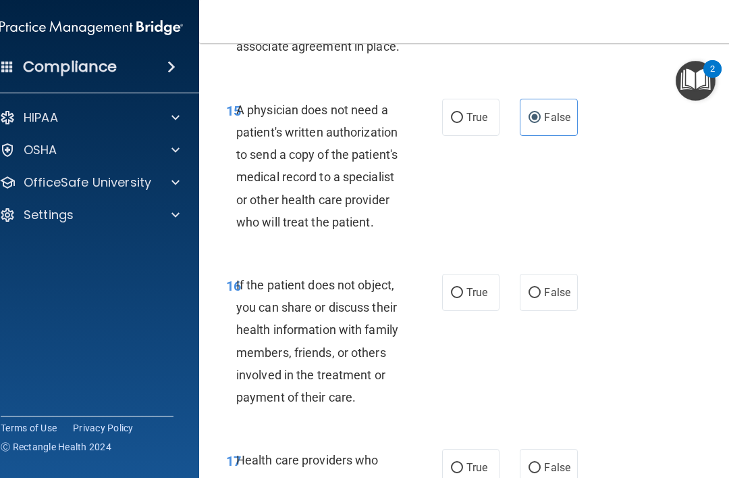
scroll to position [2463, 0]
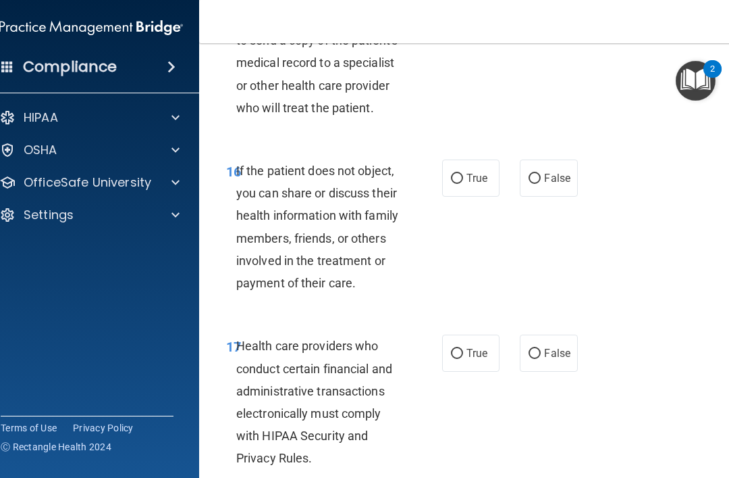
click at [465, 160] on label "True" at bounding box center [470, 177] width 57 height 37
click at [463, 174] on input "True" at bounding box center [457, 179] width 12 height 10
radio input "true"
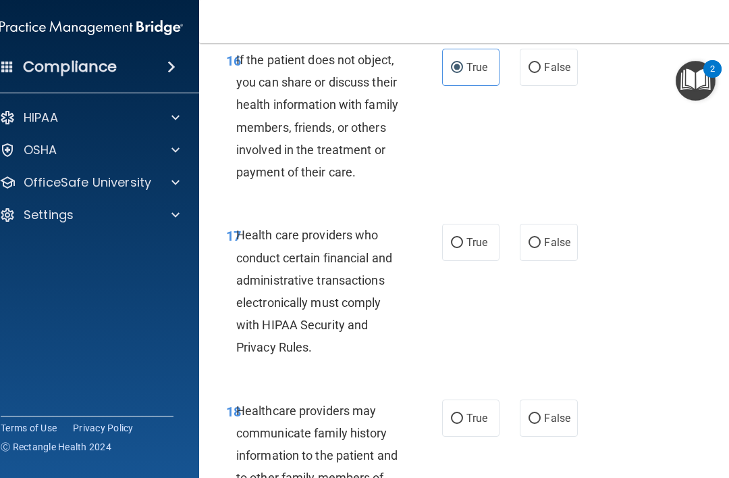
scroll to position [2595, 0]
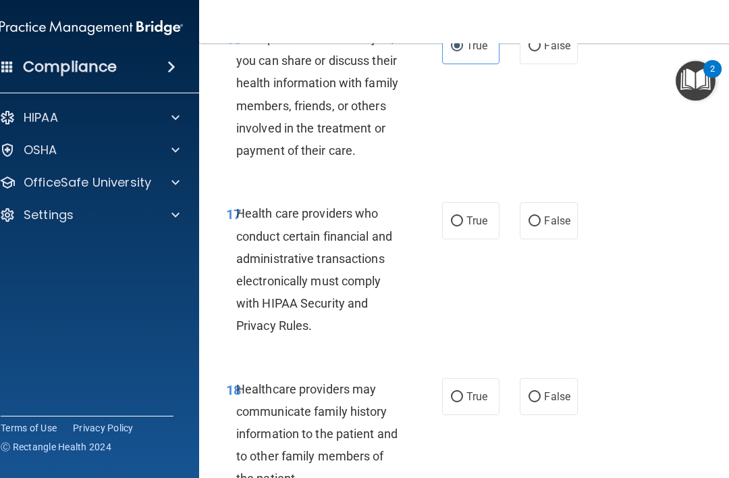
click at [469, 214] on span "True" at bounding box center [477, 220] width 21 height 13
click at [463, 216] on input "True" at bounding box center [457, 221] width 12 height 10
radio input "true"
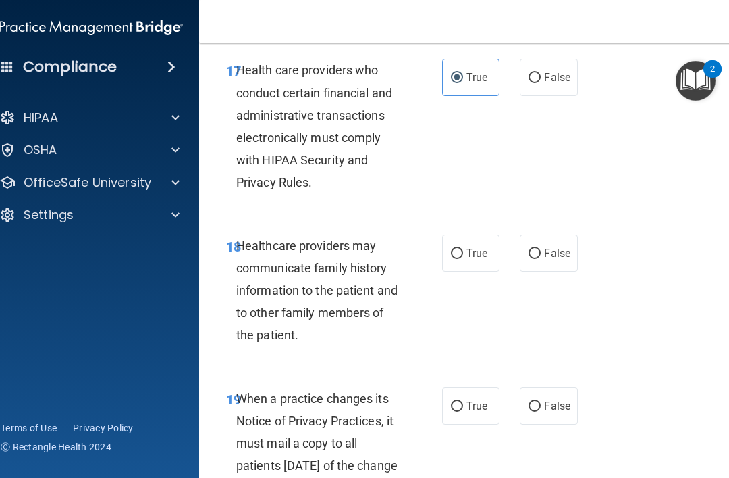
scroll to position [2742, 0]
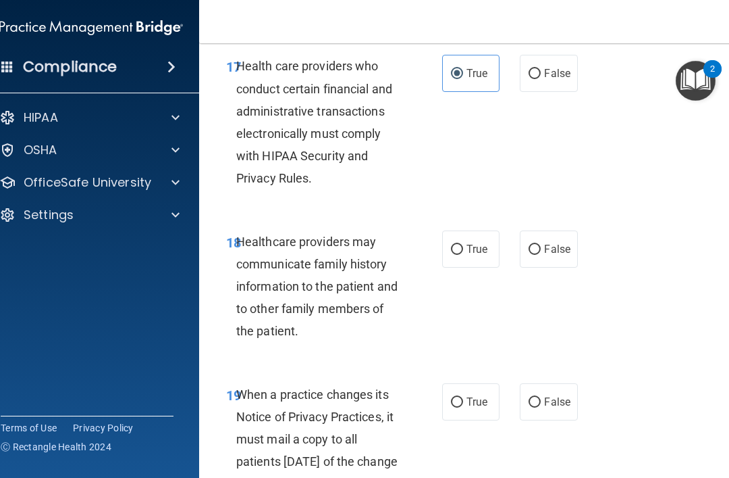
click at [559, 230] on label "False" at bounding box center [548, 248] width 57 height 37
click at [541, 245] on input "False" at bounding box center [535, 250] width 12 height 10
radio input "true"
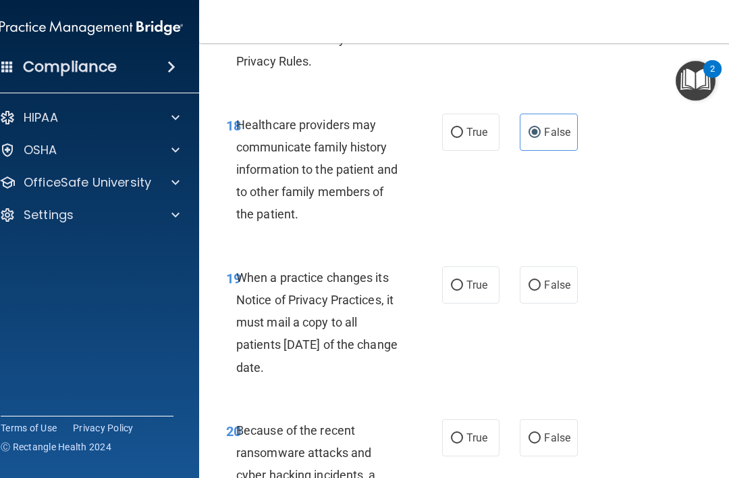
scroll to position [2860, 0]
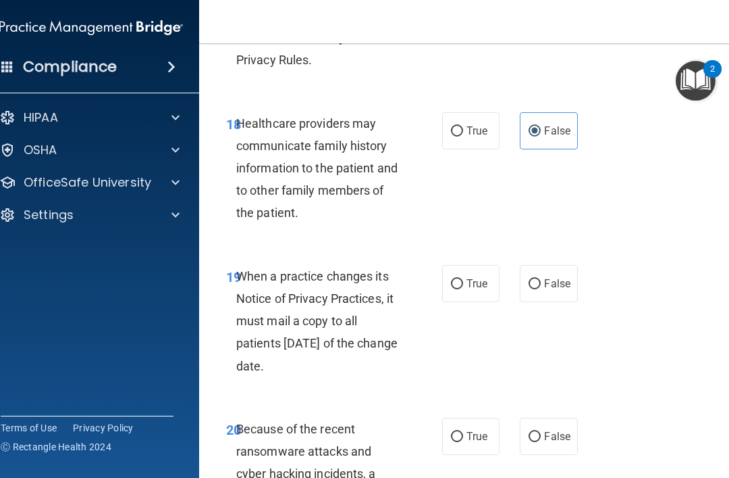
click at [555, 277] on span "False" at bounding box center [557, 283] width 26 height 13
click at [541, 279] on input "False" at bounding box center [535, 284] width 12 height 10
radio input "true"
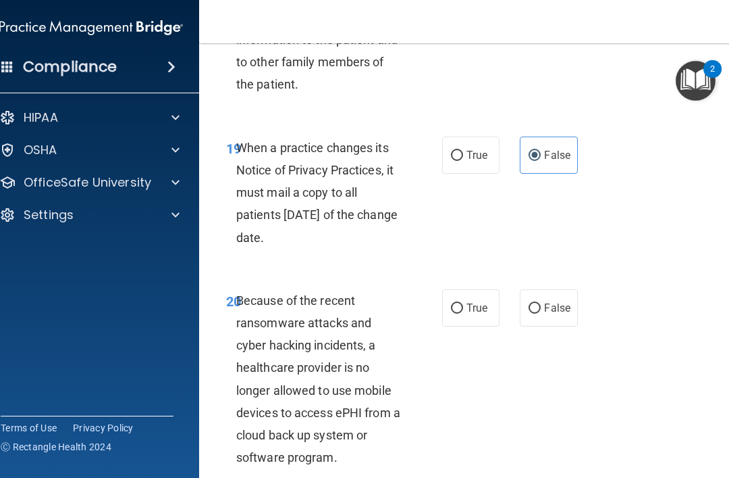
scroll to position [3126, 0]
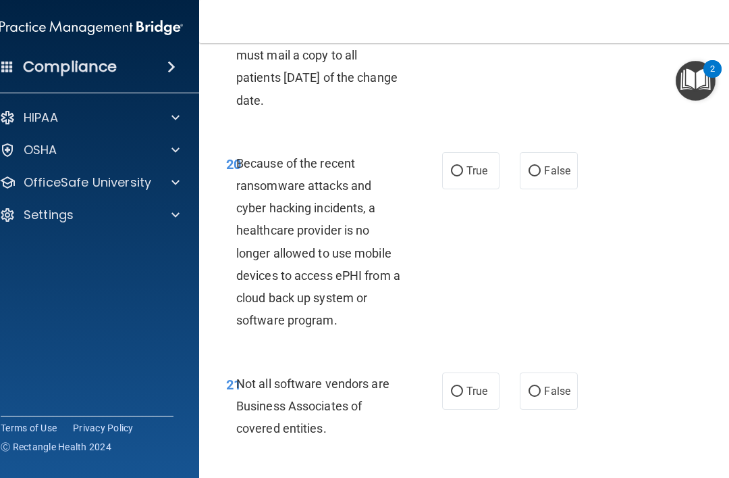
click at [548, 165] on label "False" at bounding box center [548, 170] width 57 height 37
click at [541, 166] on input "False" at bounding box center [535, 171] width 12 height 10
radio input "true"
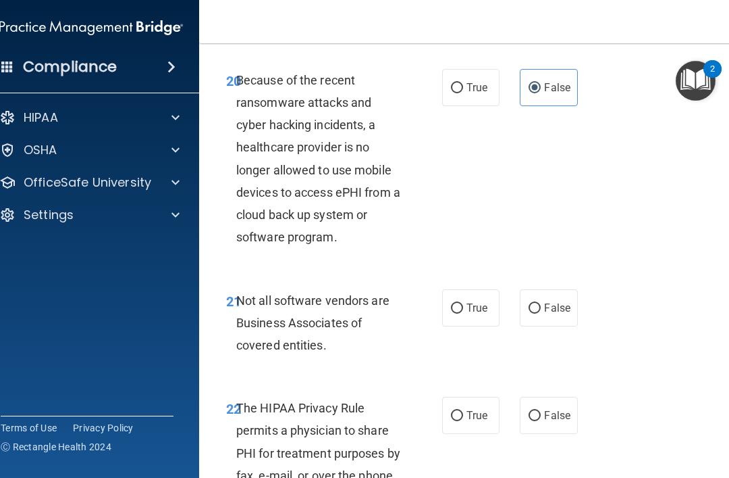
scroll to position [3229, 0]
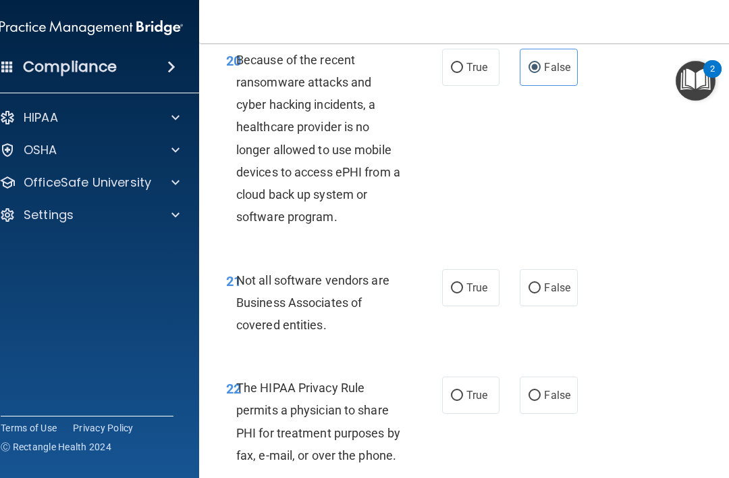
click at [483, 281] on span "True" at bounding box center [477, 287] width 21 height 13
click at [463, 283] on input "True" at bounding box center [457, 288] width 12 height 10
radio input "true"
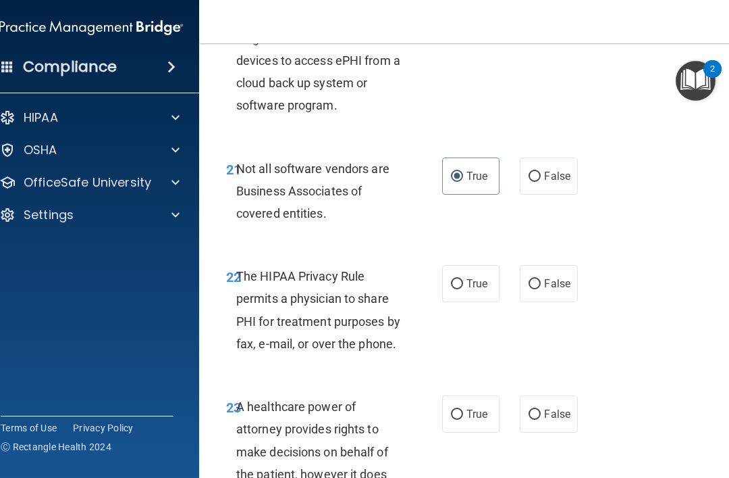
scroll to position [3354, 0]
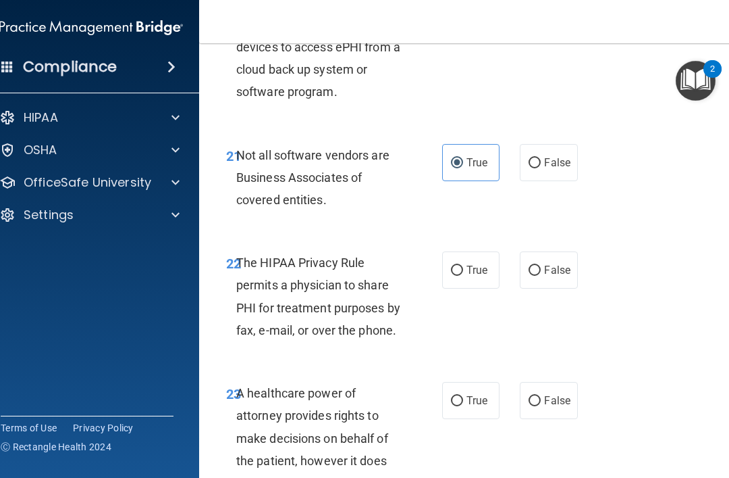
click at [484, 263] on span "True" at bounding box center [477, 269] width 21 height 13
click at [463, 265] on input "True" at bounding box center [457, 270] width 12 height 10
radio input "true"
click at [560, 399] on label "False" at bounding box center [548, 400] width 57 height 37
click at [541, 399] on input "False" at bounding box center [535, 401] width 12 height 10
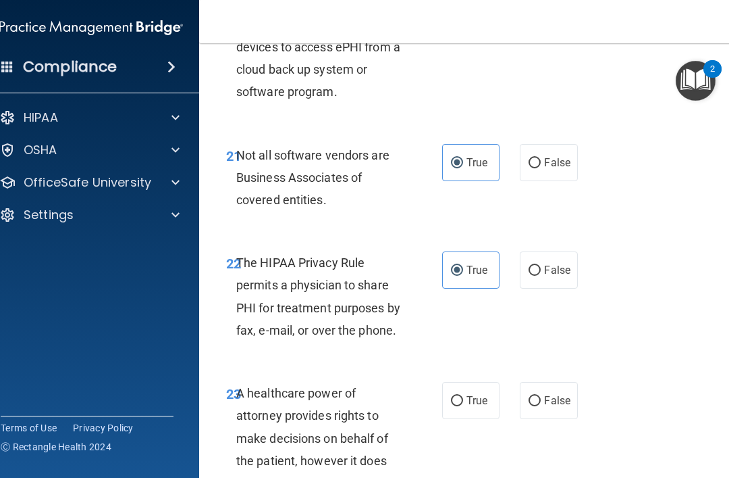
radio input "true"
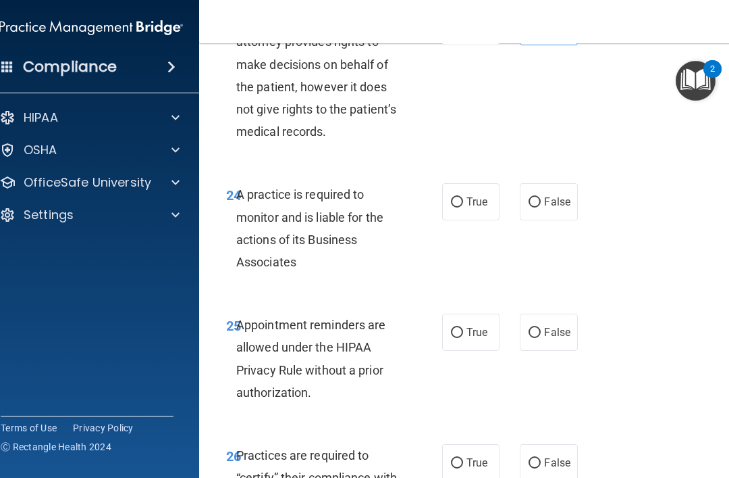
scroll to position [3734, 0]
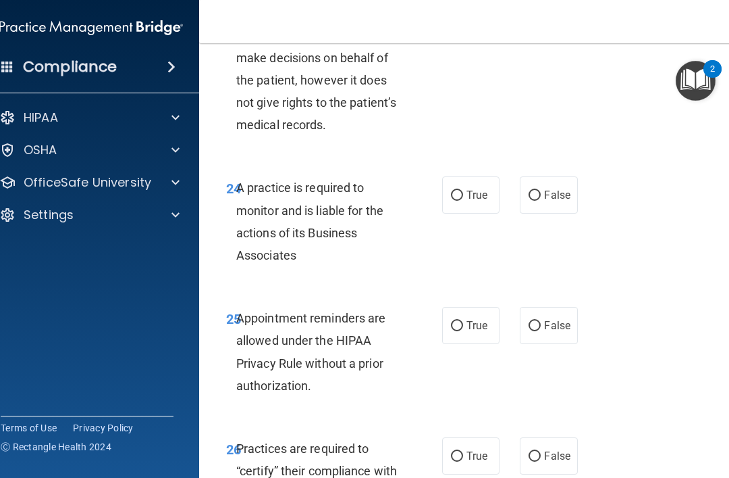
click at [551, 319] on span "False" at bounding box center [557, 325] width 26 height 13
click at [541, 321] on input "False" at bounding box center [535, 326] width 12 height 10
radio input "true"
click at [458, 321] on input "True" at bounding box center [457, 326] width 12 height 10
radio input "true"
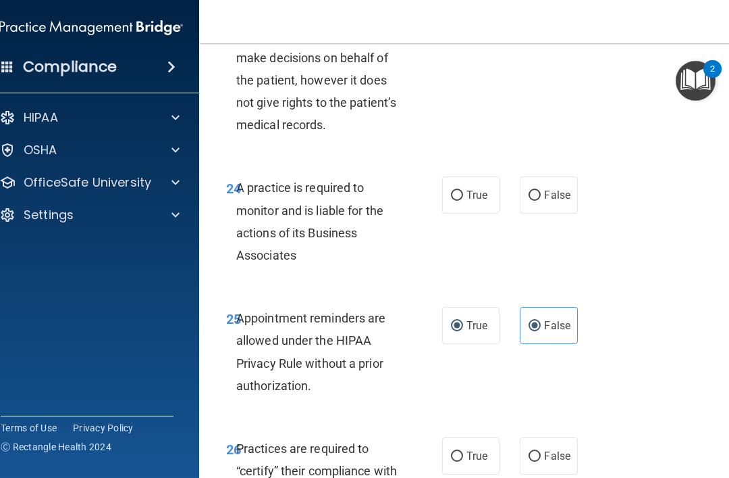
radio input "false"
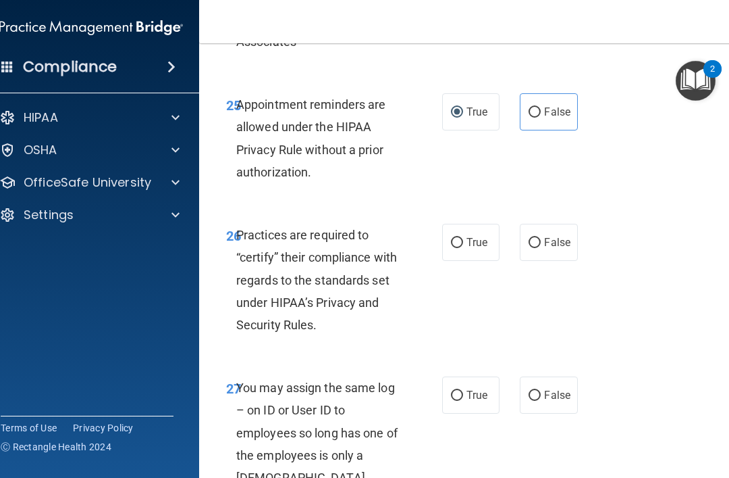
scroll to position [3955, 0]
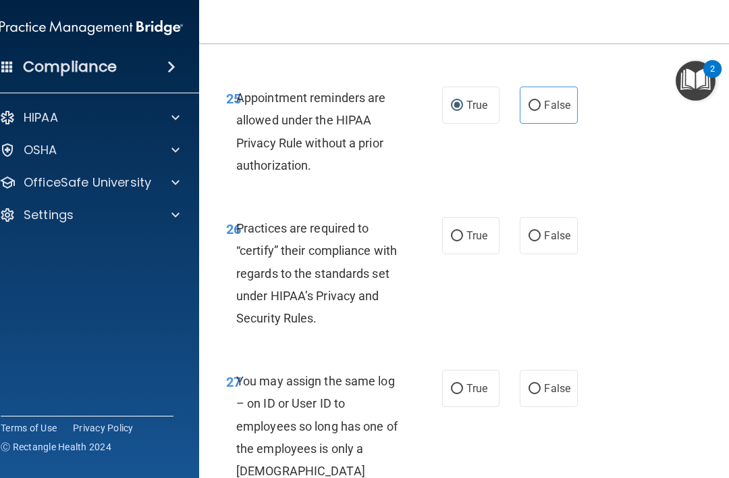
click at [563, 229] on span "False" at bounding box center [557, 235] width 26 height 13
click at [541, 231] on input "False" at bounding box center [535, 236] width 12 height 10
radio input "true"
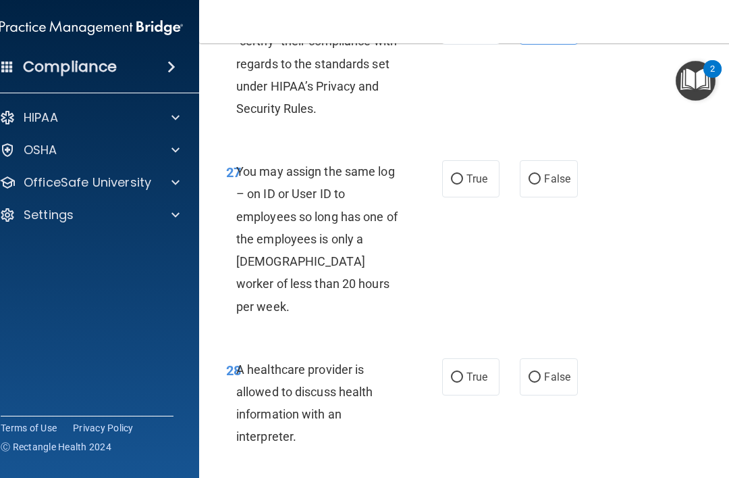
scroll to position [4168, 0]
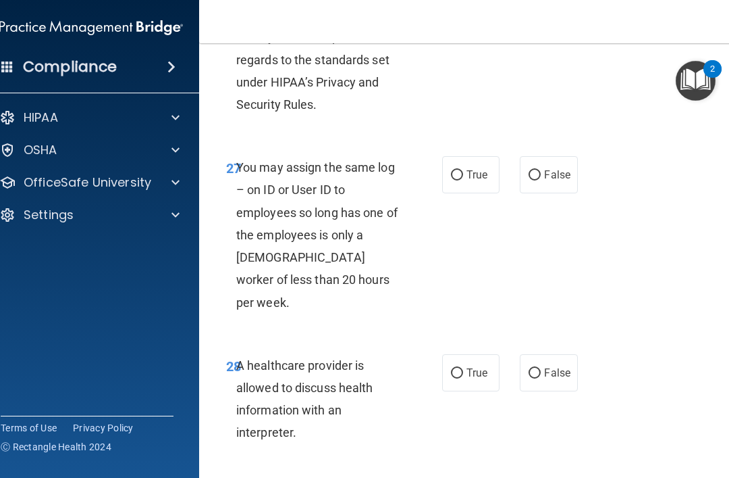
click at [563, 168] on span "False" at bounding box center [557, 174] width 26 height 13
click at [541, 170] on input "False" at bounding box center [535, 175] width 12 height 10
radio input "true"
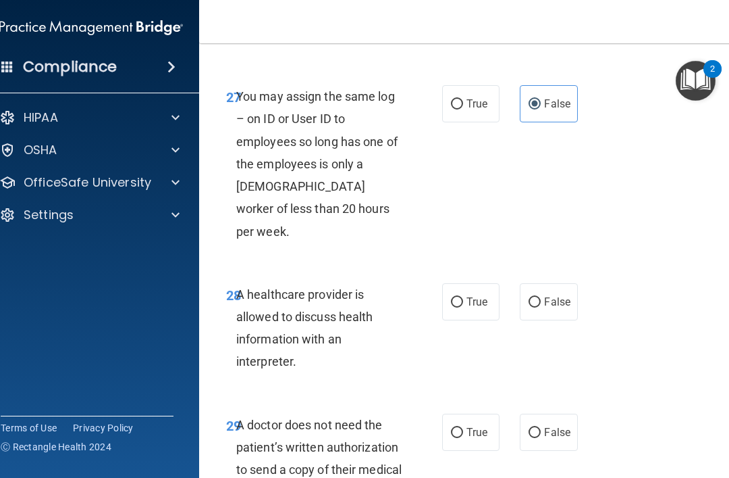
scroll to position [4245, 0]
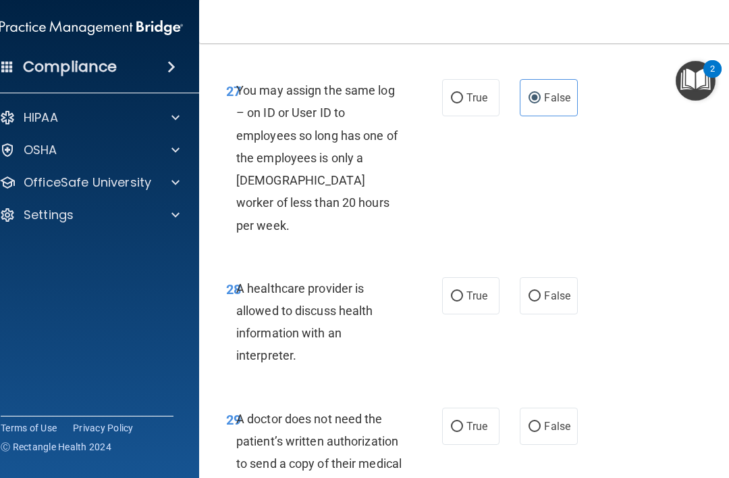
click at [473, 289] on span "True" at bounding box center [477, 295] width 21 height 13
click at [463, 291] on input "True" at bounding box center [457, 296] width 12 height 10
radio input "true"
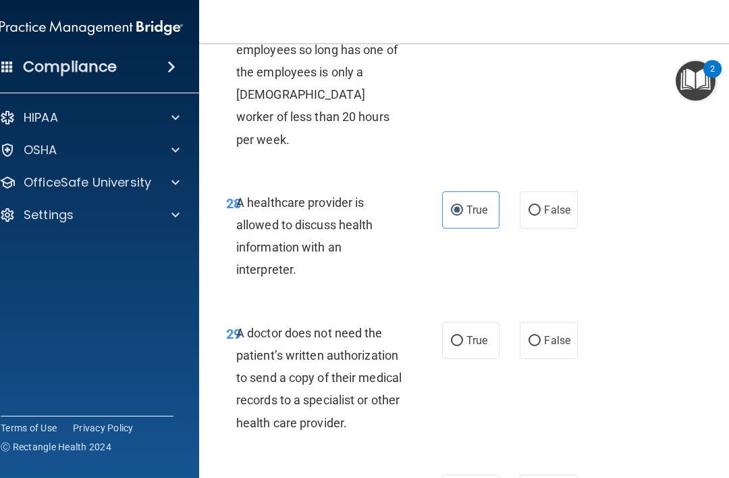
scroll to position [4333, 0]
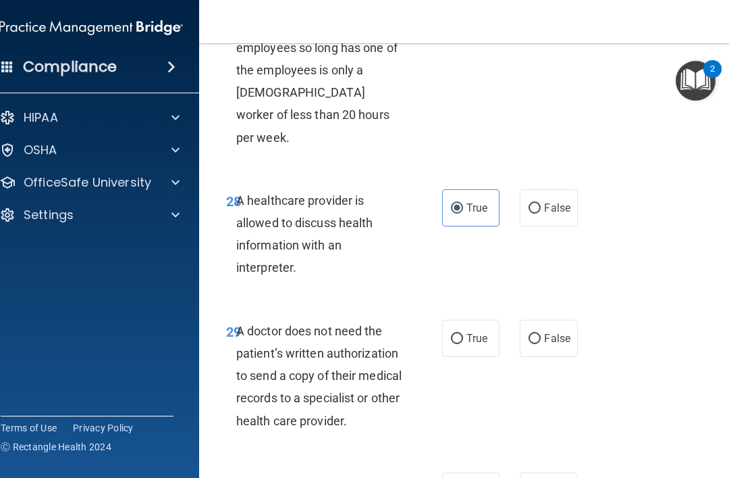
click at [463, 334] on input "True" at bounding box center [457, 339] width 12 height 10
radio input "true"
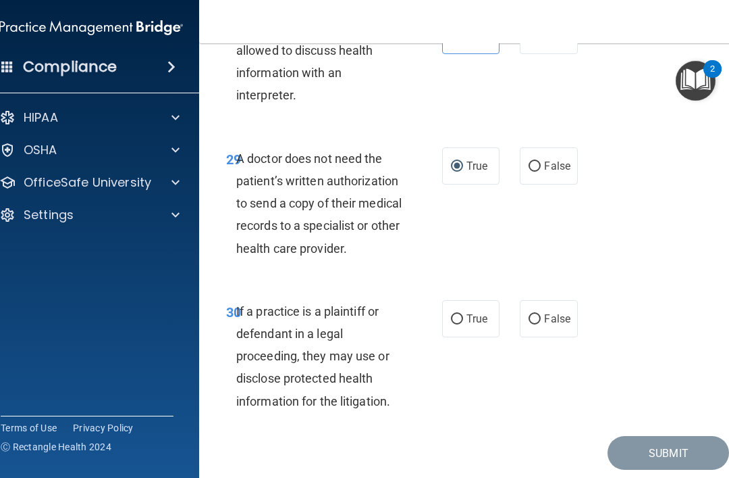
scroll to position [4504, 0]
click at [478, 301] on label "True" at bounding box center [470, 319] width 57 height 37
click at [463, 315] on input "True" at bounding box center [457, 320] width 12 height 10
radio input "true"
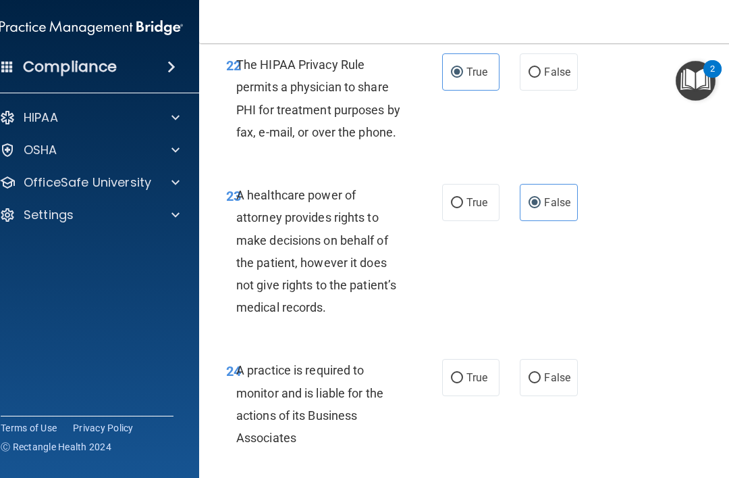
scroll to position [3598, 0]
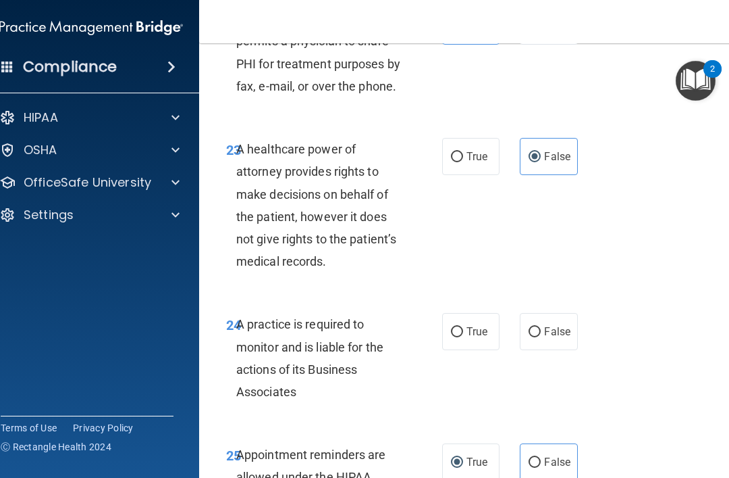
click at [486, 325] on span "True" at bounding box center [477, 331] width 21 height 13
click at [463, 327] on input "True" at bounding box center [457, 332] width 12 height 10
radio input "true"
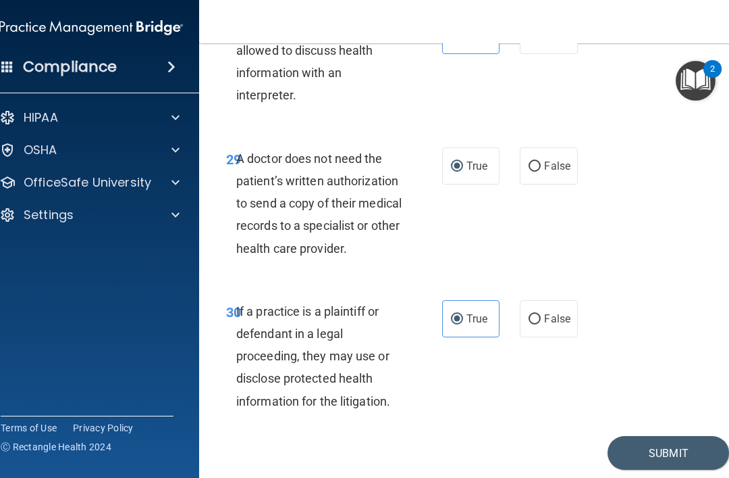
scroll to position [4504, 0]
click at [653, 436] on button "Submit" at bounding box center [669, 453] width 122 height 34
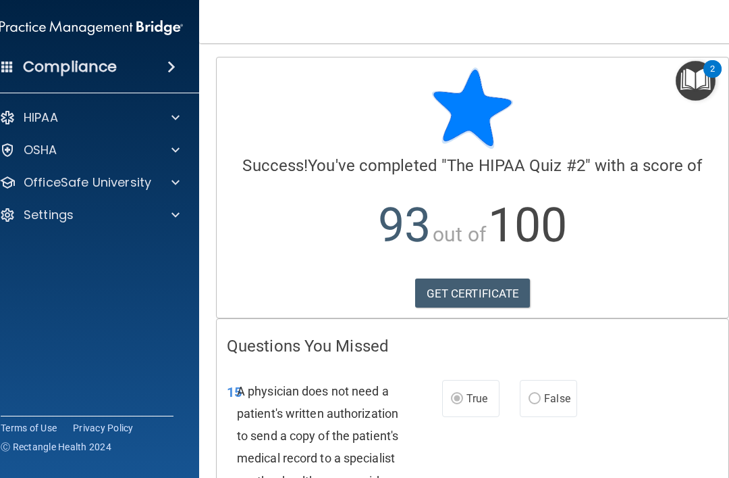
click at [487, 288] on link "GET CERTIFICATE" at bounding box center [472, 293] width 115 height 30
click at [61, 122] on div "HIPAA" at bounding box center [73, 117] width 168 height 16
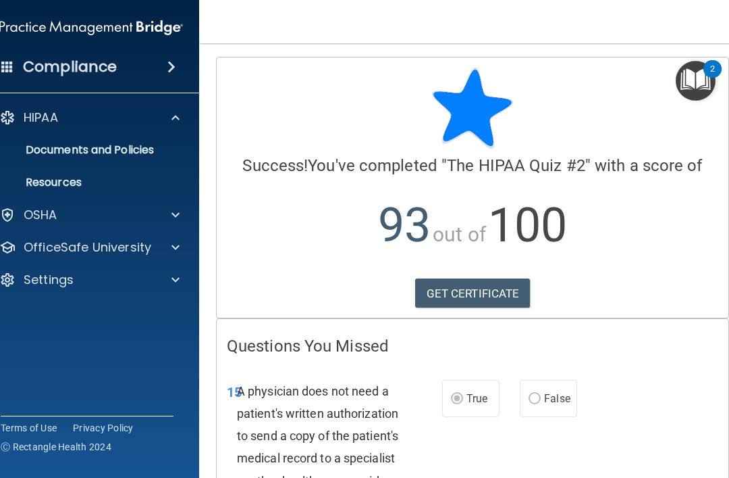
click at [46, 126] on p "HIPAA" at bounding box center [41, 117] width 34 height 16
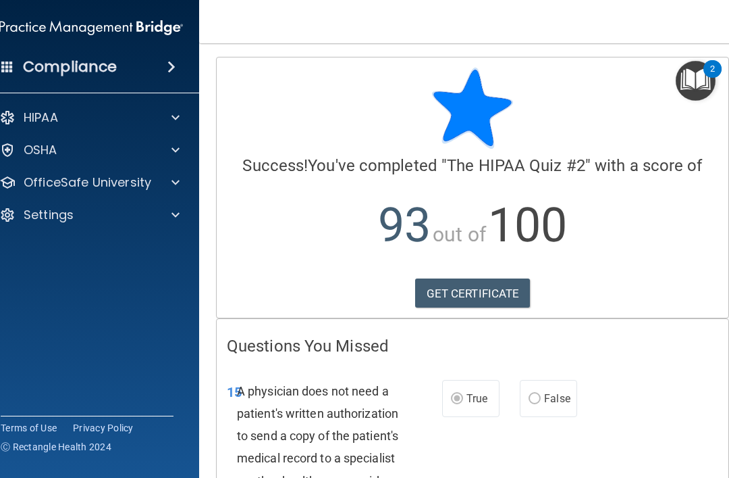
click at [31, 154] on p "OSHA" at bounding box center [41, 150] width 34 height 16
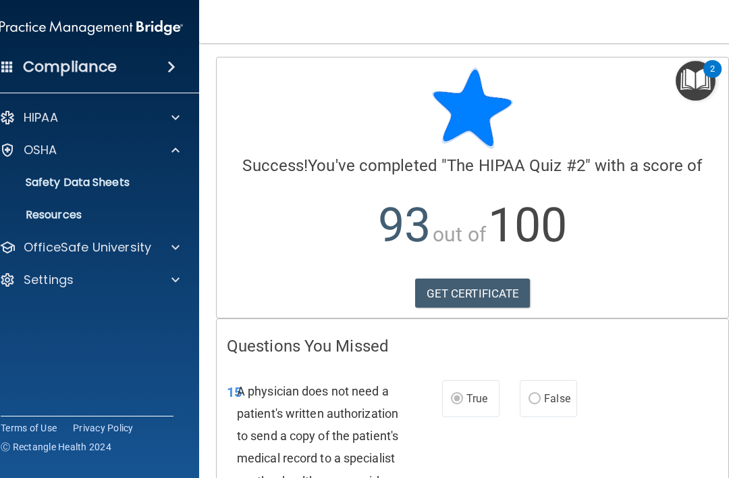
click at [39, 152] on p "OSHA" at bounding box center [41, 150] width 34 height 16
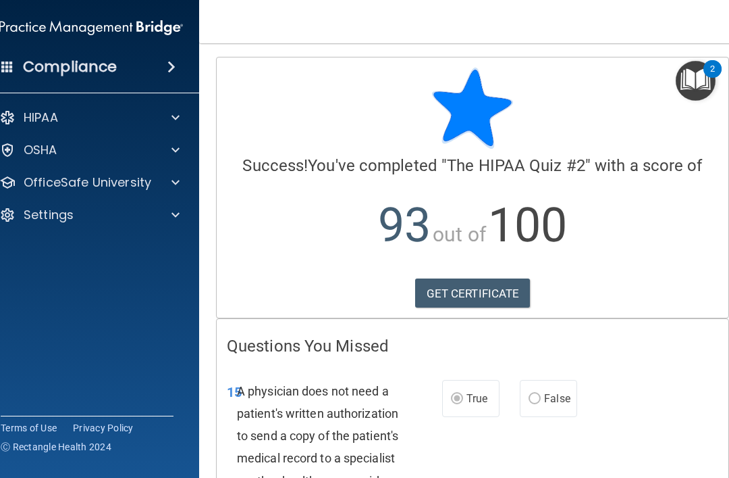
click at [43, 186] on p "OfficeSafe University" at bounding box center [88, 182] width 128 height 16
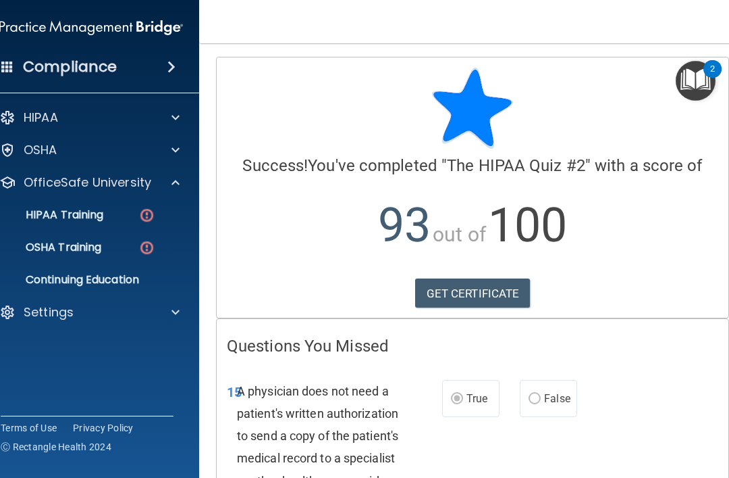
click at [48, 214] on p "HIPAA Training" at bounding box center [47, 215] width 111 height 14
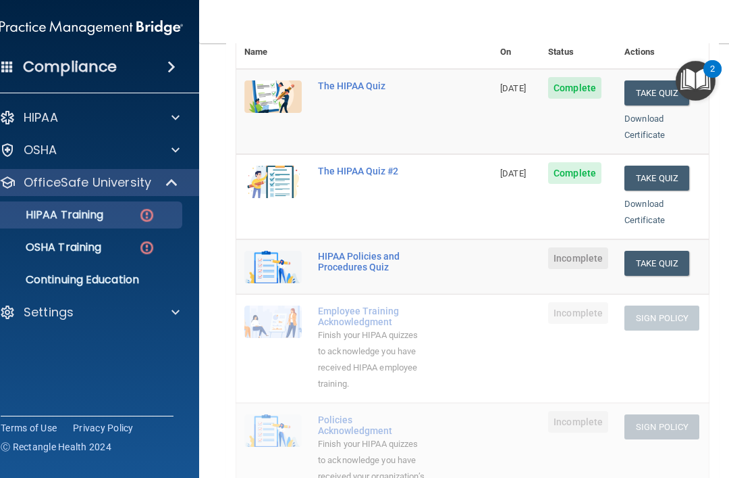
scroll to position [188, 0]
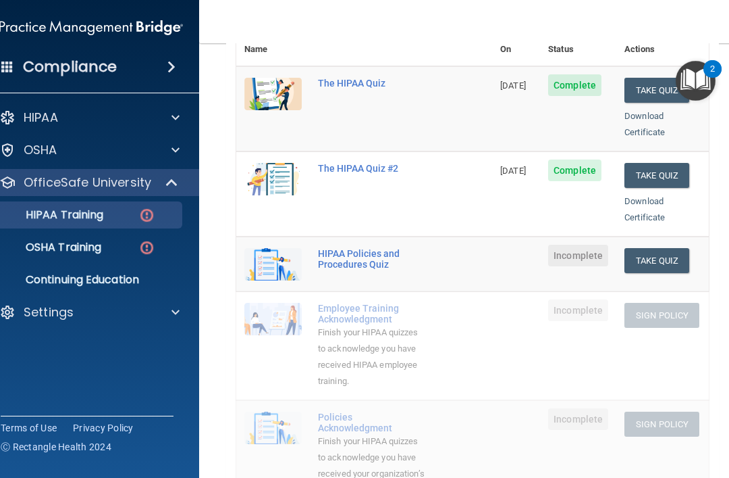
click at [365, 248] on div "HIPAA Policies and Procedures Quiz" at bounding box center [371, 259] width 107 height 22
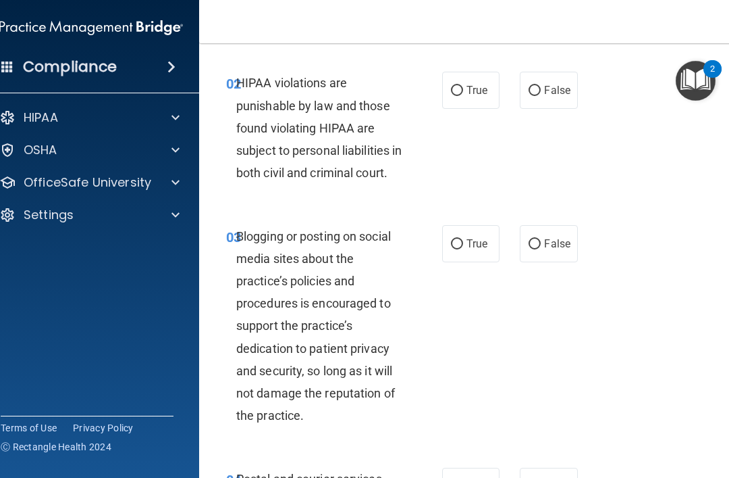
click at [483, 96] on label "True" at bounding box center [470, 90] width 57 height 37
click at [463, 96] on input "True" at bounding box center [457, 91] width 12 height 10
radio input "true"
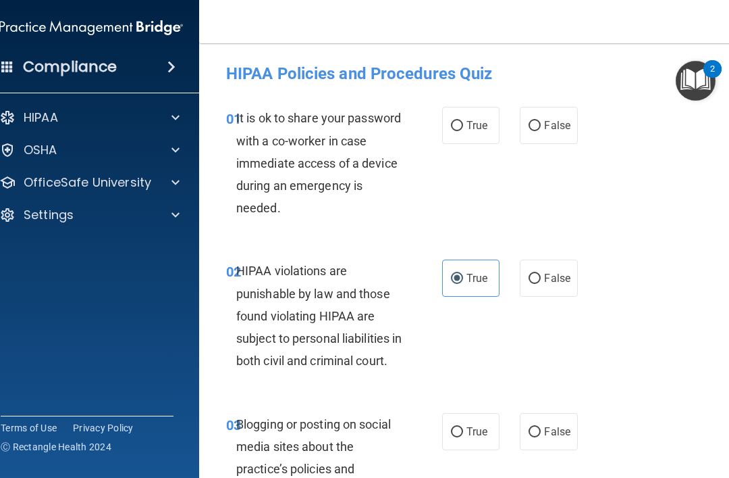
click at [568, 118] on label "False" at bounding box center [548, 125] width 57 height 37
click at [541, 121] on input "False" at bounding box center [535, 126] width 12 height 10
radio input "true"
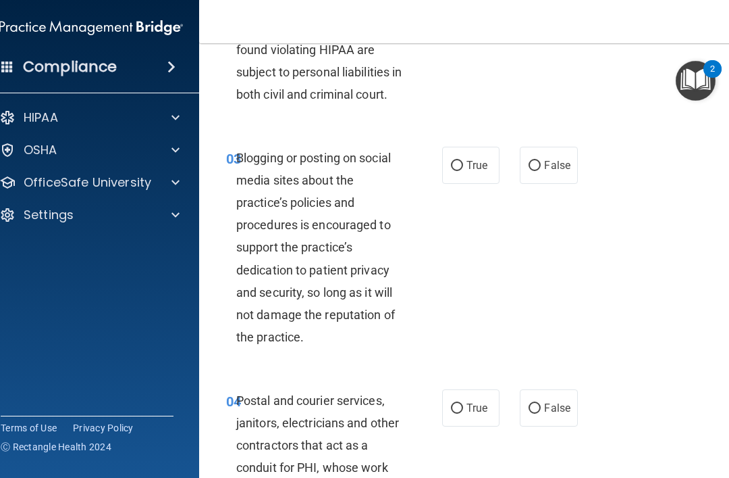
scroll to position [267, 0]
click at [545, 171] on span "False" at bounding box center [557, 164] width 26 height 13
click at [541, 170] on input "False" at bounding box center [535, 165] width 12 height 10
radio input "true"
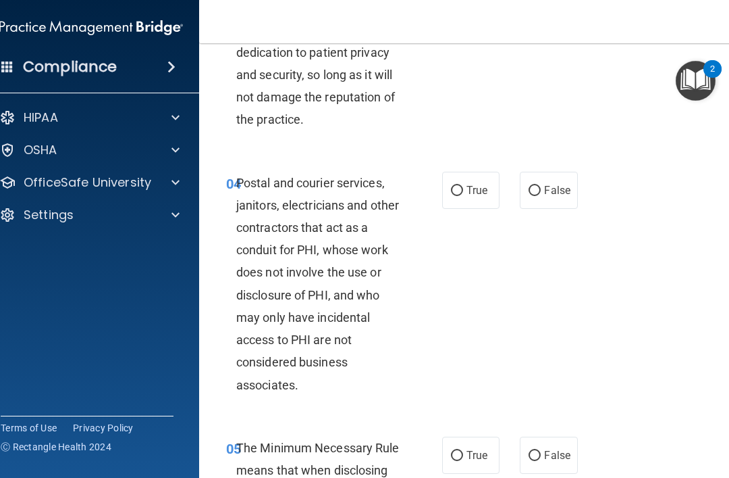
scroll to position [517, 0]
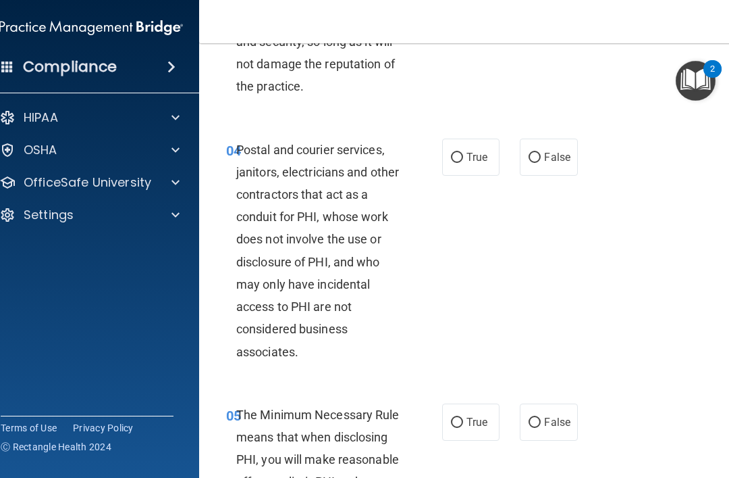
click at [498, 159] on label "True" at bounding box center [470, 156] width 57 height 37
click at [463, 159] on input "True" at bounding box center [457, 158] width 12 height 10
radio input "true"
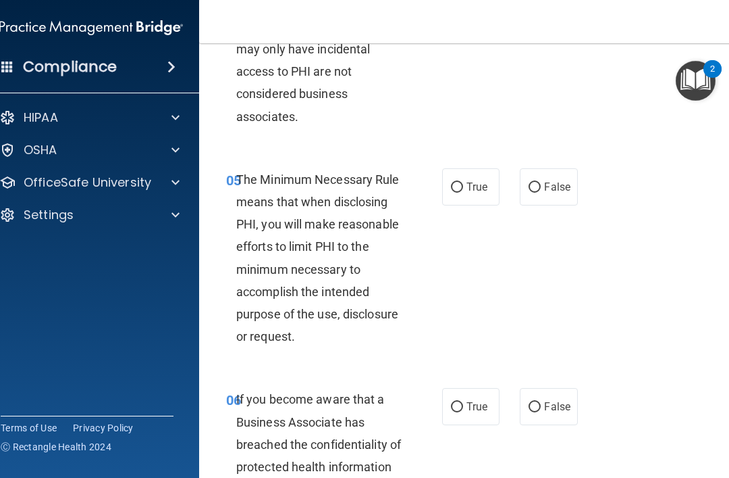
scroll to position [783, 0]
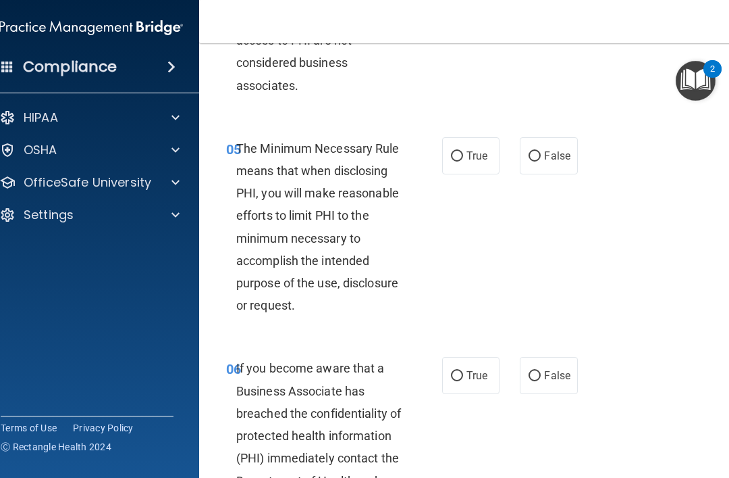
click at [480, 162] on span "True" at bounding box center [477, 155] width 21 height 13
click at [463, 161] on input "True" at bounding box center [457, 156] width 12 height 10
radio input "true"
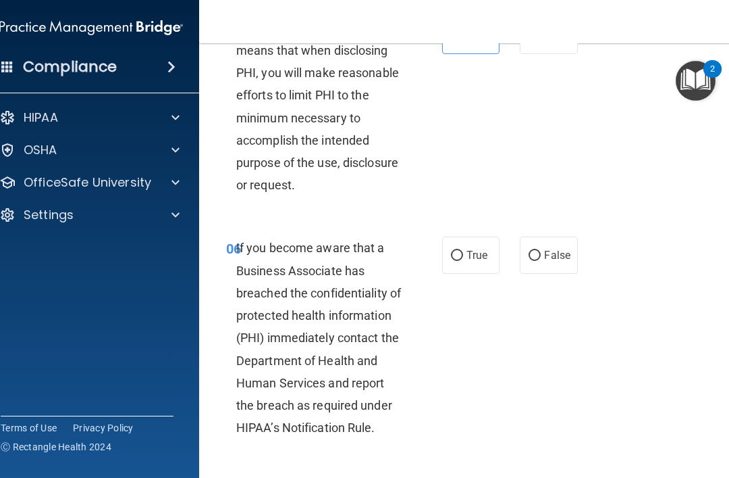
scroll to position [1011, 0]
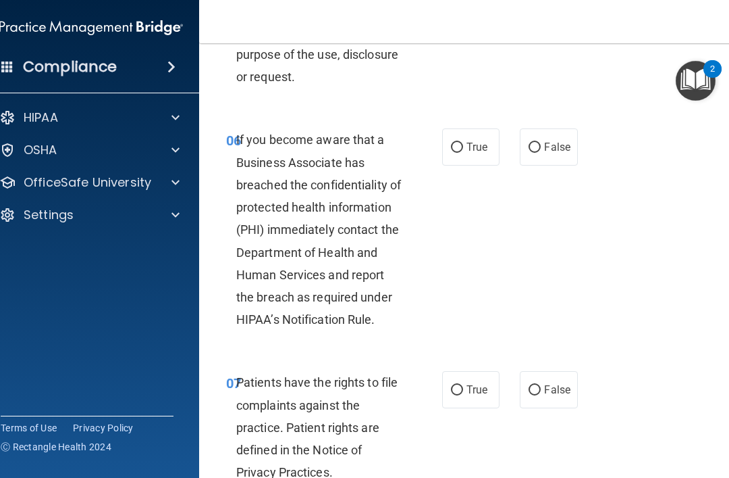
click at [485, 153] on span "True" at bounding box center [477, 146] width 21 height 13
click at [463, 153] on input "True" at bounding box center [457, 148] width 12 height 10
radio input "true"
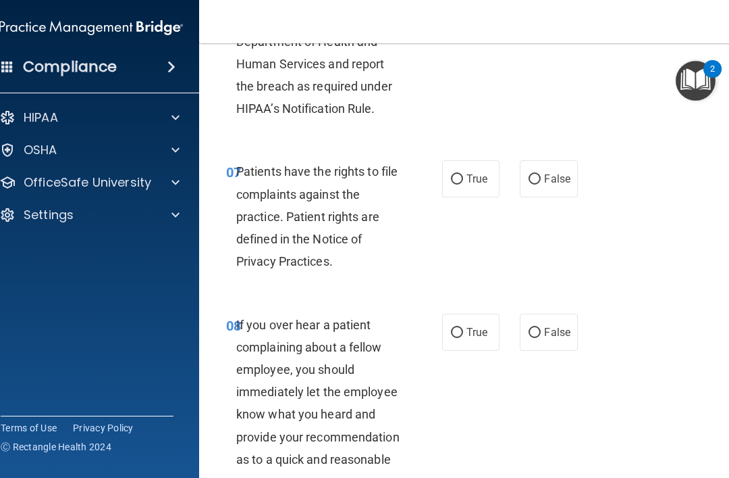
scroll to position [1250, 0]
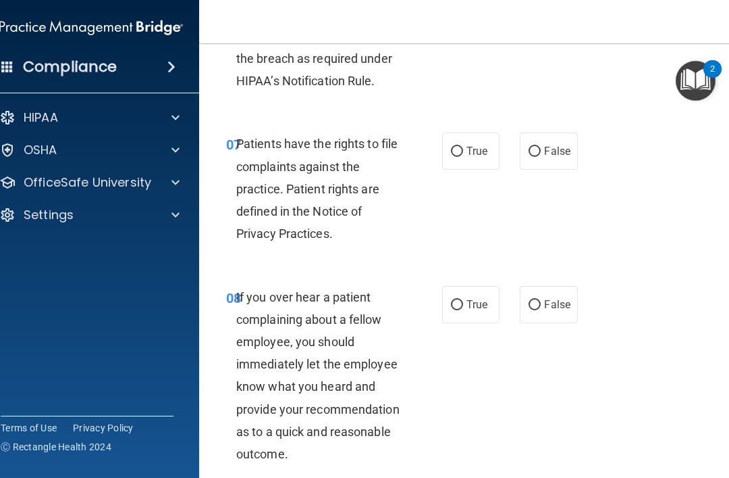
click at [478, 157] on span "True" at bounding box center [477, 151] width 21 height 13
click at [463, 157] on input "True" at bounding box center [457, 152] width 12 height 10
radio input "true"
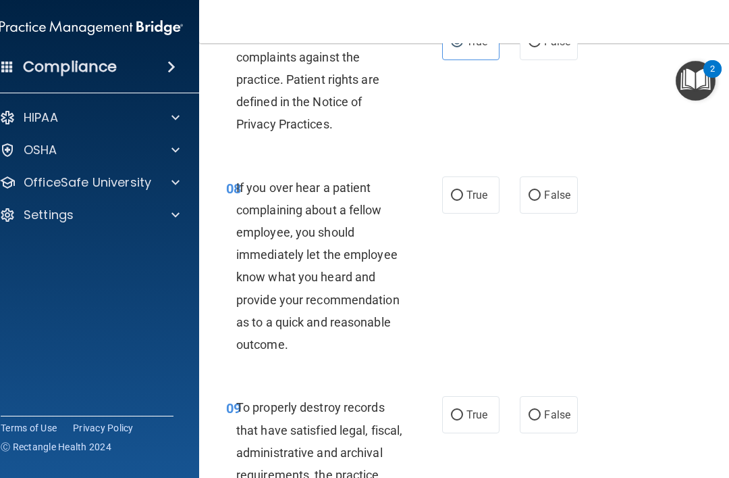
scroll to position [1362, 0]
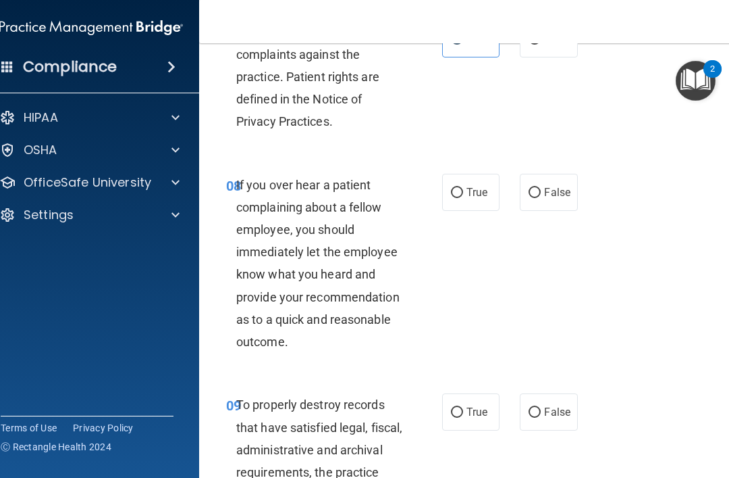
click at [551, 199] on span "False" at bounding box center [557, 192] width 26 height 13
click at [541, 198] on input "False" at bounding box center [535, 193] width 12 height 10
radio input "true"
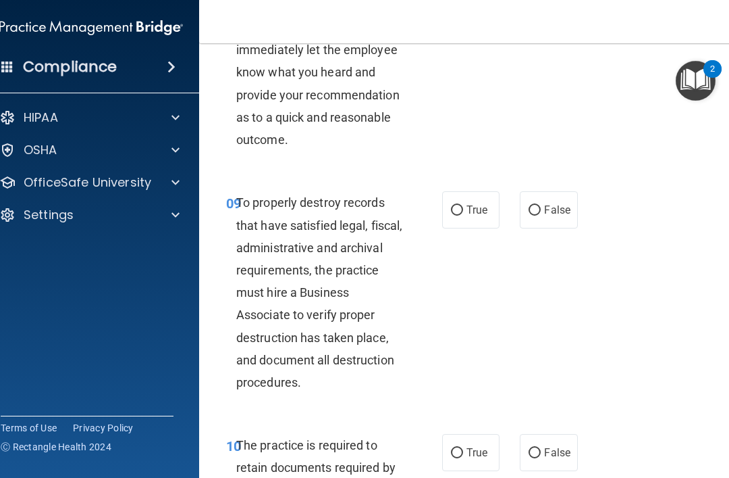
scroll to position [1598, 0]
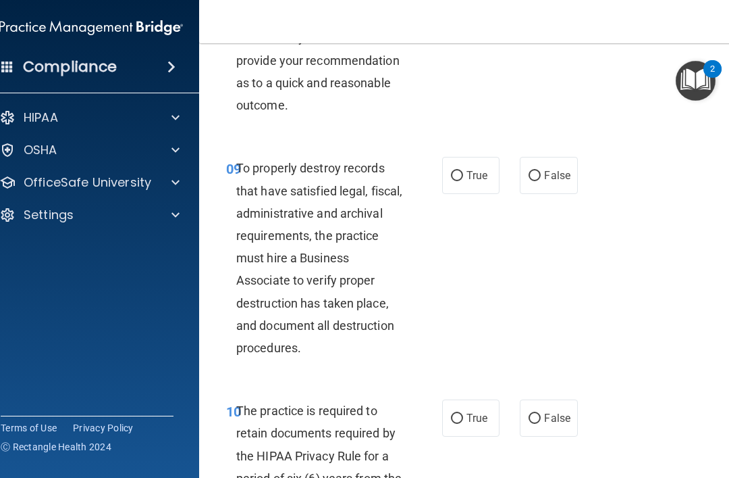
click at [565, 182] on span "False" at bounding box center [557, 175] width 26 height 13
click at [541, 181] on input "False" at bounding box center [535, 176] width 12 height 10
radio input "true"
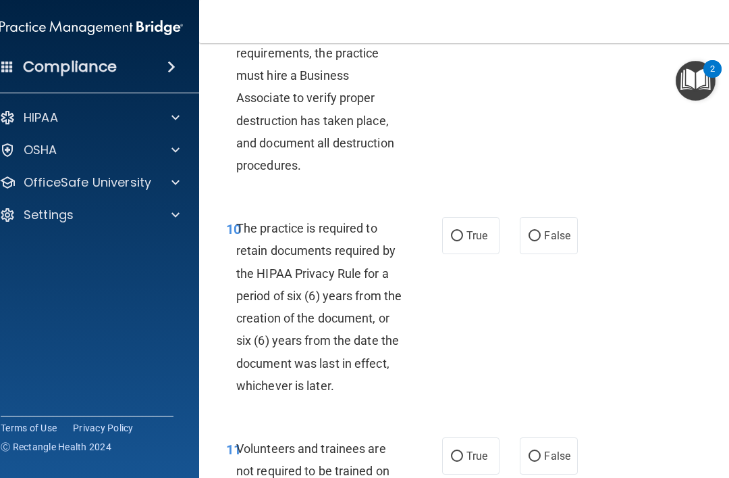
scroll to position [1858, 0]
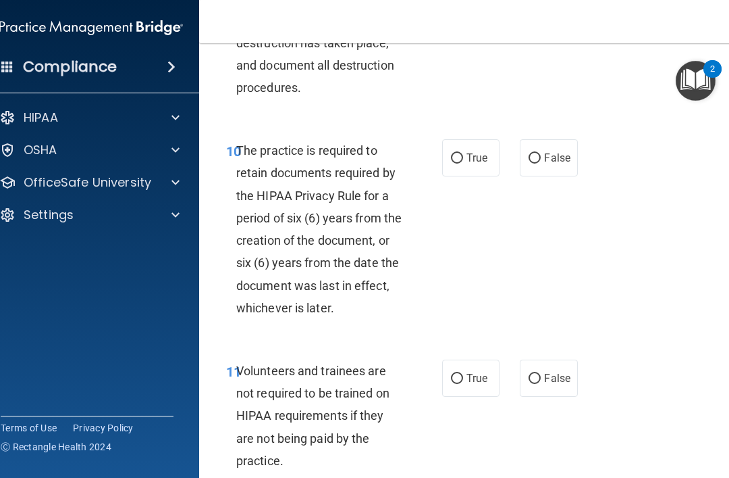
click at [473, 164] on span "True" at bounding box center [477, 157] width 21 height 13
click at [463, 163] on input "True" at bounding box center [457, 158] width 12 height 10
radio input "true"
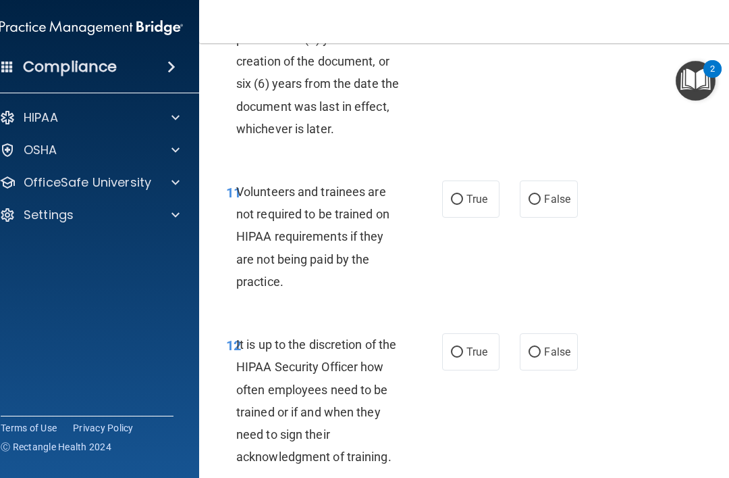
scroll to position [2049, 0]
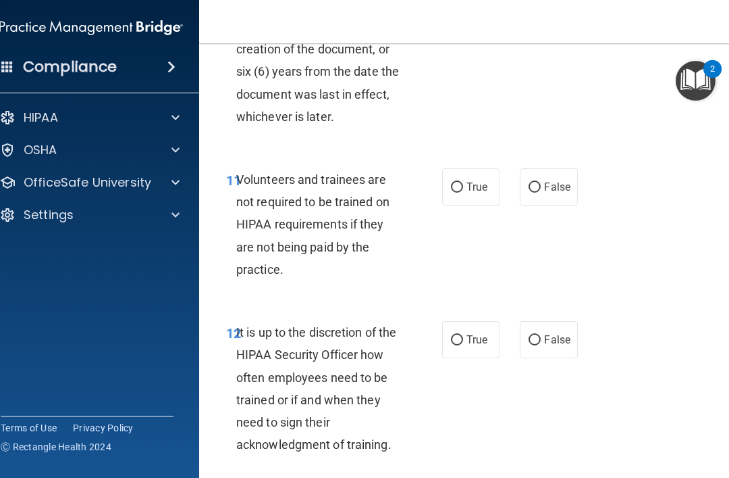
click at [543, 205] on label "False" at bounding box center [548, 186] width 57 height 37
click at [541, 192] on input "False" at bounding box center [535, 187] width 12 height 10
radio input "true"
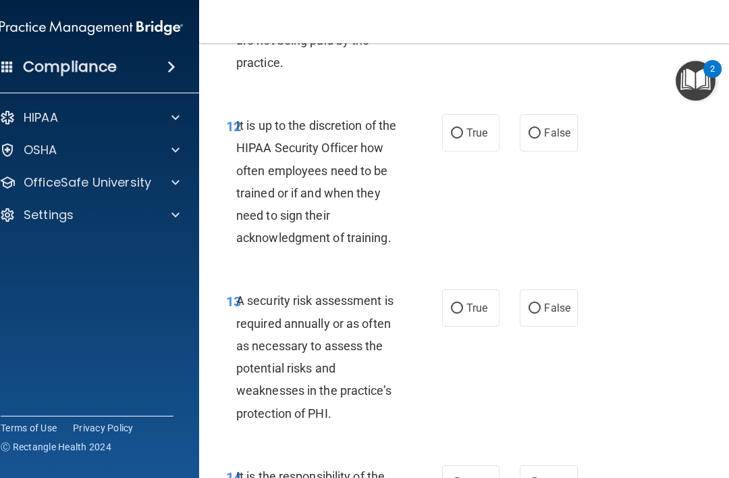
scroll to position [2258, 0]
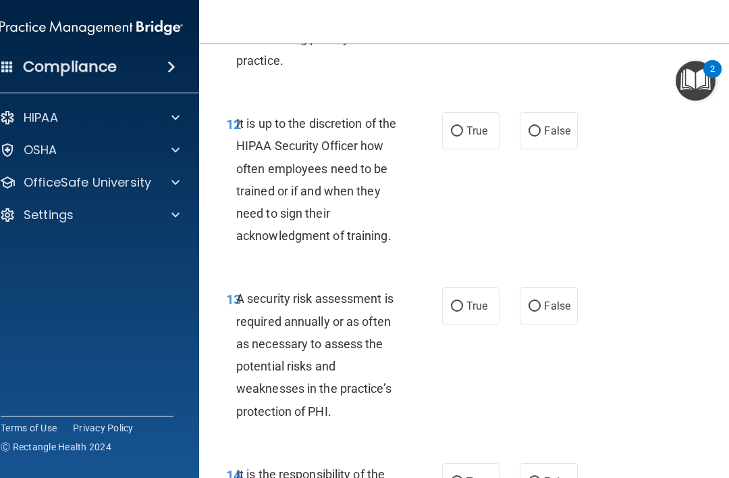
click at [546, 134] on label "False" at bounding box center [548, 130] width 57 height 37
click at [541, 134] on input "False" at bounding box center [535, 131] width 12 height 10
radio input "true"
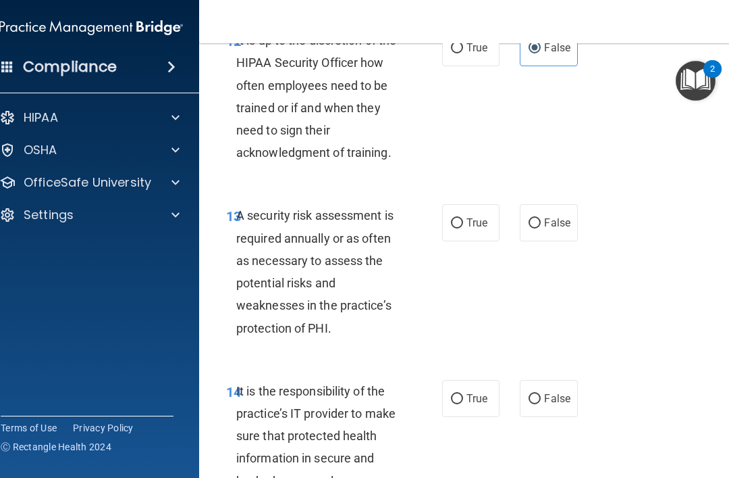
scroll to position [2381, 0]
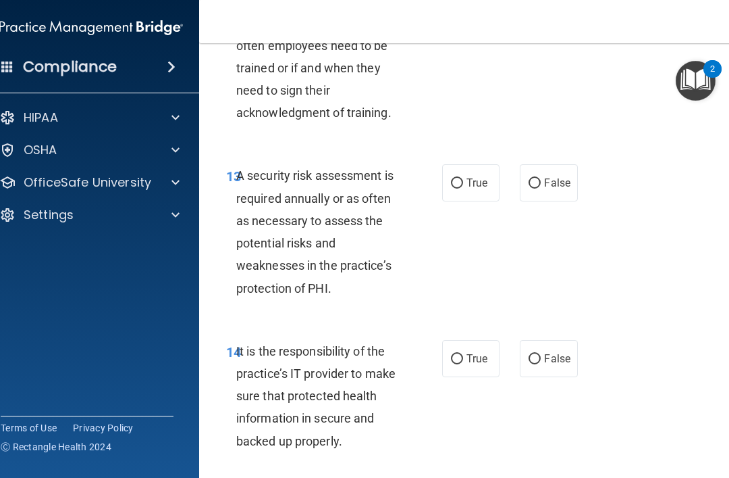
click at [480, 189] on span "True" at bounding box center [477, 182] width 21 height 13
click at [463, 188] on input "True" at bounding box center [457, 183] width 12 height 10
radio input "true"
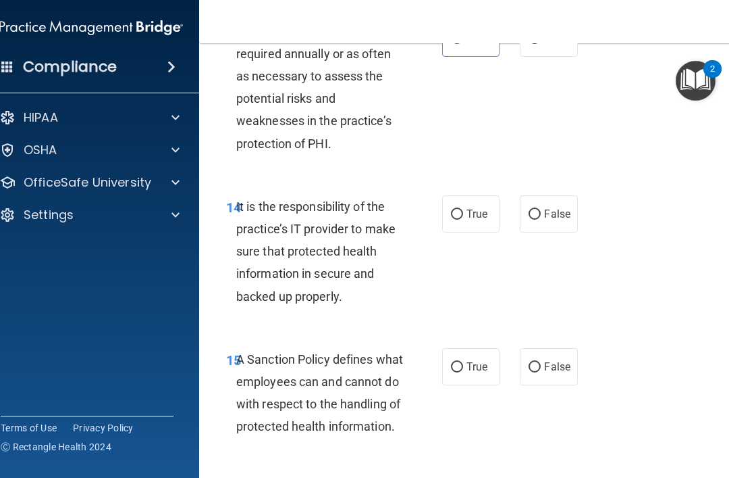
scroll to position [2525, 0]
click at [557, 215] on span "False" at bounding box center [557, 213] width 26 height 13
click at [541, 215] on input "False" at bounding box center [535, 214] width 12 height 10
radio input "true"
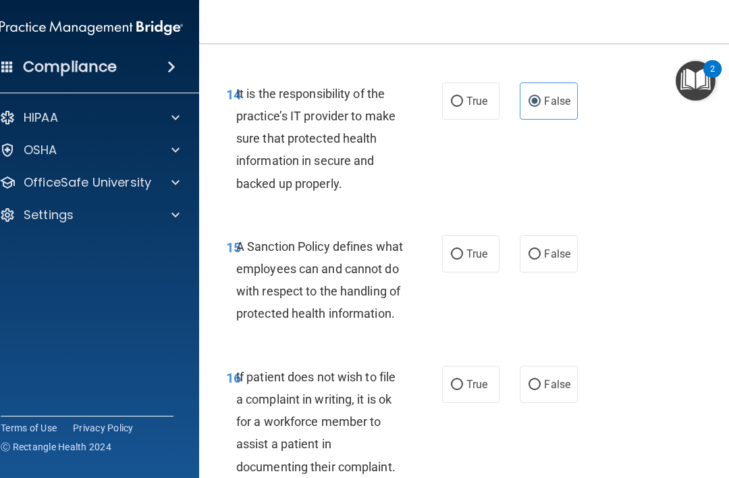
scroll to position [2656, 0]
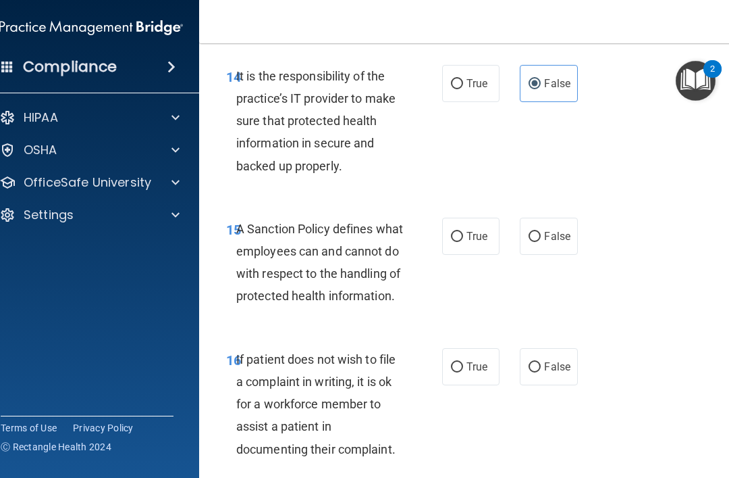
click at [466, 234] on label "True" at bounding box center [470, 235] width 57 height 37
click at [463, 234] on input "True" at bounding box center [457, 237] width 12 height 10
radio input "true"
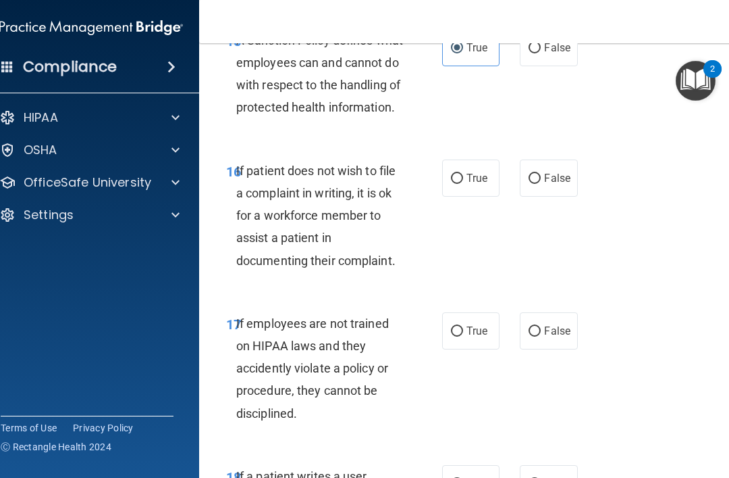
scroll to position [2846, 0]
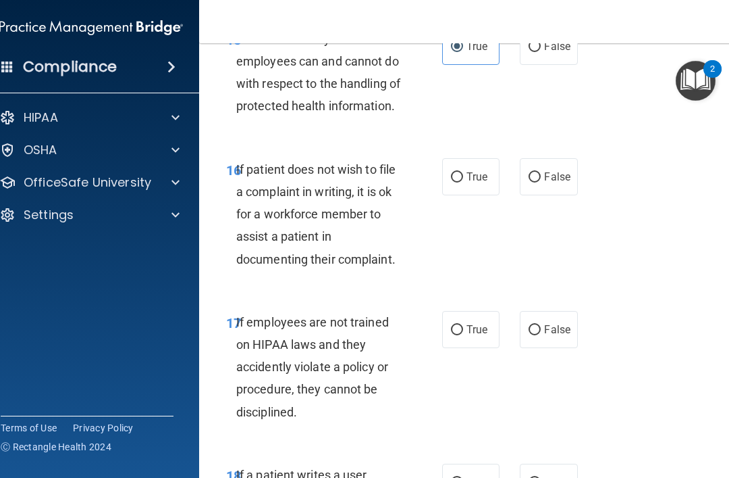
click at [473, 194] on label "True" at bounding box center [470, 176] width 57 height 37
click at [463, 182] on input "True" at bounding box center [457, 177] width 12 height 10
radio input "true"
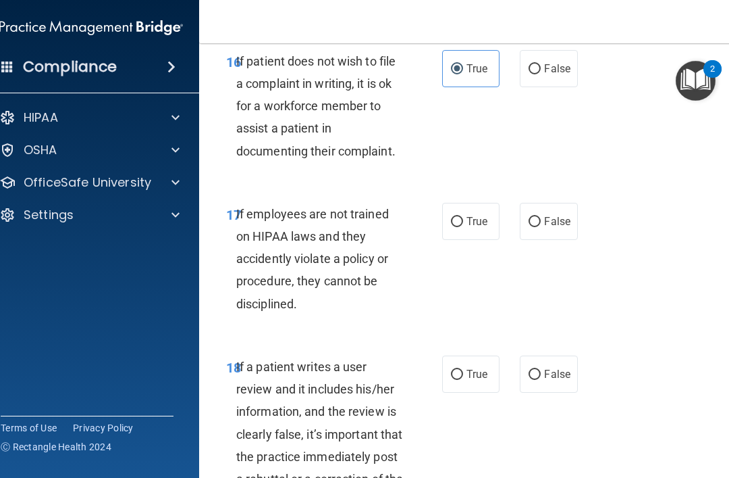
scroll to position [2967, 0]
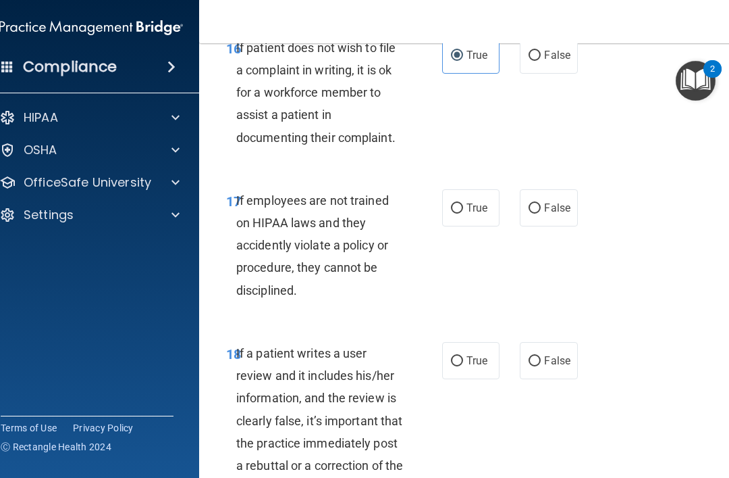
click at [561, 226] on label "False" at bounding box center [548, 207] width 57 height 37
click at [541, 213] on input "False" at bounding box center [535, 208] width 12 height 10
radio input "true"
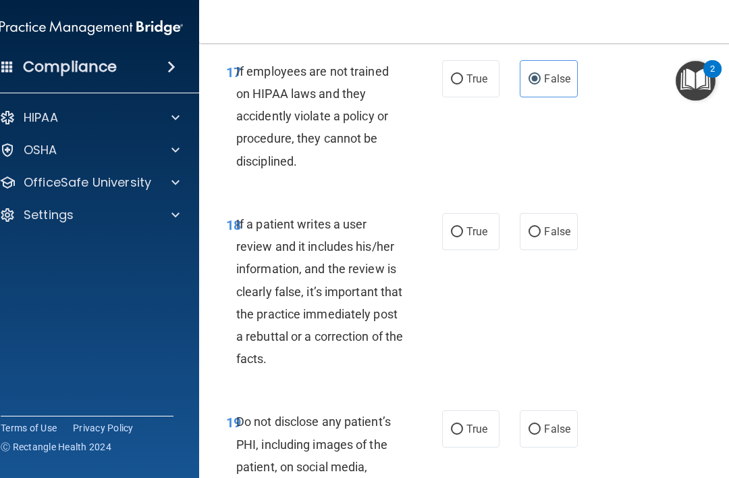
scroll to position [3103, 0]
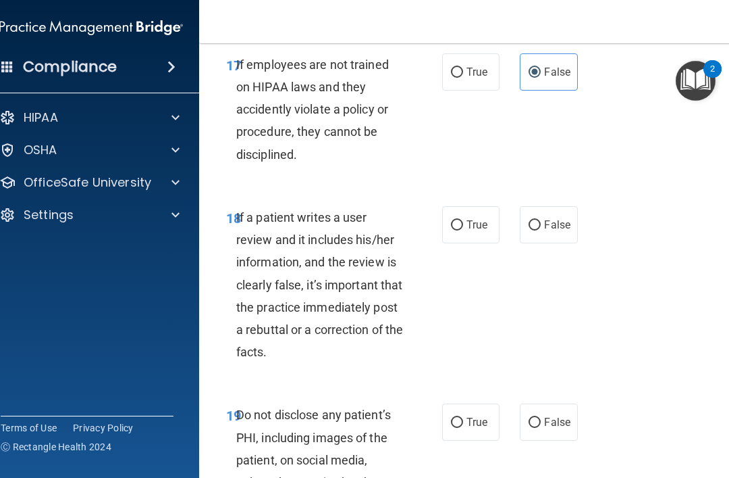
click at [570, 231] on span "False" at bounding box center [557, 224] width 26 height 13
click at [541, 230] on input "False" at bounding box center [535, 225] width 12 height 10
radio input "true"
click at [631, 368] on div "18 If a patient writes a user review and it includes his/her information, and t…" at bounding box center [472, 288] width 513 height 198
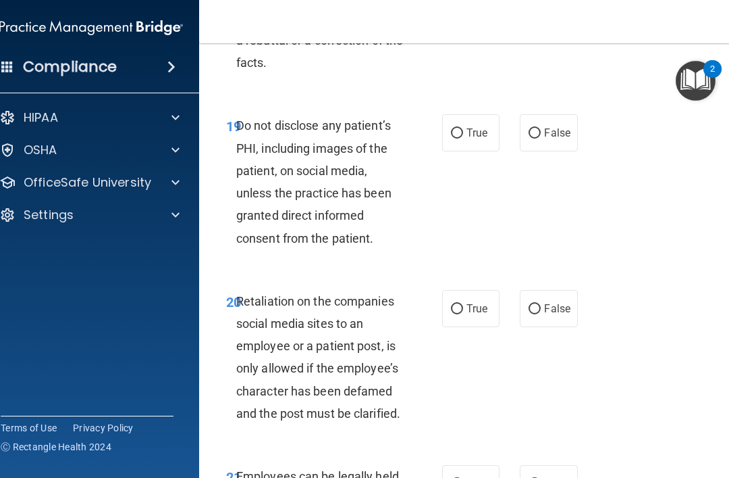
scroll to position [3407, 0]
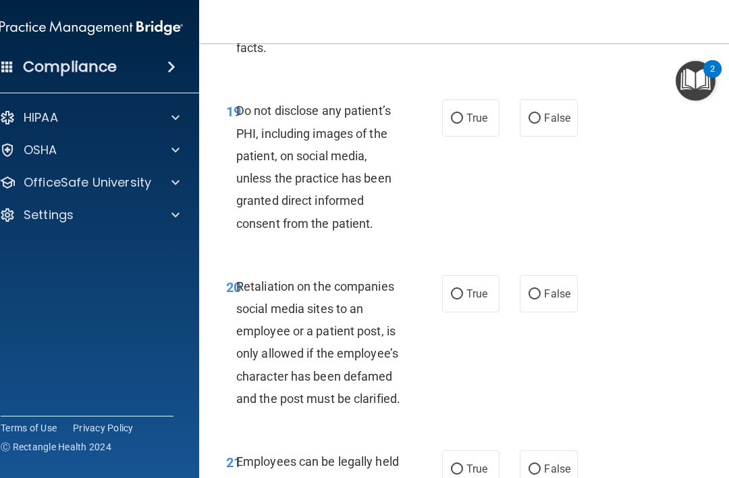
click at [471, 124] on span "True" at bounding box center [477, 117] width 21 height 13
click at [463, 124] on input "True" at bounding box center [457, 118] width 12 height 10
radio input "true"
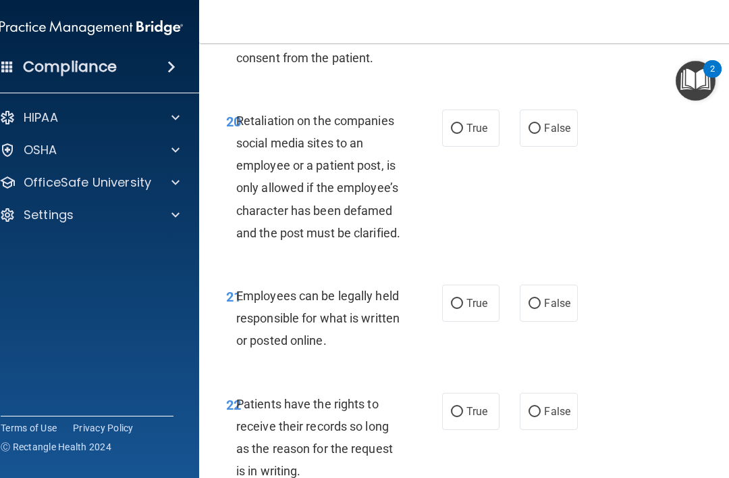
scroll to position [3573, 0]
click at [648, 239] on div "20 Retaliation on the companies social media sites to an employee or a patient …" at bounding box center [472, 179] width 513 height 175
click at [560, 137] on label "False" at bounding box center [548, 127] width 57 height 37
click at [541, 133] on input "False" at bounding box center [535, 128] width 12 height 10
radio input "true"
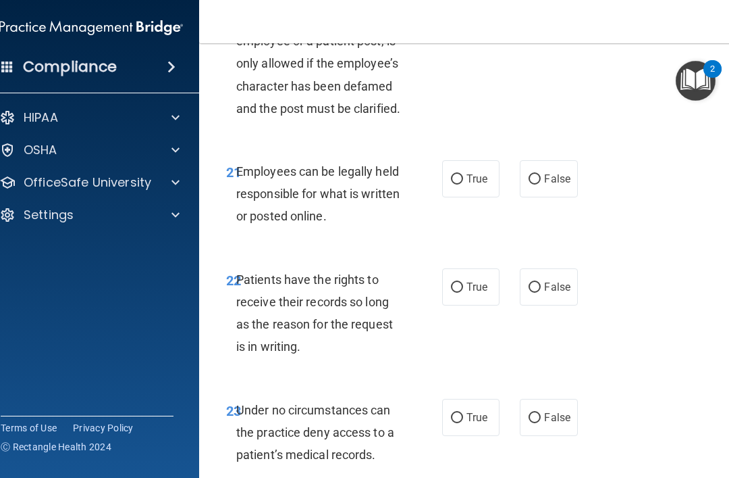
scroll to position [3698, 0]
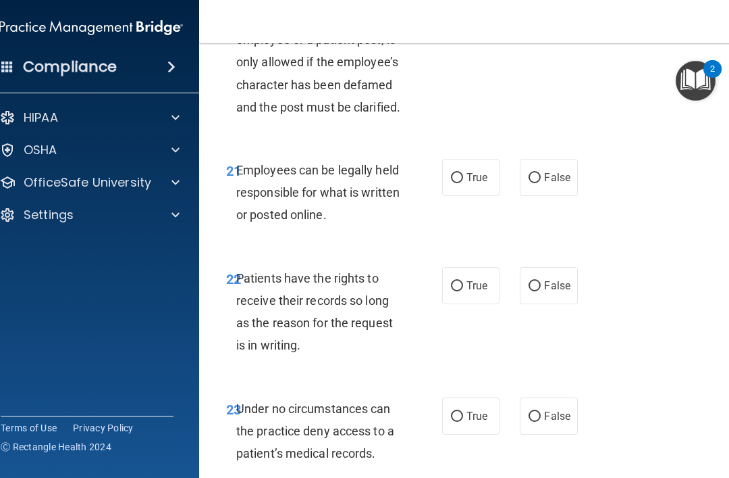
click at [481, 184] on span "True" at bounding box center [477, 177] width 21 height 13
click at [463, 183] on input "True" at bounding box center [457, 178] width 12 height 10
radio input "true"
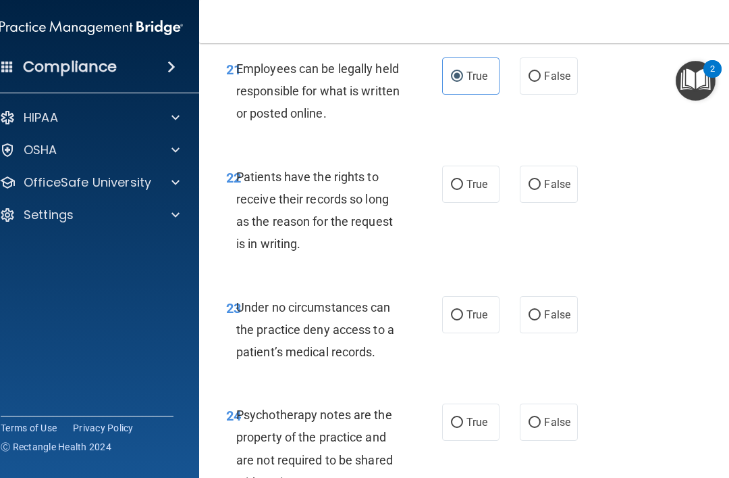
scroll to position [3805, 0]
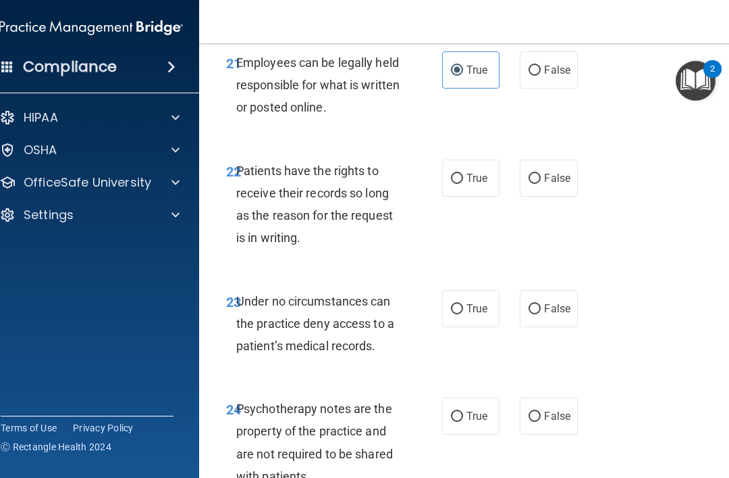
click at [590, 229] on div "22 Patients have the rights to receive their records so long as the reason for …" at bounding box center [472, 208] width 513 height 130
click at [564, 197] on label "False" at bounding box center [548, 177] width 57 height 37
click at [541, 184] on input "False" at bounding box center [535, 179] width 12 height 10
radio input "true"
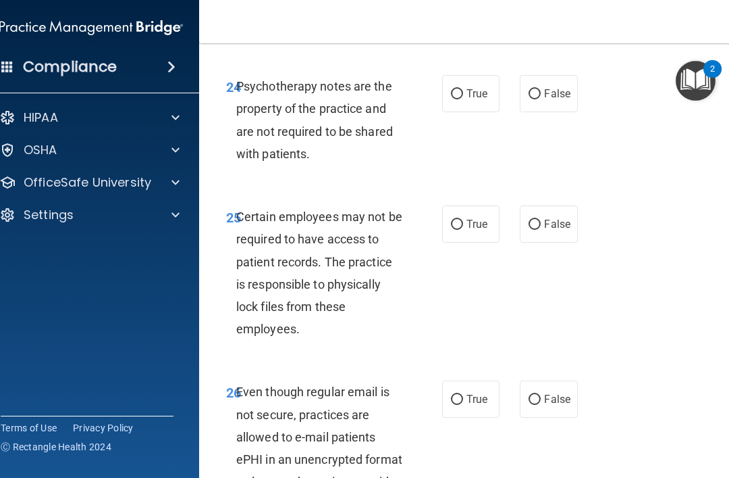
scroll to position [4129, 0]
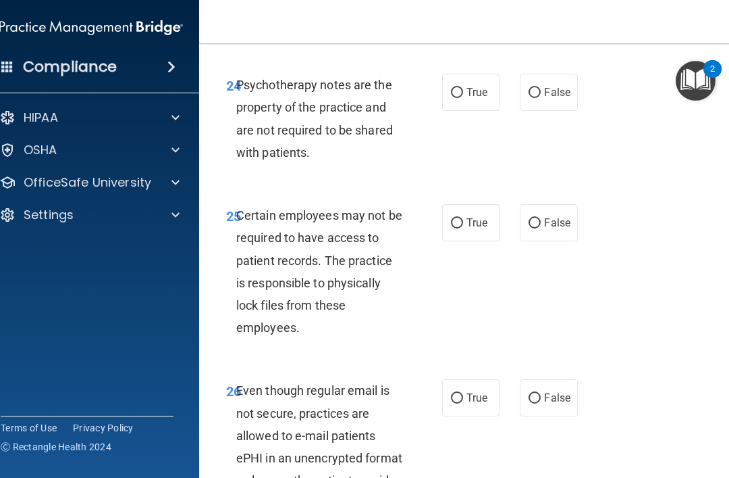
click at [482, 99] on span "True" at bounding box center [477, 92] width 21 height 13
click at [463, 98] on input "True" at bounding box center [457, 93] width 12 height 10
radio input "true"
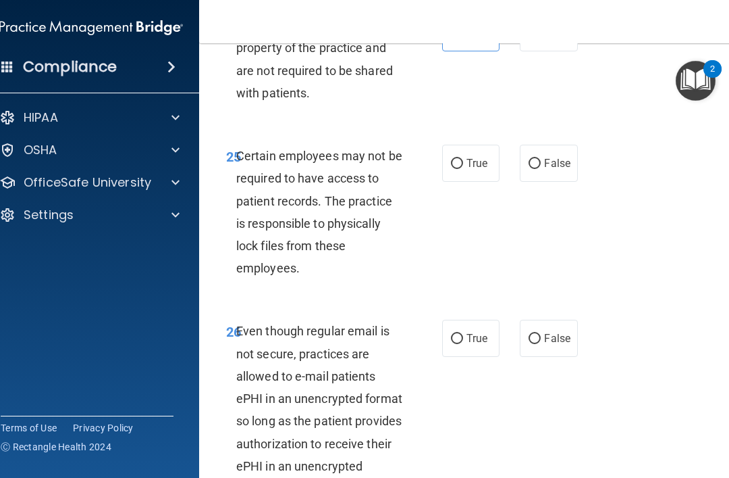
scroll to position [4192, 0]
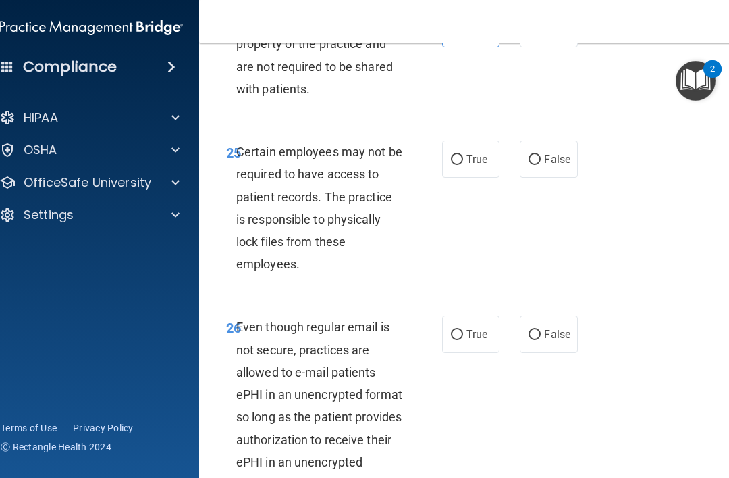
click at [685, 162] on div "25 Certain employees may not be required to have access to patient records. The…" at bounding box center [472, 211] width 513 height 175
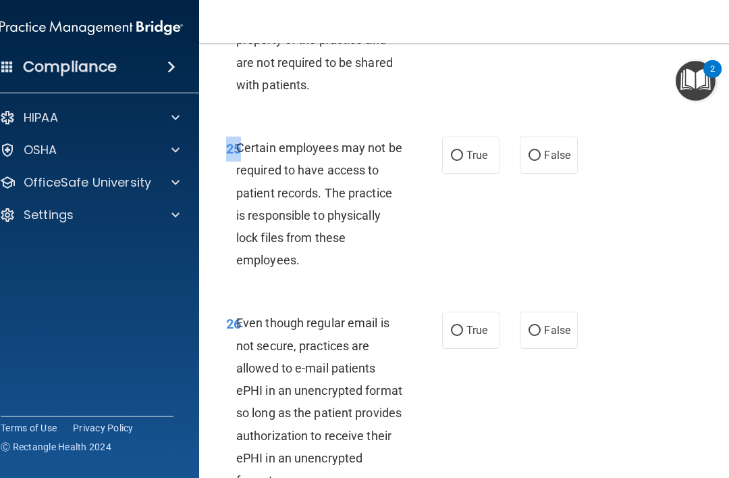
click at [673, 176] on div "25 Certain employees may not be required to have access to patient records. The…" at bounding box center [472, 207] width 513 height 175
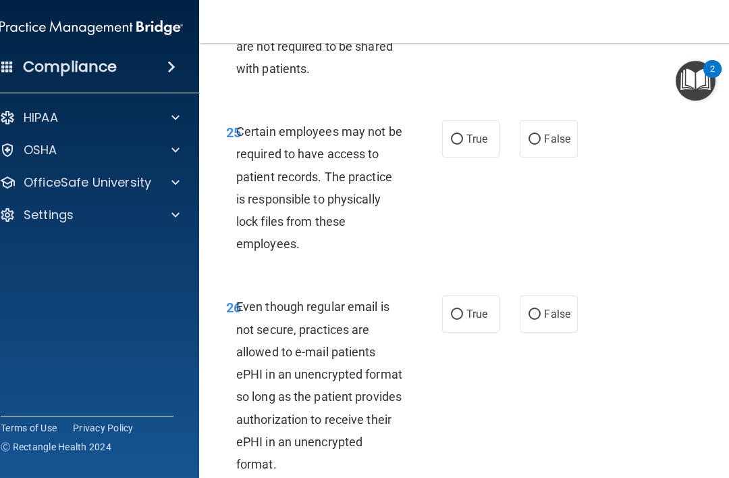
scroll to position [4214, 0]
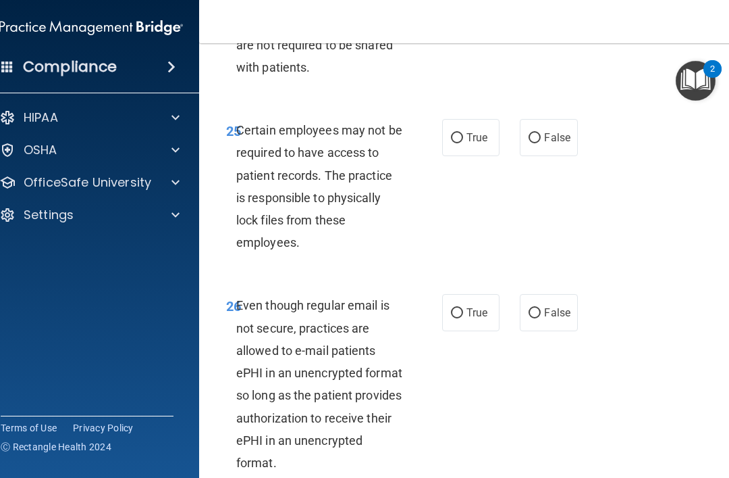
click at [565, 144] on span "False" at bounding box center [557, 137] width 26 height 13
click at [541, 143] on input "False" at bounding box center [535, 138] width 12 height 10
radio input "true"
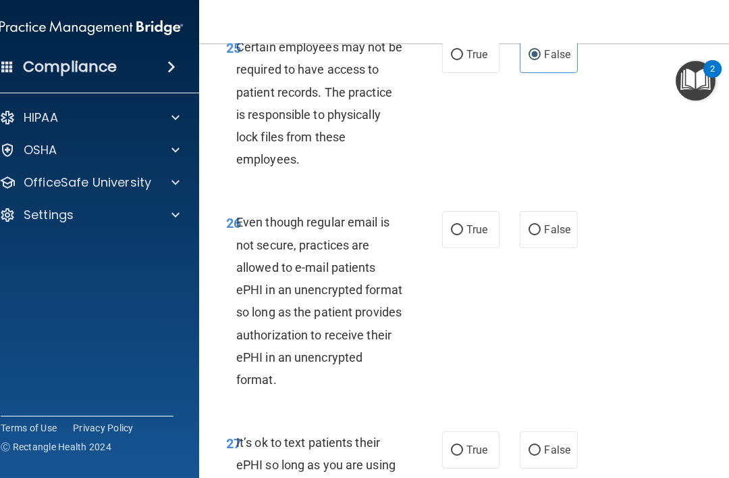
scroll to position [4304, 0]
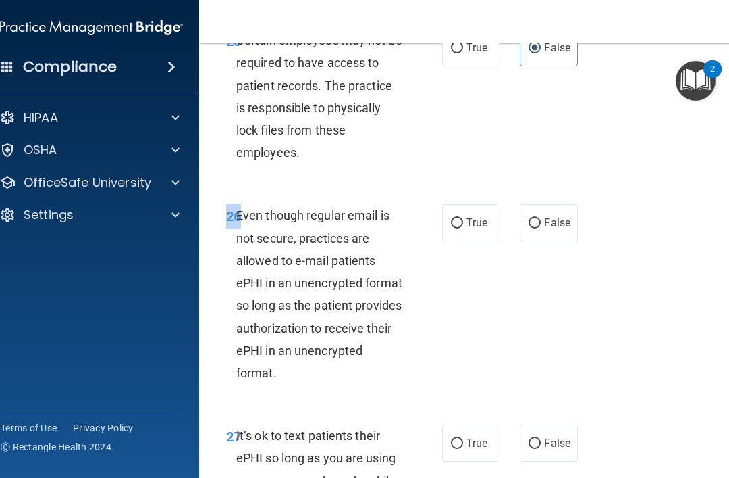
click at [670, 294] on div "26 Even though regular email is not secure, practices are allowed to e-mail pat…" at bounding box center [472, 297] width 513 height 220
click at [677, 270] on div "26 Even though regular email is not secure, practices are allowed to e-mail pat…" at bounding box center [472, 297] width 513 height 220
click at [475, 228] on label "True" at bounding box center [470, 222] width 57 height 37
click at [463, 228] on input "True" at bounding box center [457, 223] width 12 height 10
radio input "true"
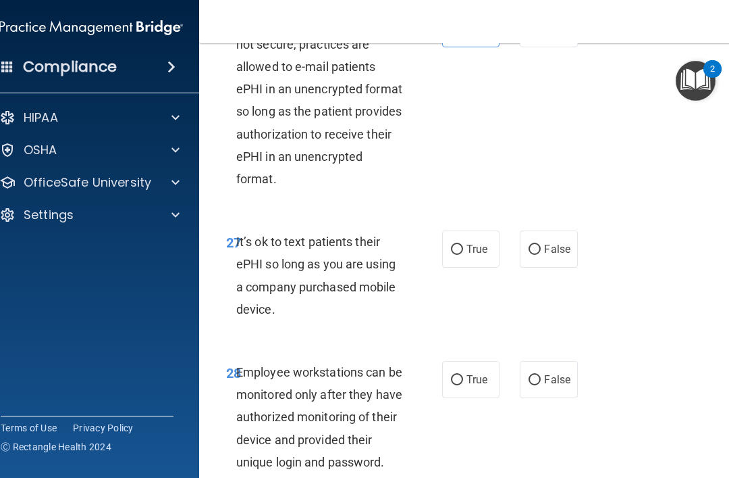
scroll to position [4496, 0]
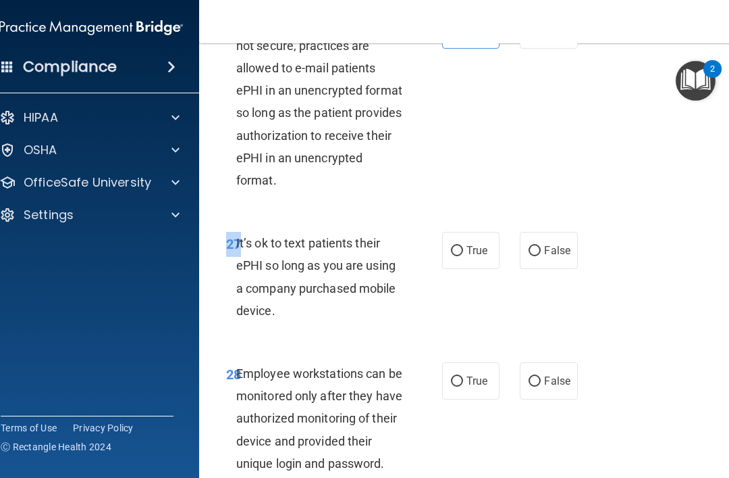
click at [632, 215] on div "26 Even though regular email is not secure, practices are allowed to e-mail pat…" at bounding box center [472, 105] width 513 height 220
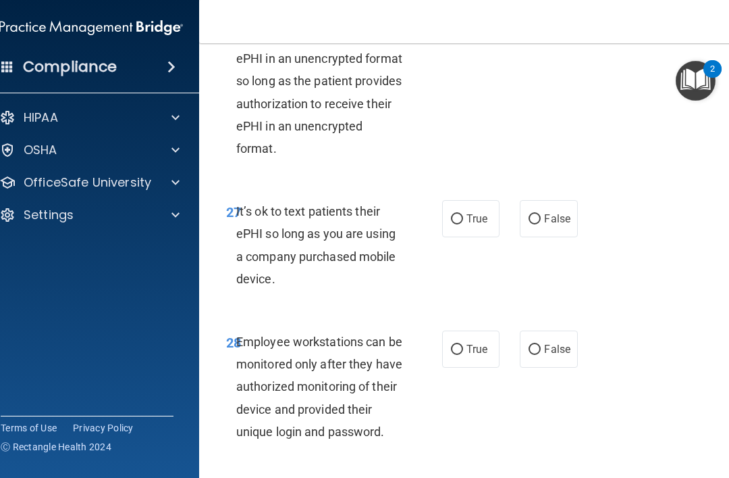
scroll to position [4535, 0]
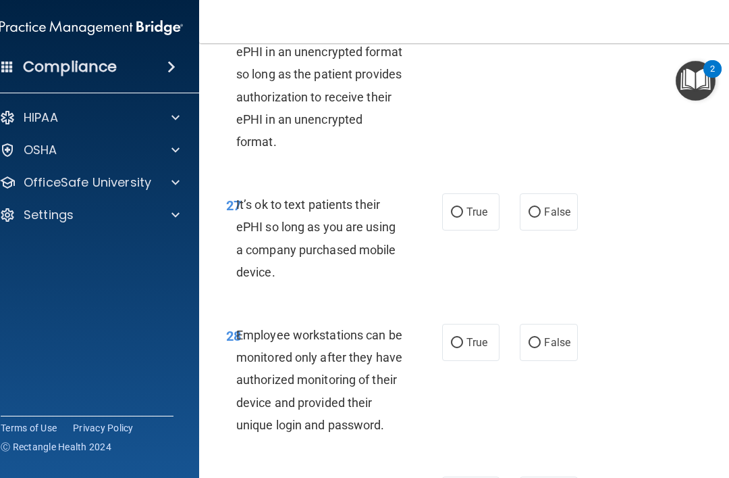
click at [644, 266] on div "27 It’s ok to text patients their ePHI so long as you are using a company purch…" at bounding box center [472, 241] width 513 height 130
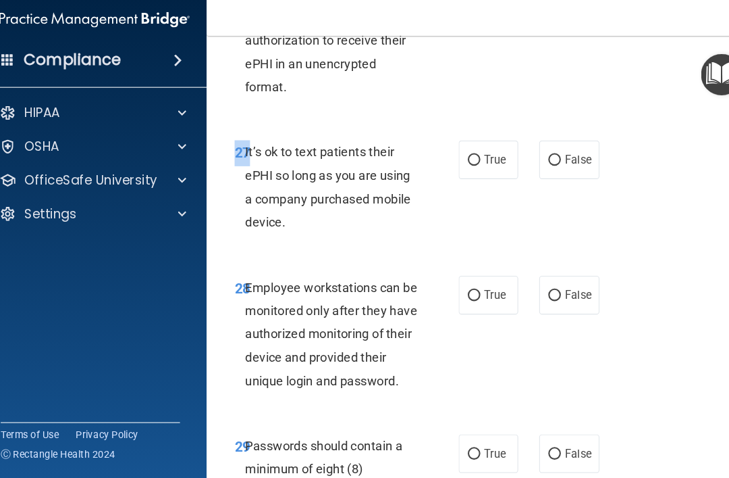
scroll to position [4586, 0]
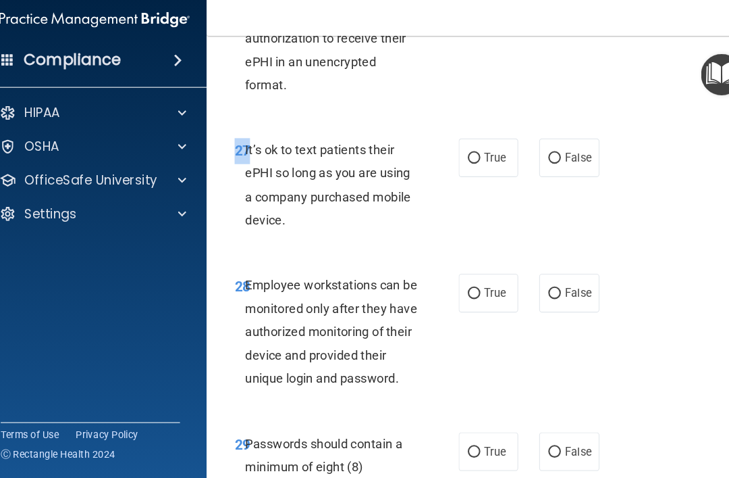
click at [473, 179] on label "True" at bounding box center [470, 160] width 57 height 37
click at [463, 166] on input "True" at bounding box center [457, 161] width 12 height 10
radio input "true"
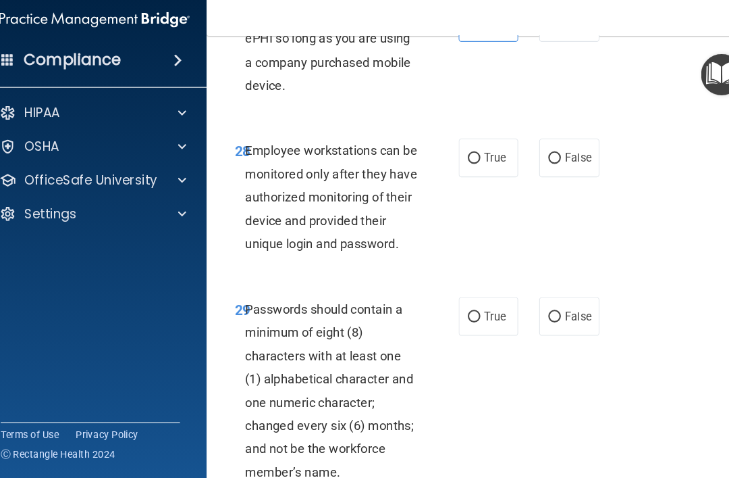
scroll to position [4718, 0]
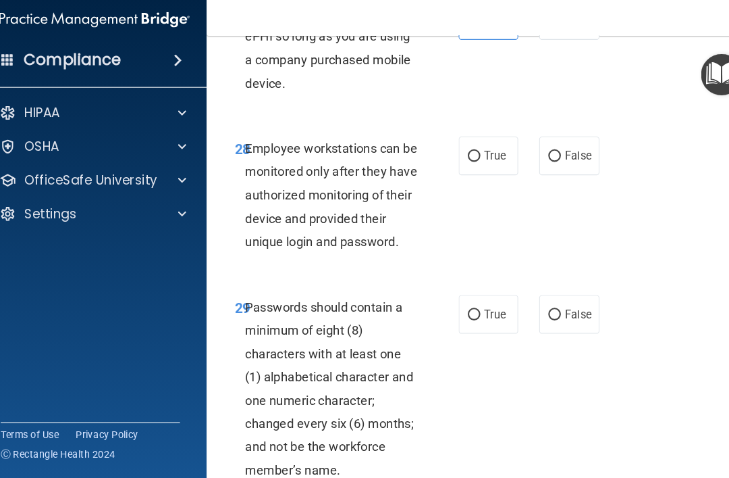
click at [480, 165] on span "True" at bounding box center [477, 159] width 21 height 13
click at [463, 165] on input "True" at bounding box center [457, 160] width 12 height 10
radio input "true"
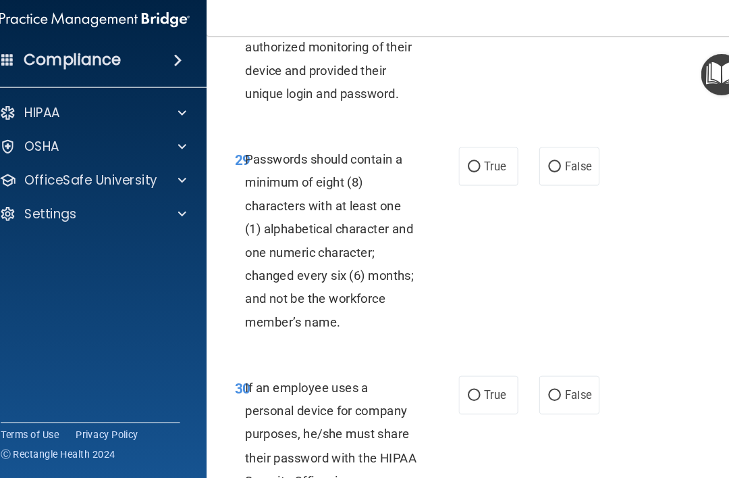
scroll to position [4862, 0]
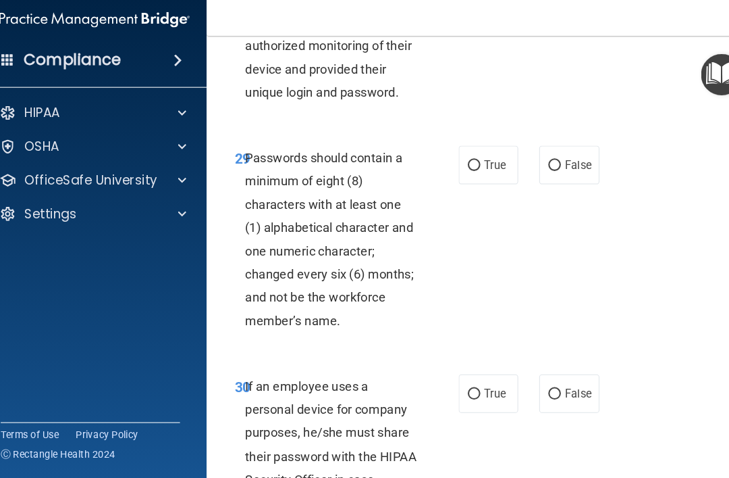
click at [478, 174] on span "True" at bounding box center [477, 167] width 21 height 13
click at [463, 174] on input "True" at bounding box center [457, 168] width 12 height 10
radio input "true"
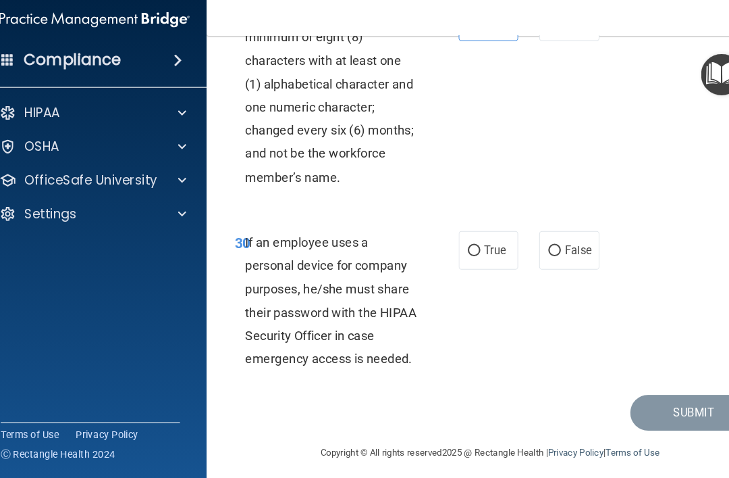
scroll to position [5017, 0]
click at [566, 315] on div "30 If an employee uses a personal device for company purposes, he/she must shar…" at bounding box center [472, 301] width 513 height 175
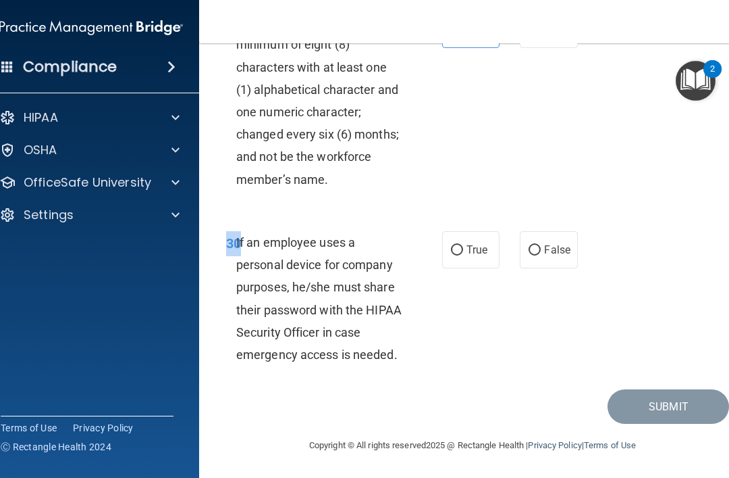
click at [568, 326] on div "30 If an employee uses a personal device for company purposes, he/she must shar…" at bounding box center [472, 301] width 513 height 175
click at [644, 260] on div "30 If an employee uses a personal device for company purposes, he/she must shar…" at bounding box center [472, 301] width 513 height 175
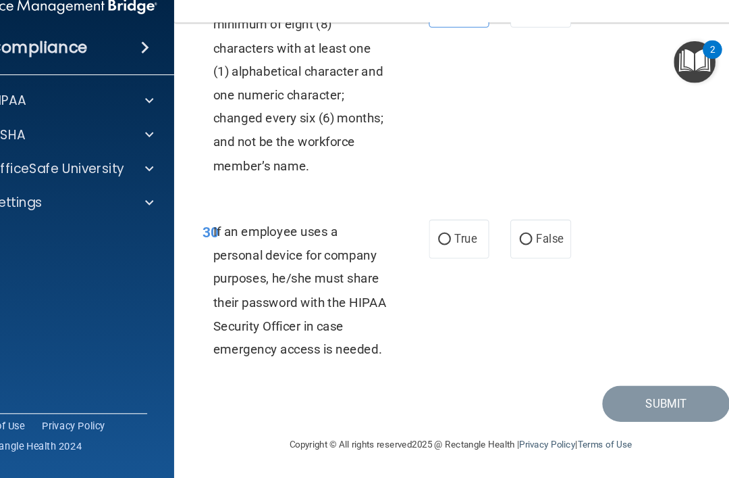
click at [612, 290] on div "30 If an employee uses a personal device for company purposes, he/she must shar…" at bounding box center [472, 301] width 513 height 175
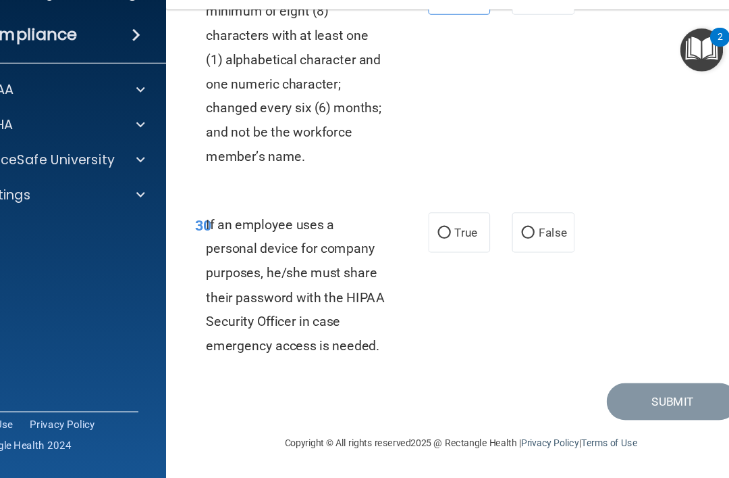
click at [520, 231] on label "False" at bounding box center [548, 249] width 57 height 37
click at [529, 245] on input "False" at bounding box center [535, 250] width 12 height 10
radio input "true"
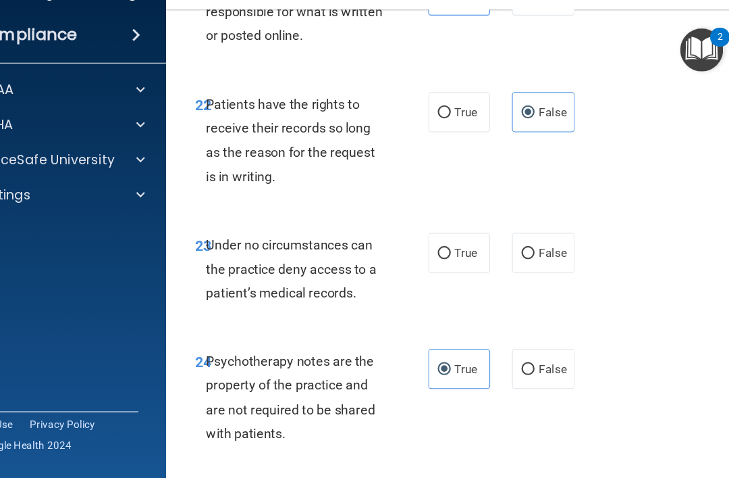
scroll to position [3844, 0]
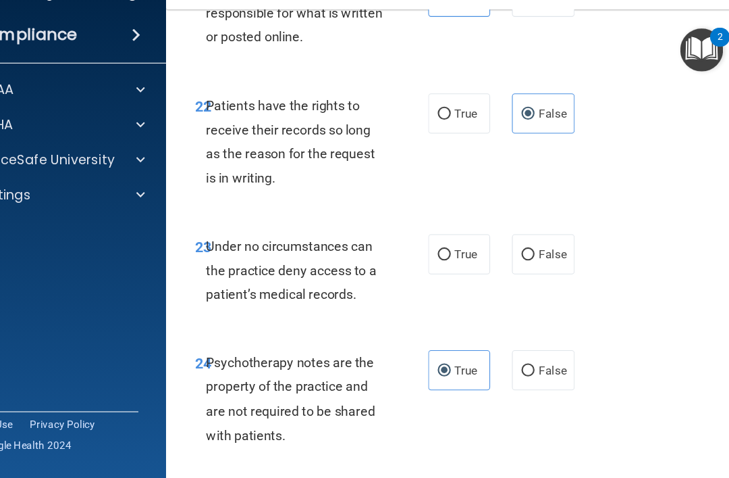
click at [520, 270] on label "False" at bounding box center [548, 269] width 57 height 37
click at [529, 270] on input "False" at bounding box center [535, 270] width 12 height 10
radio input "true"
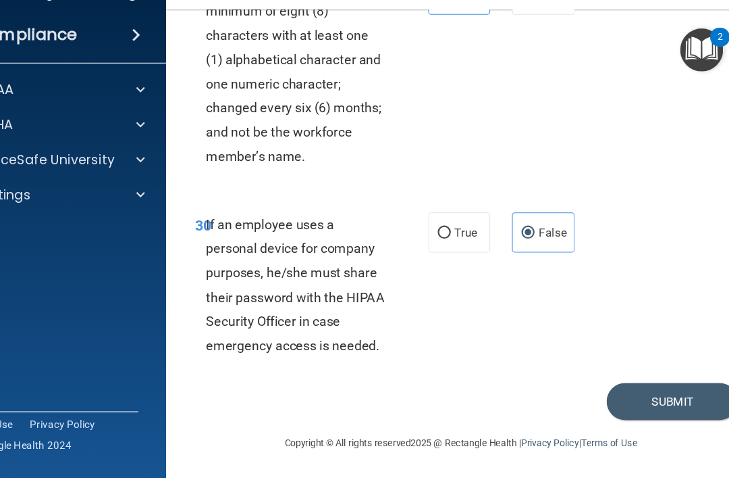
scroll to position [5017, 0]
click at [608, 389] on button "Submit" at bounding box center [669, 406] width 122 height 34
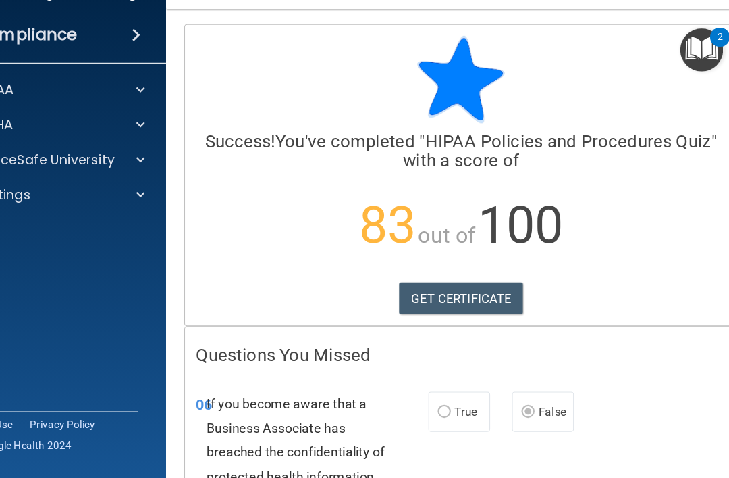
click at [448, 296] on link "GET CERTIFICATE" at bounding box center [472, 311] width 115 height 30
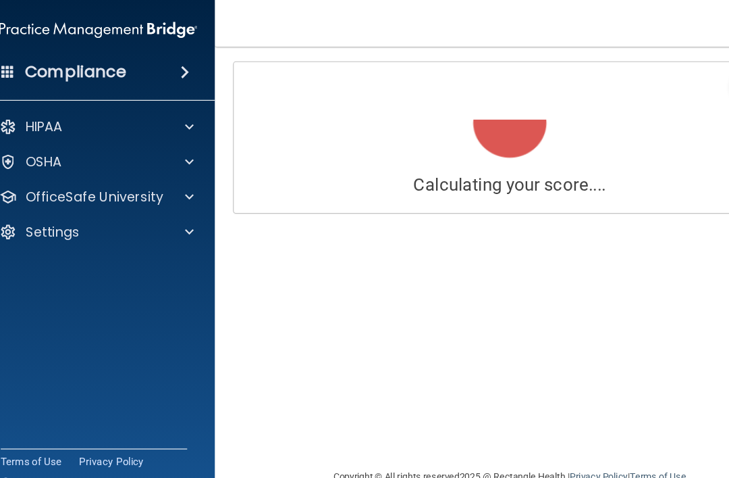
click at [46, 186] on p "OfficeSafe University" at bounding box center [88, 182] width 128 height 16
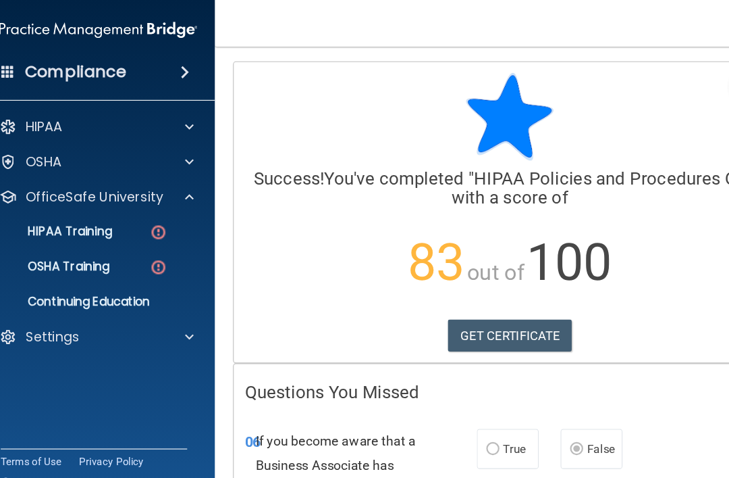
click at [55, 222] on p "HIPAA Training" at bounding box center [47, 215] width 111 height 14
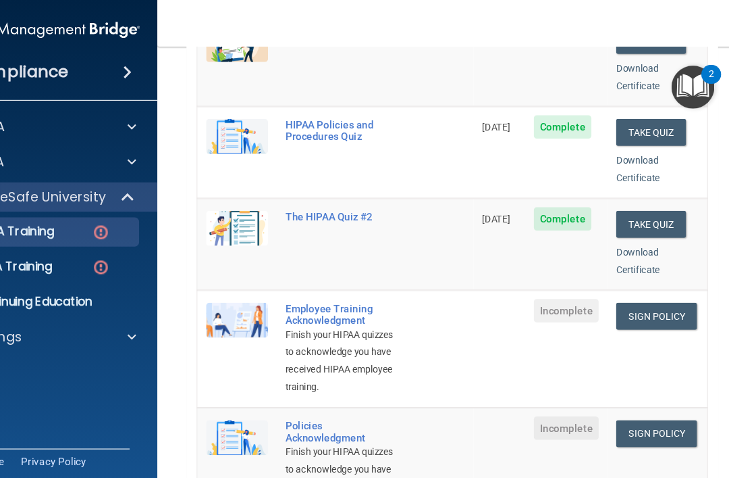
scroll to position [271, 0]
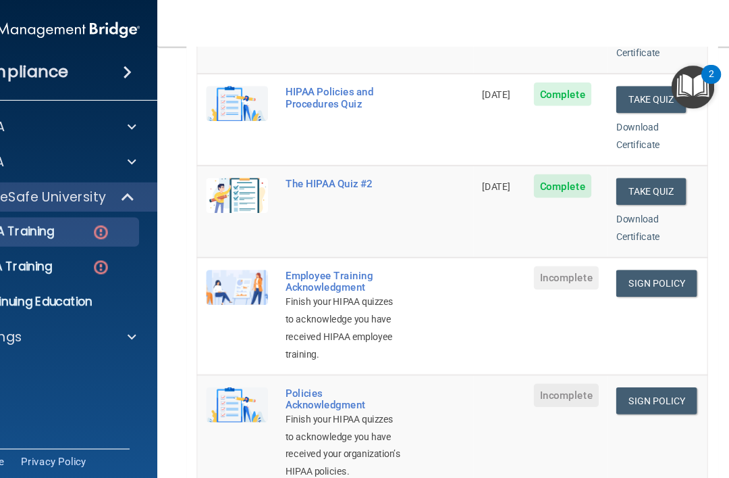
click at [625, 250] on link "Sign Policy" at bounding box center [662, 262] width 75 height 25
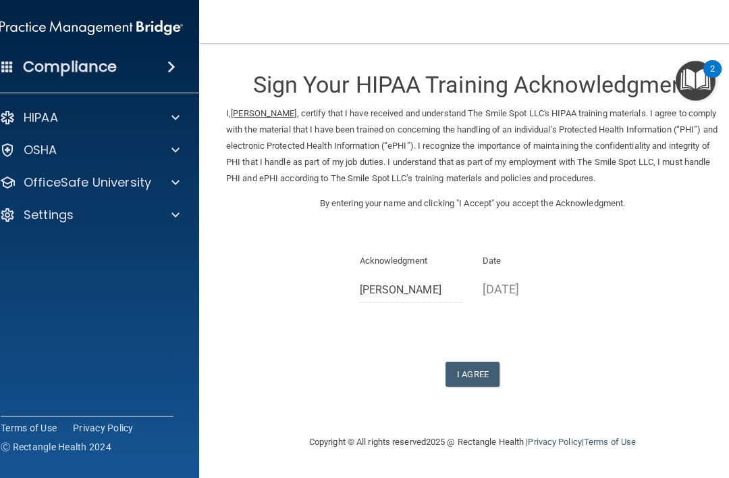
click at [472, 386] on button "I Agree" at bounding box center [473, 373] width 54 height 25
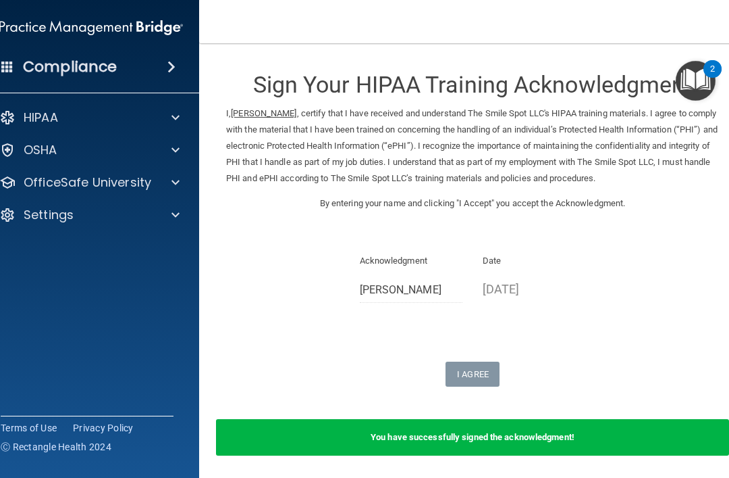
click at [145, 183] on p "OfficeSafe University" at bounding box center [88, 182] width 128 height 16
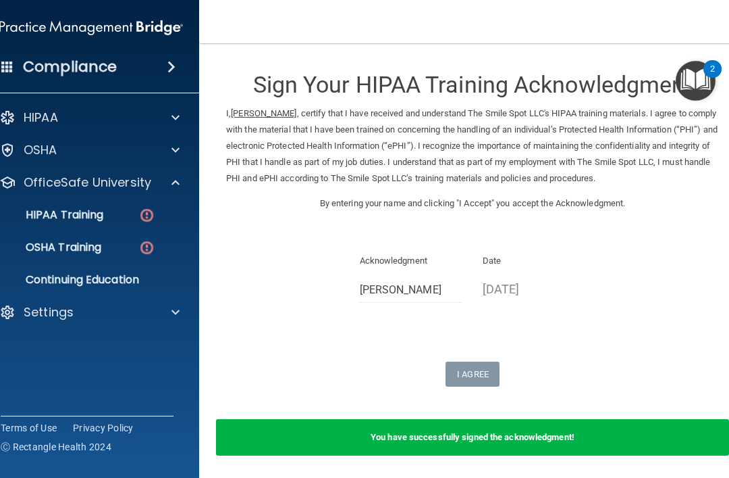
click at [133, 209] on div "HIPAA Training" at bounding box center [84, 215] width 184 height 14
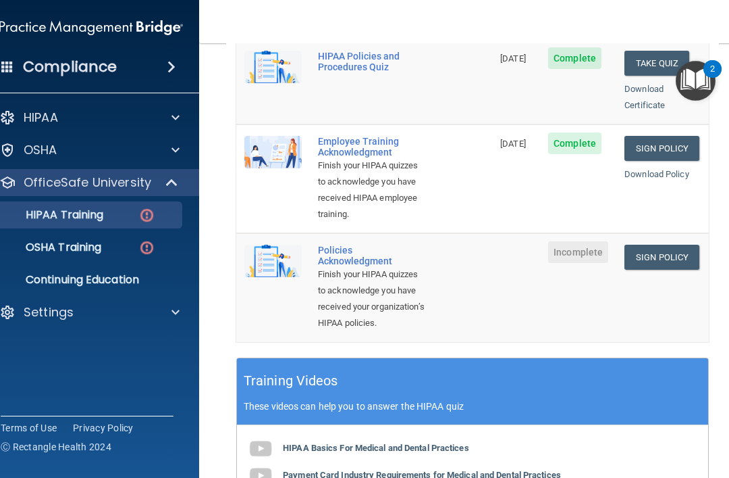
scroll to position [386, 0]
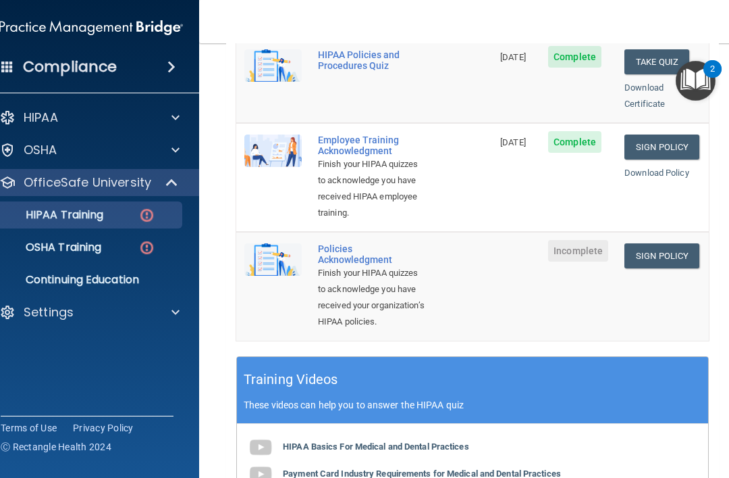
click at [669, 247] on link "Sign Policy" at bounding box center [662, 255] width 75 height 25
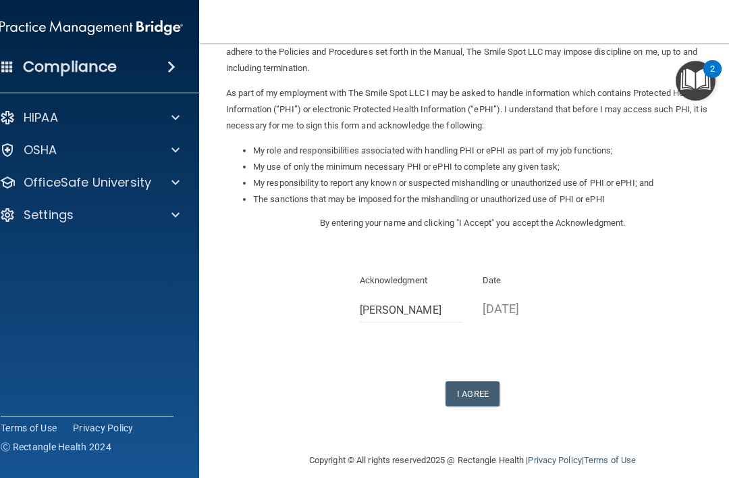
click at [485, 382] on button "I Agree" at bounding box center [473, 393] width 54 height 25
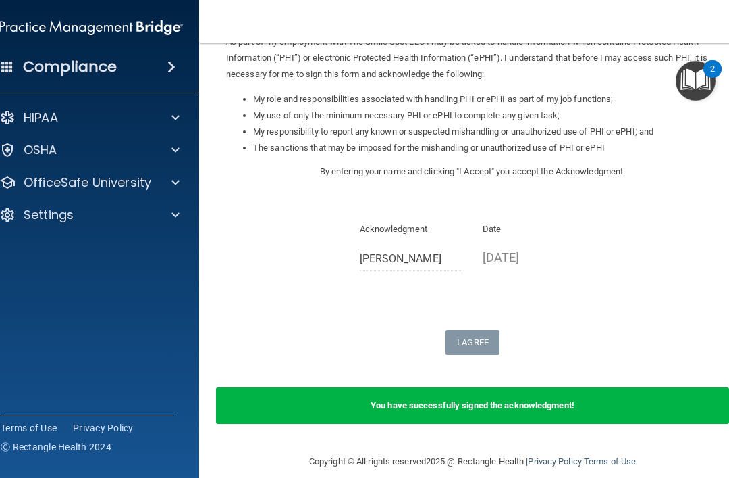
scroll to position [178, 0]
click at [149, 188] on p "OfficeSafe University" at bounding box center [88, 182] width 128 height 16
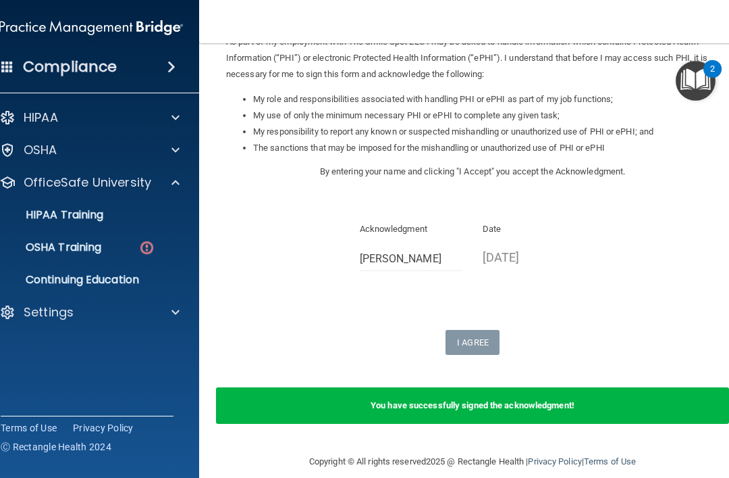
click at [100, 213] on p "HIPAA Training" at bounding box center [47, 215] width 111 height 14
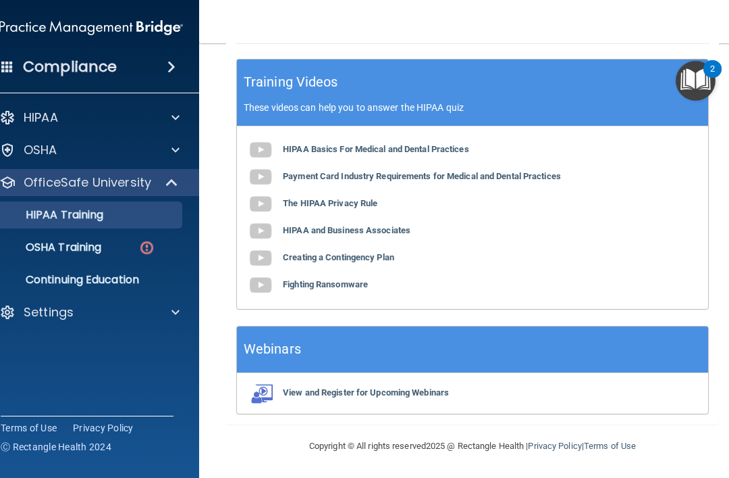
scroll to position [671, 0]
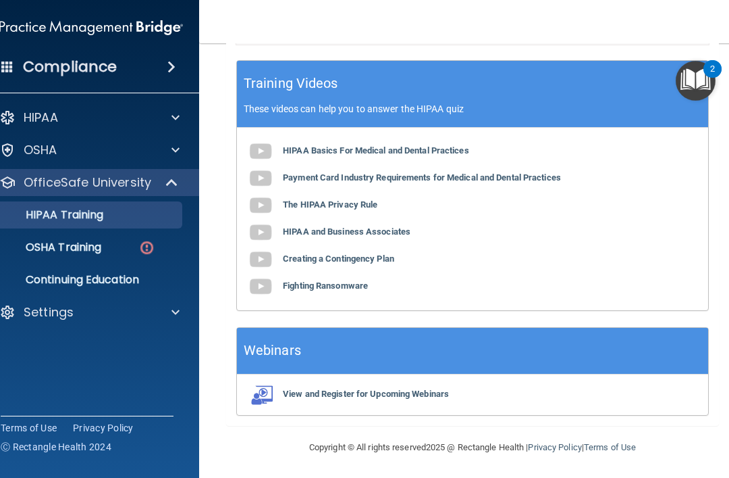
click at [87, 259] on link "OSHA Training" at bounding box center [76, 247] width 213 height 27
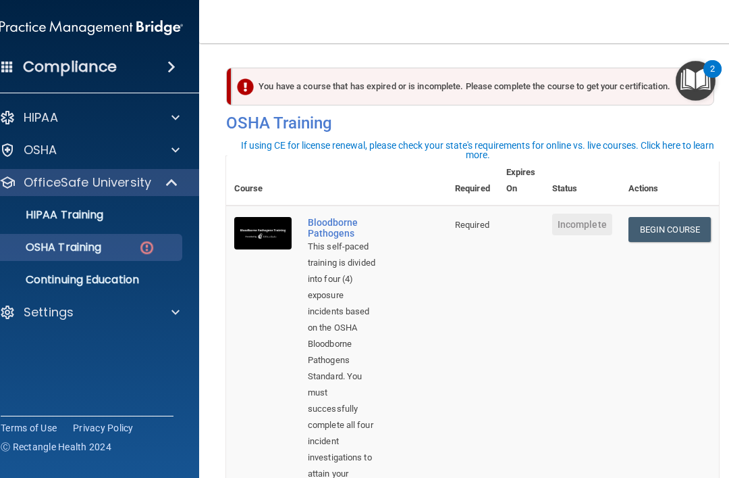
click at [673, 238] on link "Begin Course" at bounding box center [670, 229] width 82 height 25
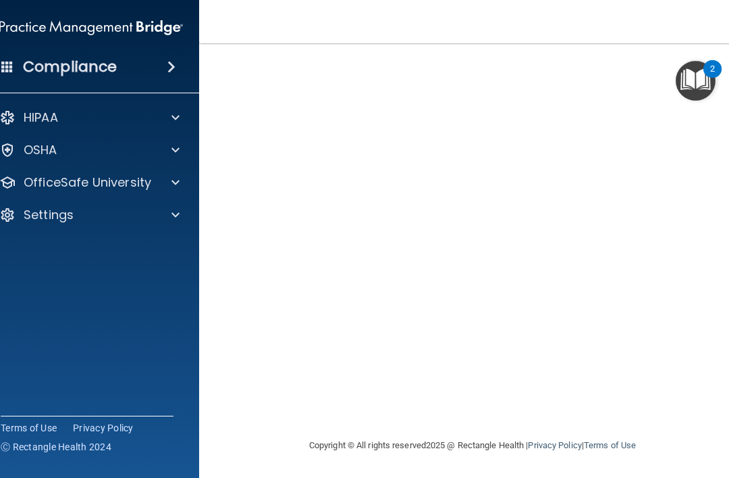
scroll to position [100, 0]
click at [692, 86] on img "Open Resource Center, 2 new notifications" at bounding box center [696, 81] width 40 height 40
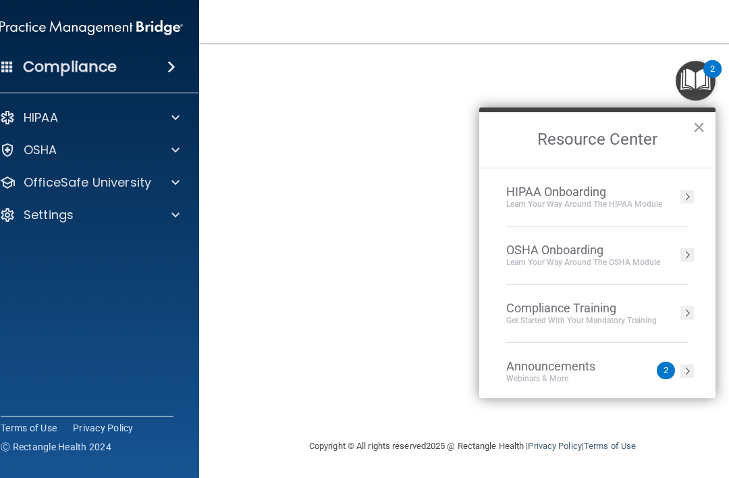
click at [693, 136] on button "×" at bounding box center [699, 127] width 13 height 22
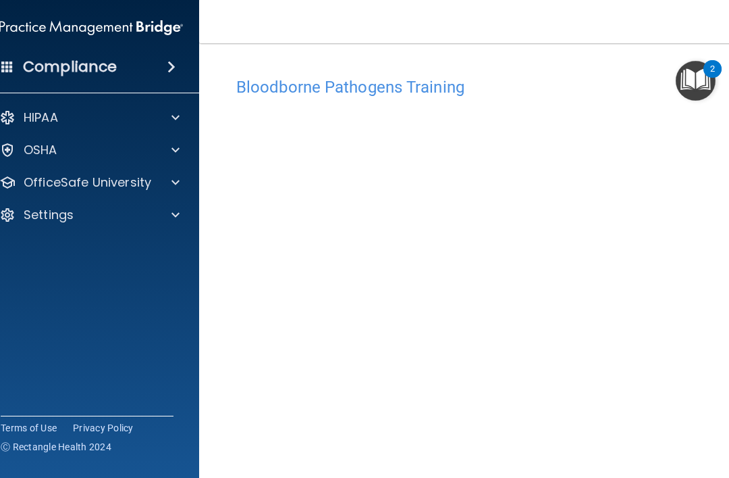
scroll to position [0, 0]
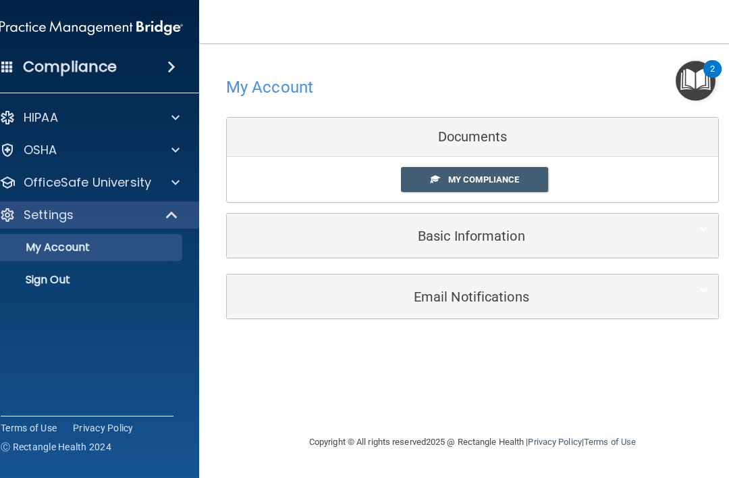
click at [134, 217] on div "Settings" at bounding box center [72, 215] width 167 height 16
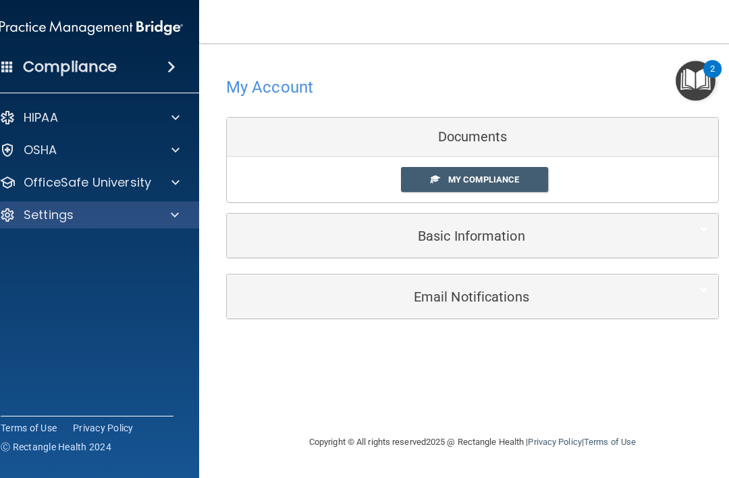
click at [147, 178] on p "OfficeSafe University" at bounding box center [88, 182] width 128 height 16
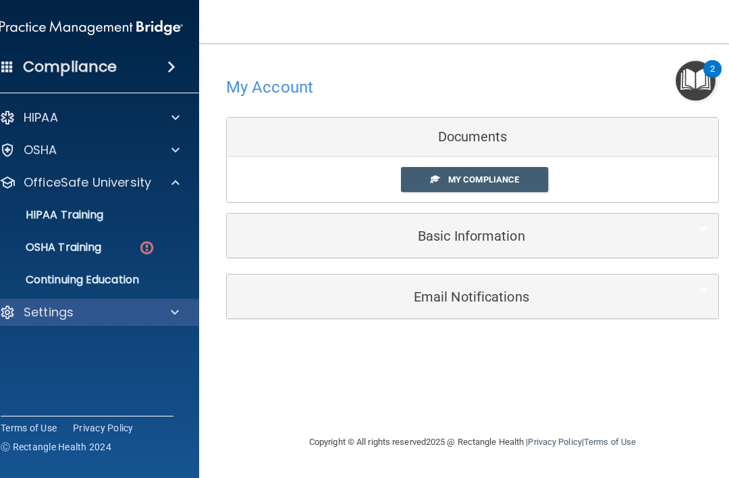
click at [141, 252] on img at bounding box center [146, 247] width 17 height 17
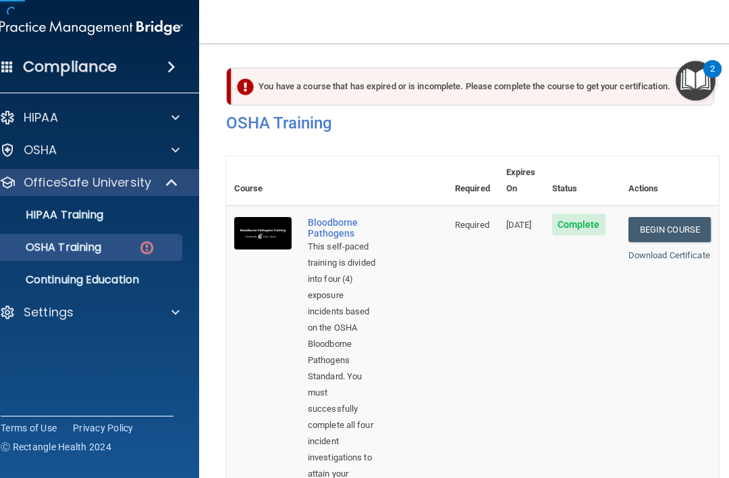
click at [91, 251] on p "OSHA Training" at bounding box center [46, 247] width 109 height 14
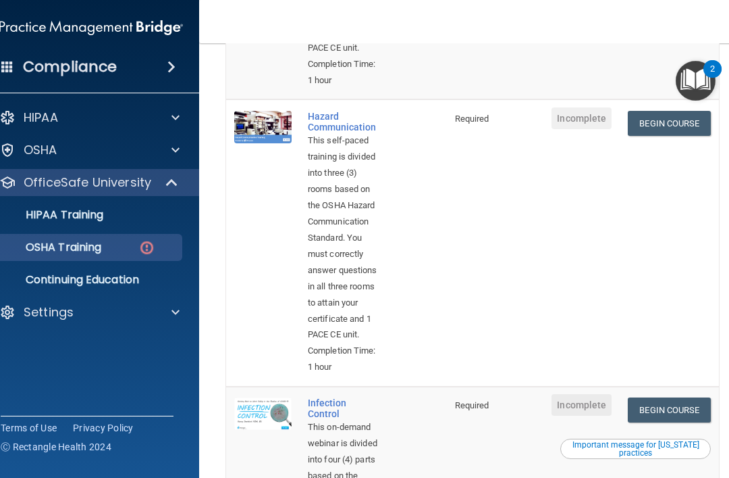
scroll to position [461, 0]
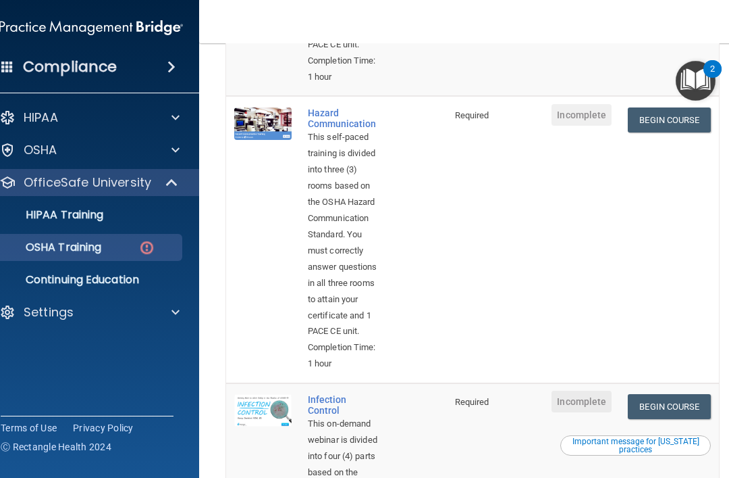
click at [653, 107] on link "Begin Course" at bounding box center [669, 119] width 82 height 25
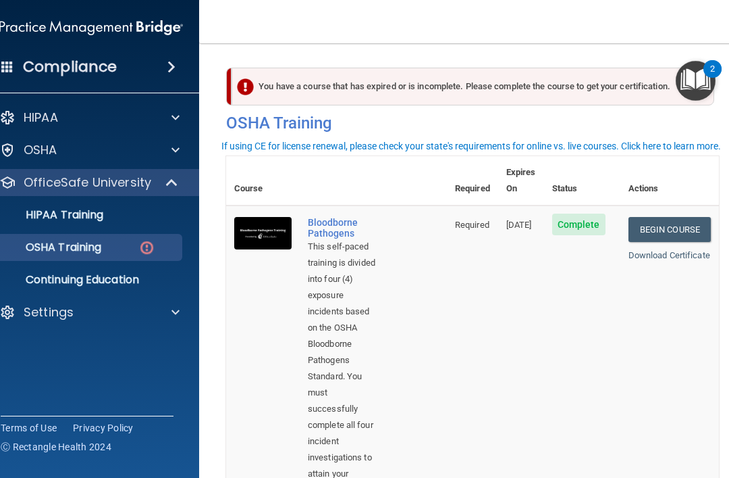
scroll to position [0, 0]
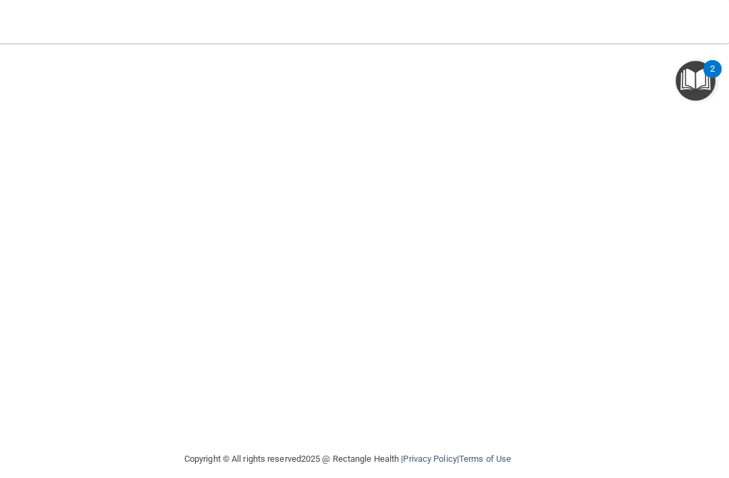
scroll to position [114, 0]
click at [308, 473] on div "Copyright © All rights reserved 2025 @ Rectangle Health | Privacy Policy | Term…" at bounding box center [347, 461] width 493 height 43
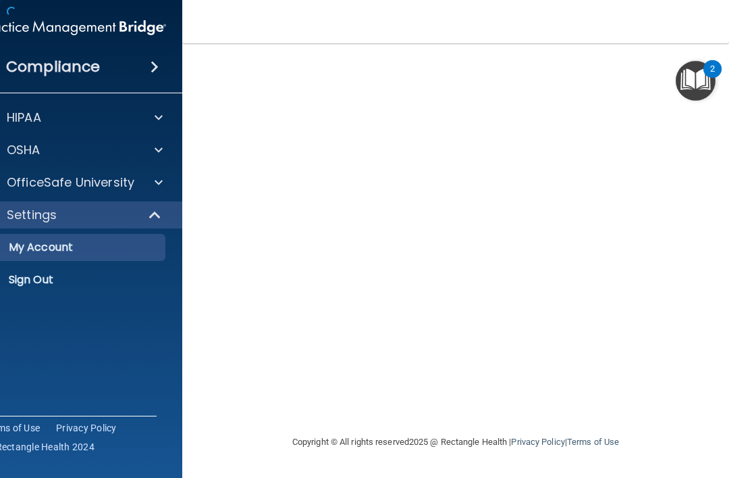
scroll to position [0, 17]
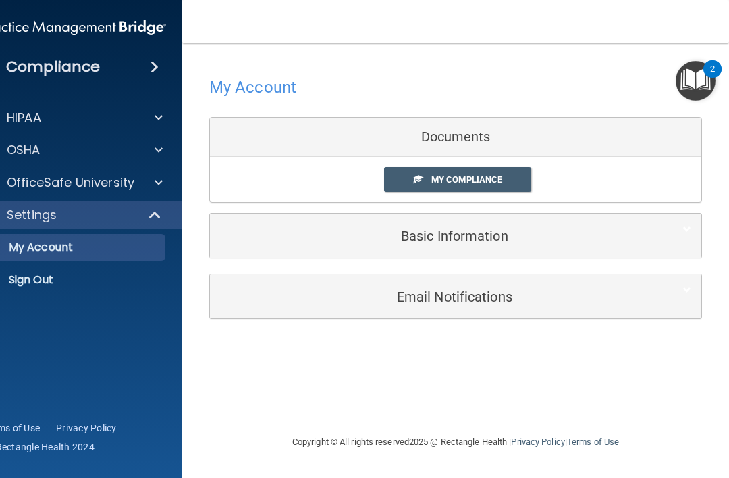
click at [24, 182] on p "OfficeSafe University" at bounding box center [71, 182] width 128 height 16
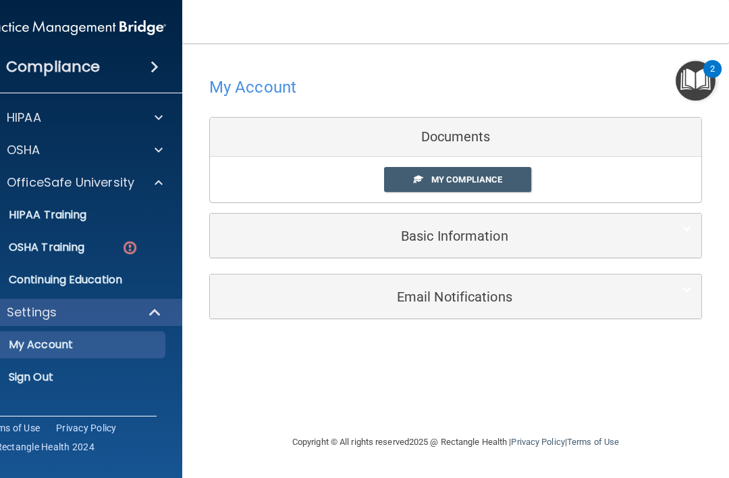
click at [37, 247] on p "OSHA Training" at bounding box center [29, 247] width 109 height 14
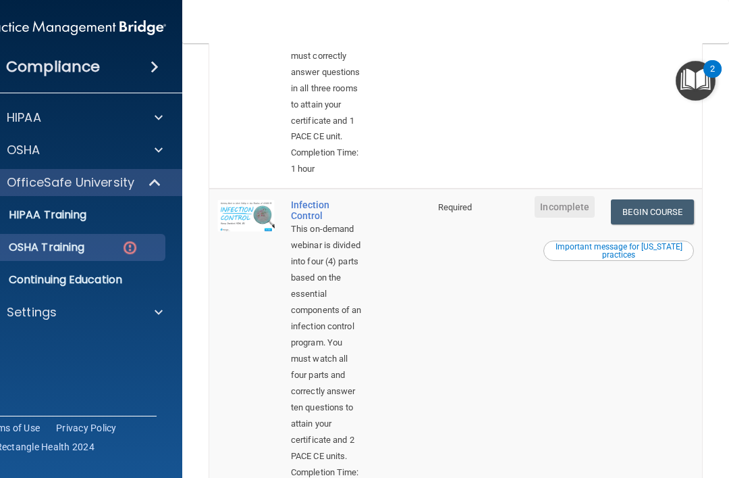
scroll to position [657, 0]
click at [634, 199] on link "Begin Course" at bounding box center [652, 211] width 82 height 25
click at [43, 291] on link "Continuing Education" at bounding box center [59, 279] width 213 height 27
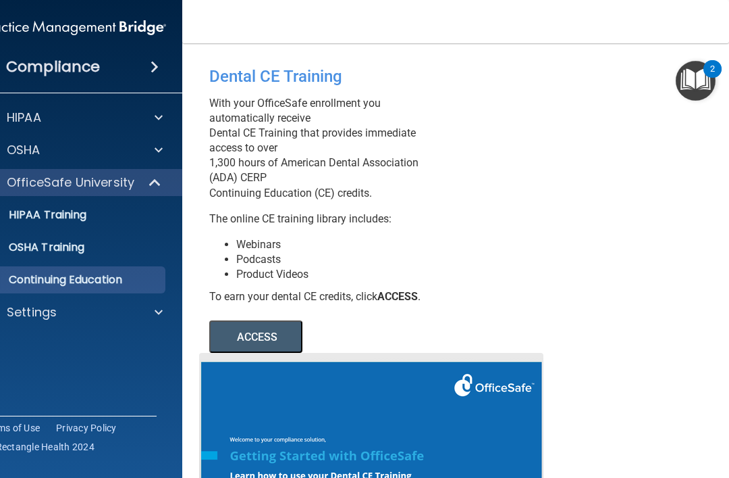
click at [40, 245] on p "OSHA Training" at bounding box center [29, 247] width 109 height 14
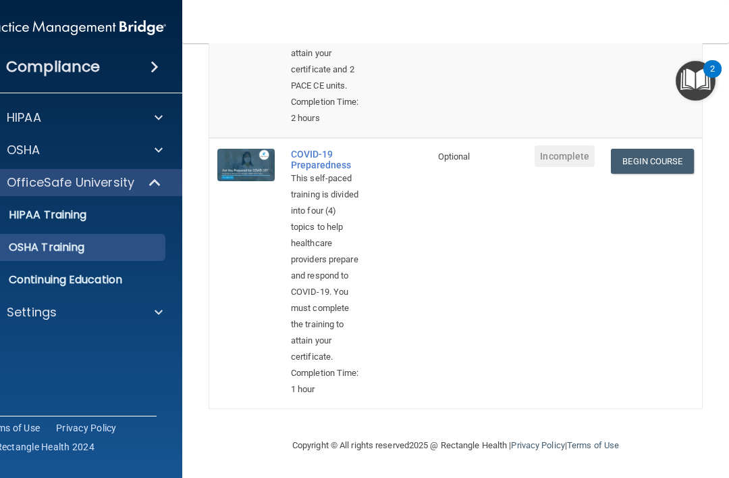
scroll to position [996, 0]
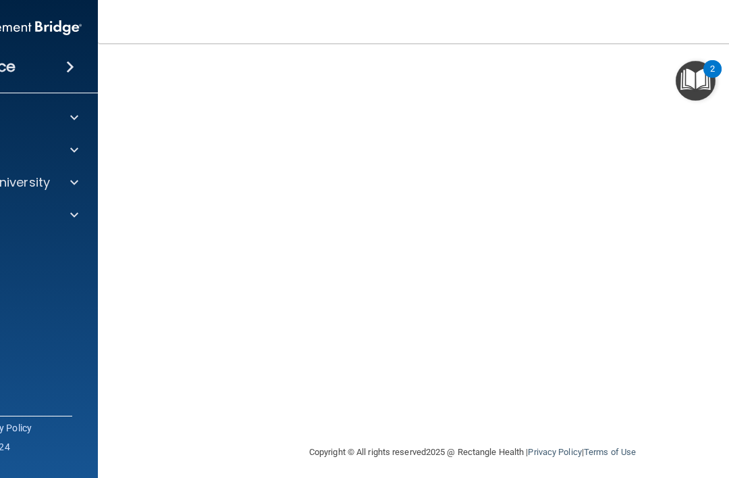
scroll to position [95, 0]
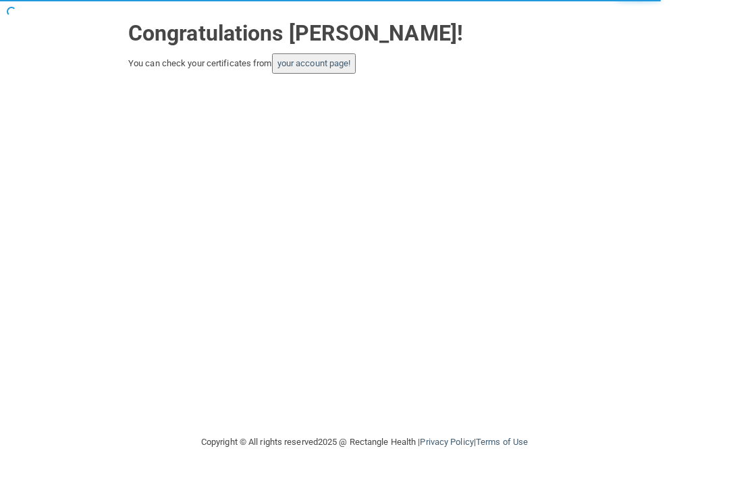
click at [307, 65] on link "your account page!" at bounding box center [315, 63] width 74 height 10
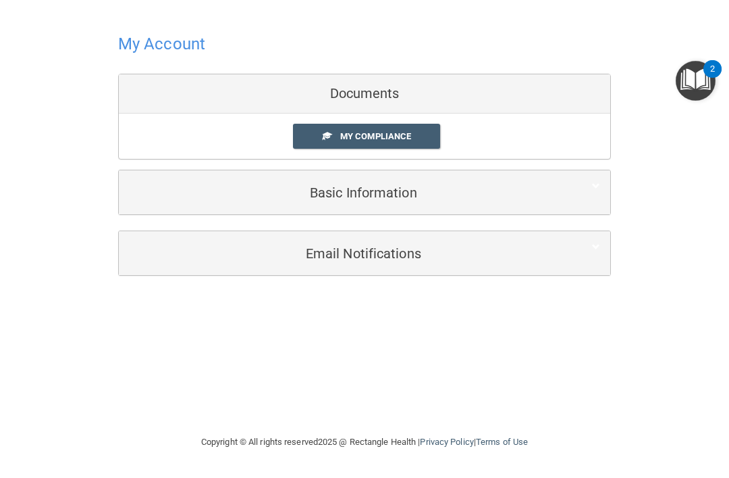
click at [316, 129] on link "My Compliance" at bounding box center [367, 136] width 148 height 25
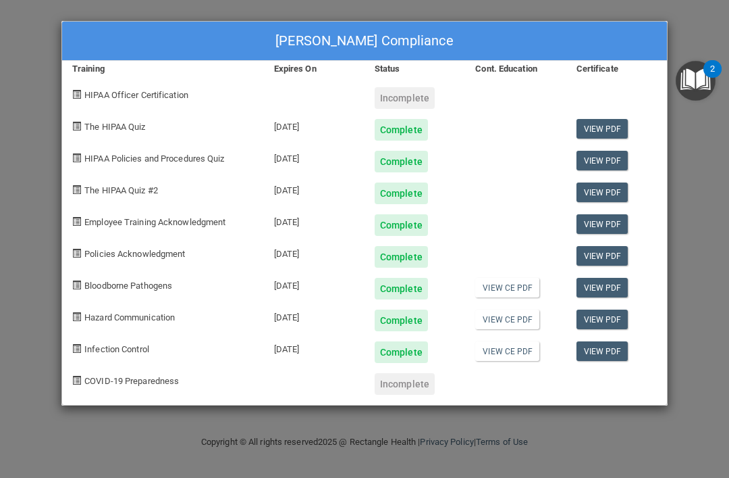
click at [124, 90] on span "HIPAA Officer Certification" at bounding box center [136, 95] width 104 height 10
click at [132, 95] on span "HIPAA Officer Certification" at bounding box center [136, 95] width 104 height 10
click at [118, 364] on div "COVID-19 Preparedness" at bounding box center [163, 379] width 202 height 32
click at [102, 384] on span "COVID-19 Preparedness" at bounding box center [131, 381] width 95 height 10
click at [104, 431] on div "[PERSON_NAME] Compliance Training Expires On Status Cont. Education Certificate…" at bounding box center [364, 239] width 729 height 478
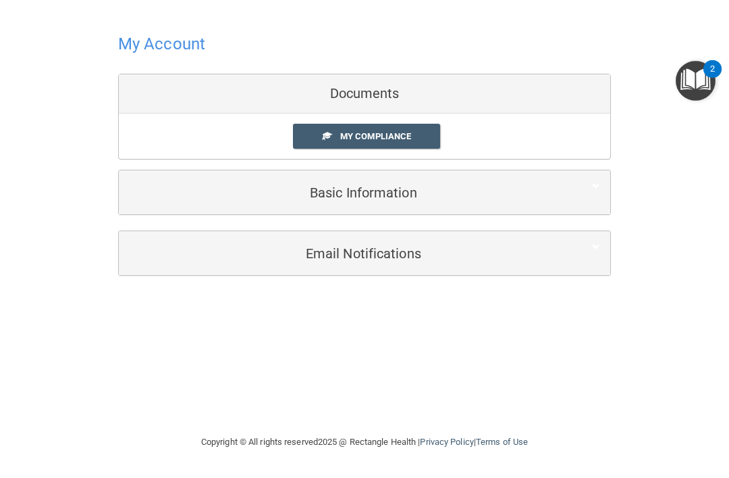
click at [247, 190] on h5 "Basic Information" at bounding box center [344, 192] width 430 height 15
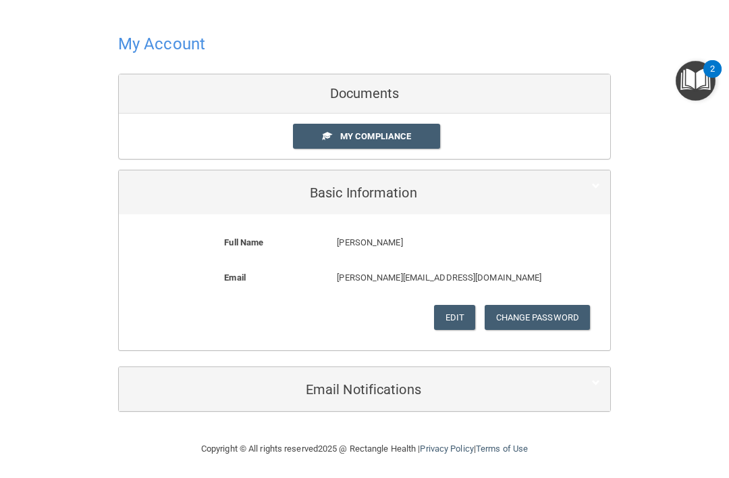
click at [211, 135] on div "My Compliance" at bounding box center [365, 136] width 492 height 25
click at [315, 126] on link "My Compliance" at bounding box center [367, 136] width 148 height 25
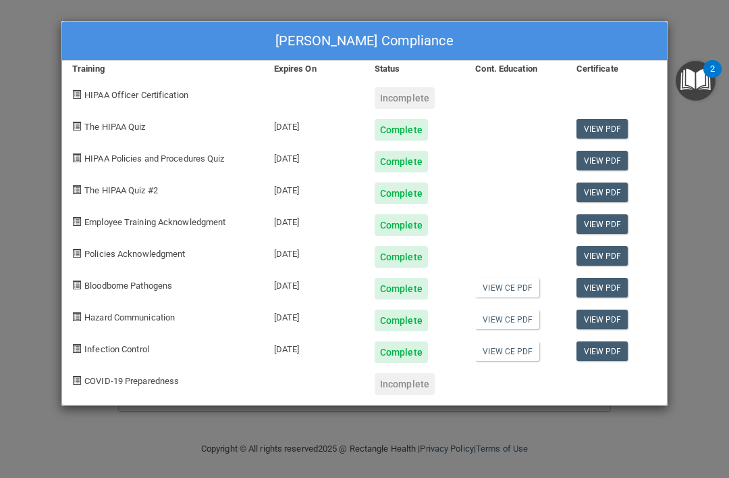
click at [149, 384] on span "COVID-19 Preparedness" at bounding box center [131, 381] width 95 height 10
click at [138, 376] on span "COVID-19 Preparedness" at bounding box center [131, 381] width 95 height 10
click at [144, 378] on span "COVID-19 Preparedness" at bounding box center [131, 381] width 95 height 10
click at [125, 101] on div "HIPAA Officer Certification" at bounding box center [163, 93] width 202 height 32
click at [95, 90] on span "HIPAA Officer Certification" at bounding box center [136, 95] width 104 height 10
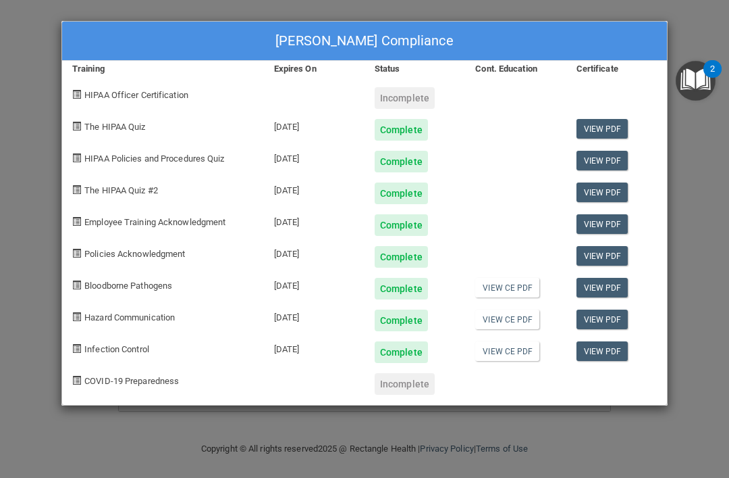
click at [313, 444] on div "[PERSON_NAME] Compliance Training Expires On Status Cont. Education Certificate…" at bounding box center [364, 239] width 729 height 478
